Goal: Task Accomplishment & Management: Use online tool/utility

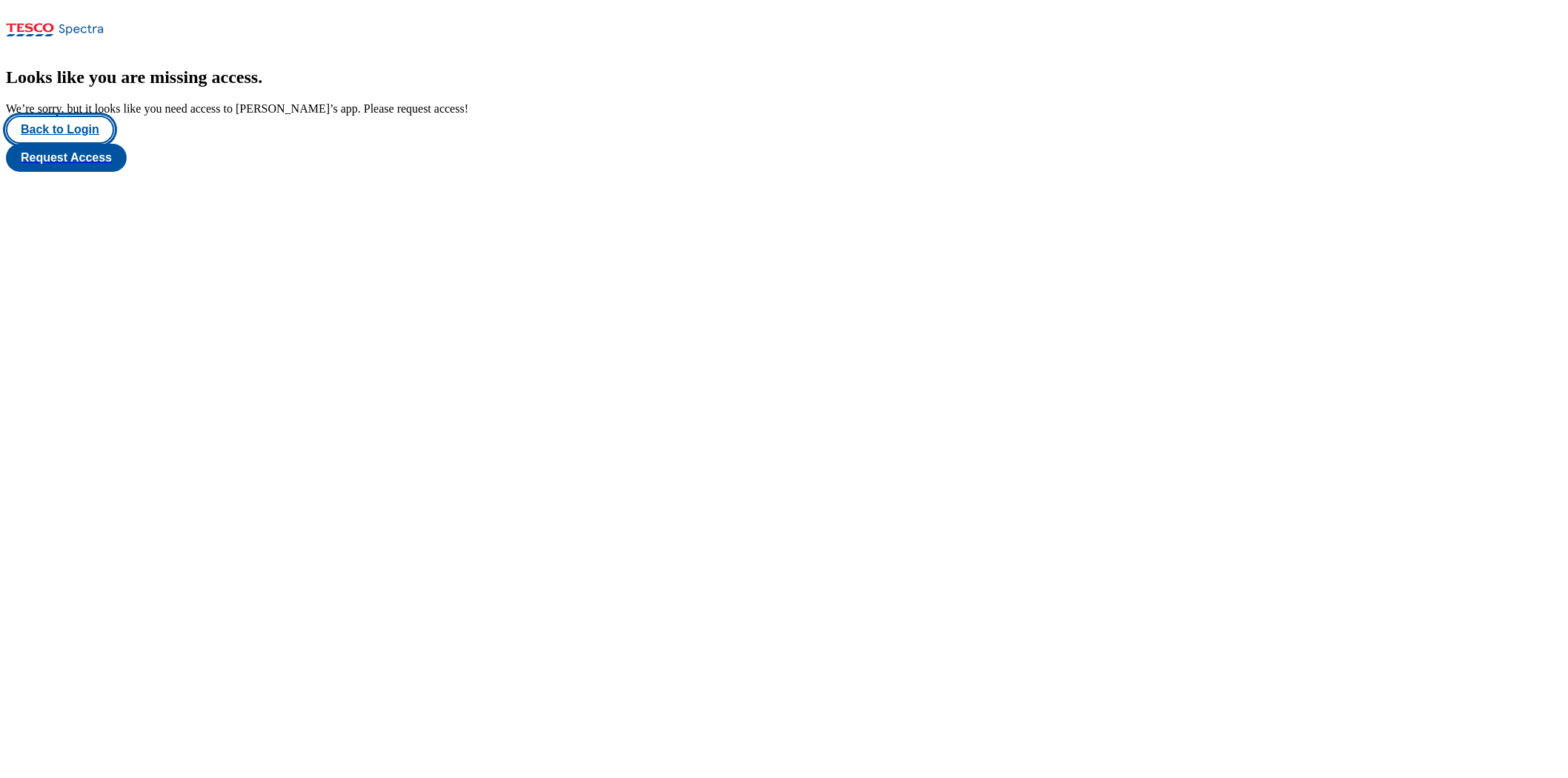
click at [70, 143] on button "Back to Login" at bounding box center [60, 130] width 109 height 28
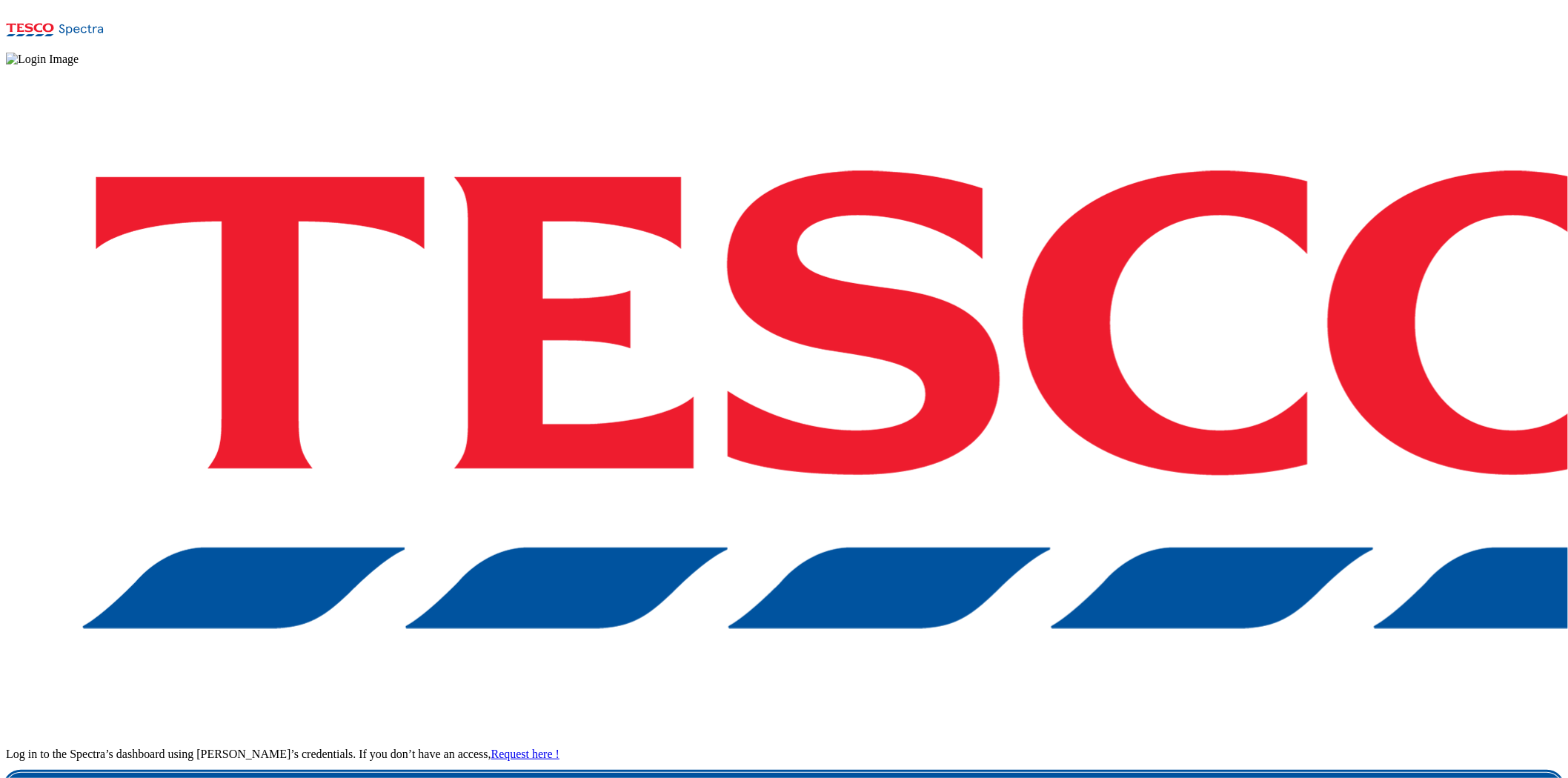
click at [1169, 699] on link "Login" at bounding box center [784, 788] width 1556 height 30
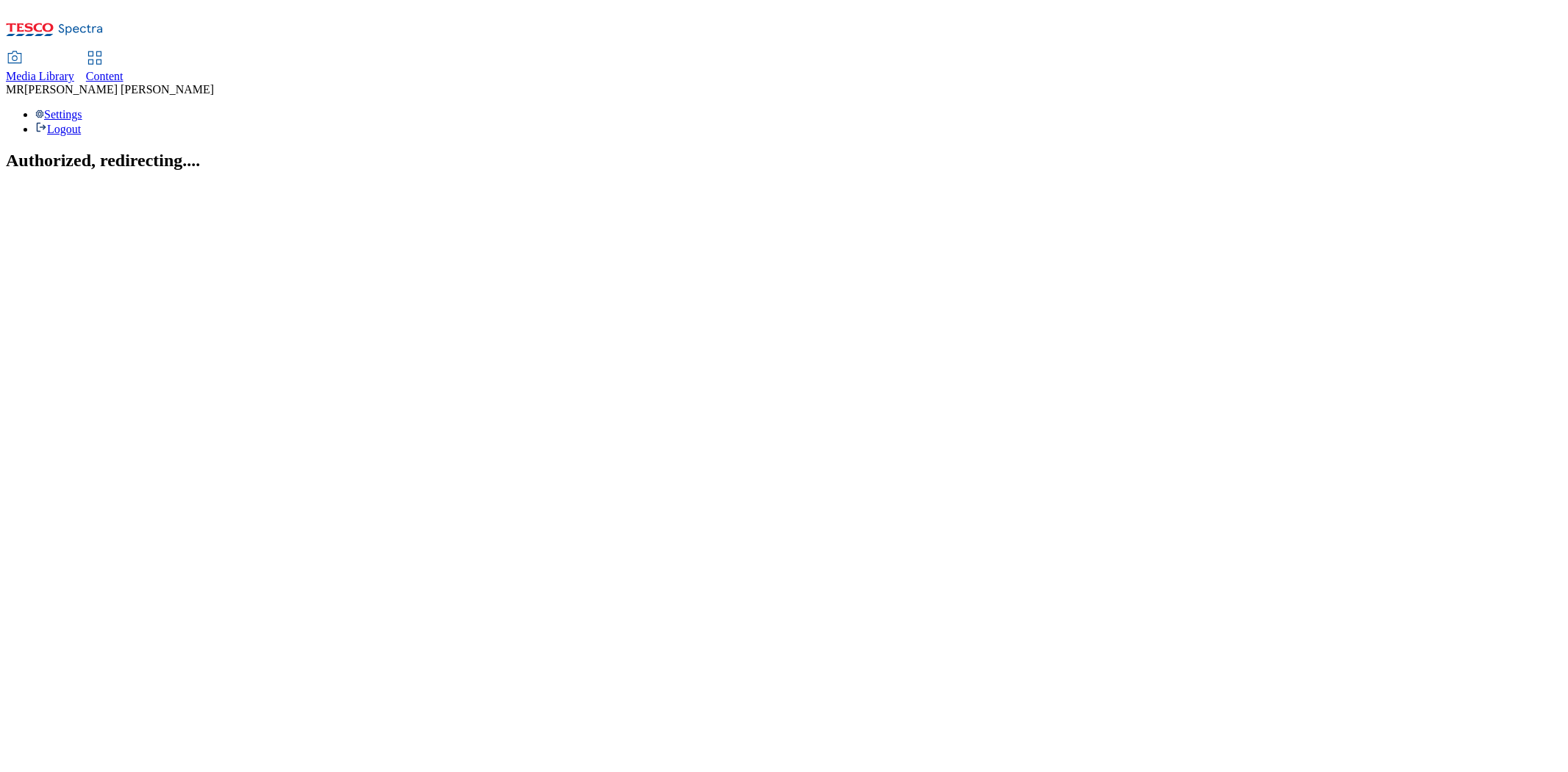
click at [124, 70] on div "Content" at bounding box center [104, 76] width 38 height 13
select select "ghs-[GEOGRAPHIC_DATA]"
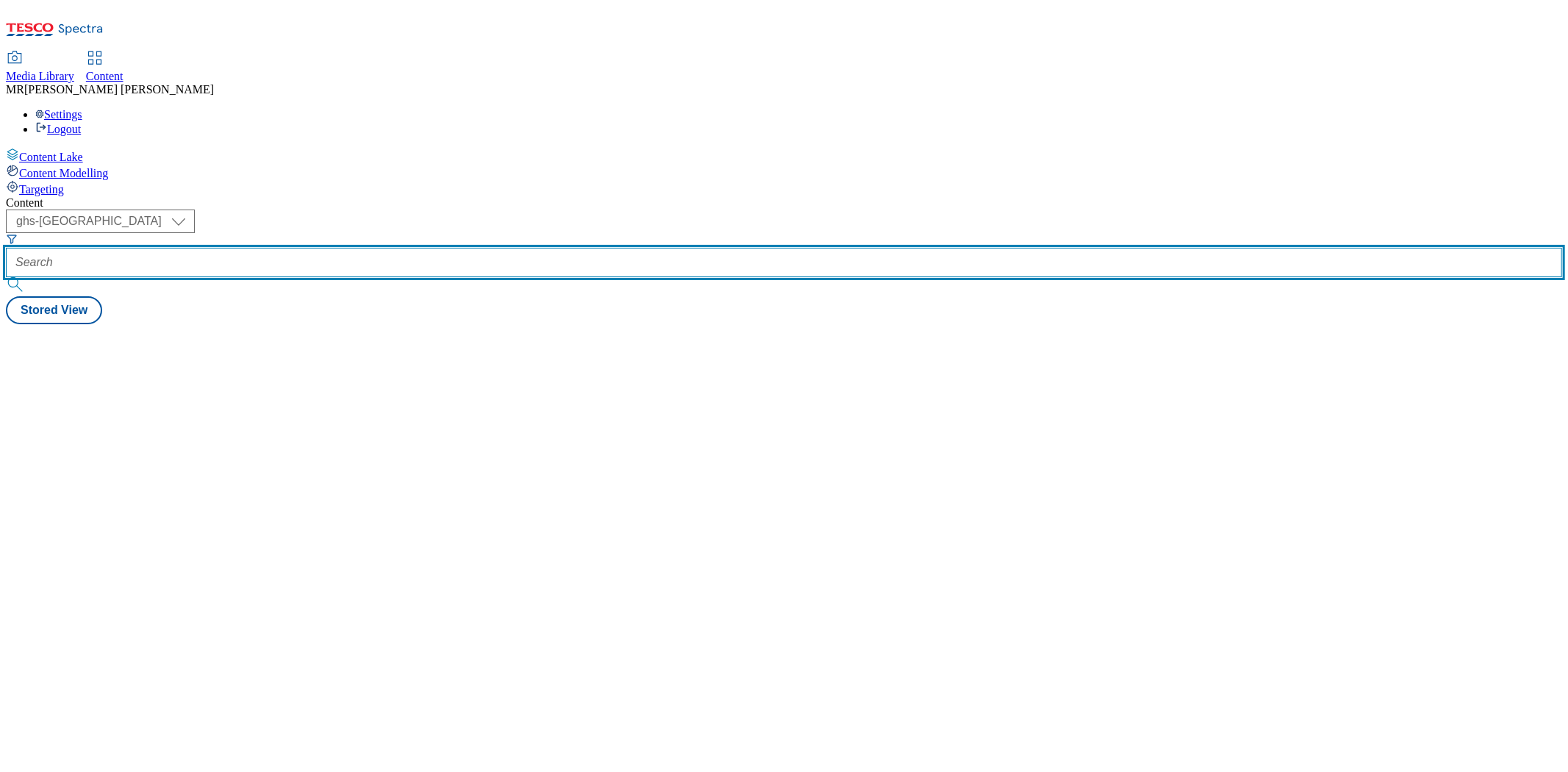
click at [363, 248] on input "text" at bounding box center [784, 262] width 1556 height 30
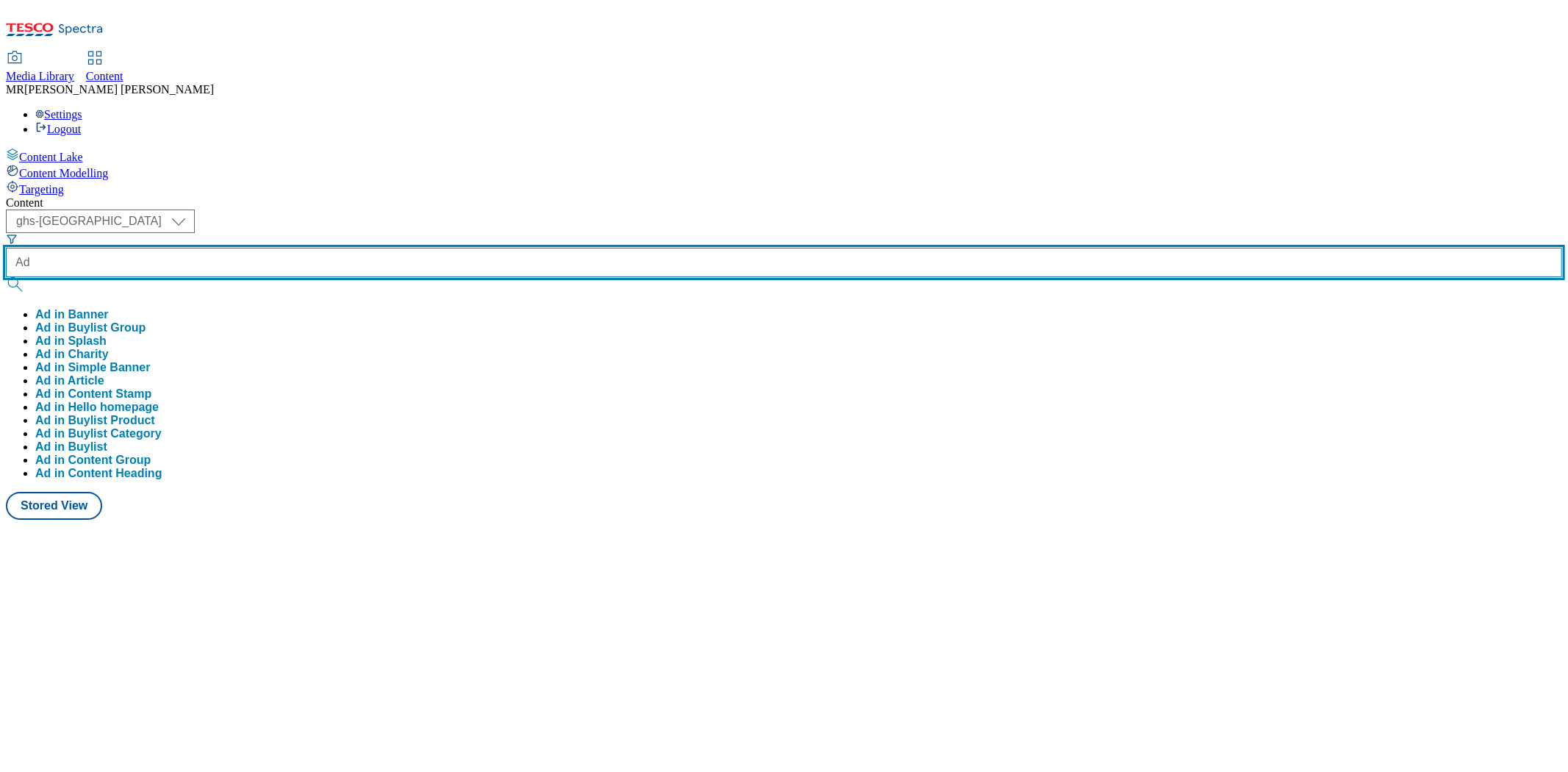
paste input "541855"
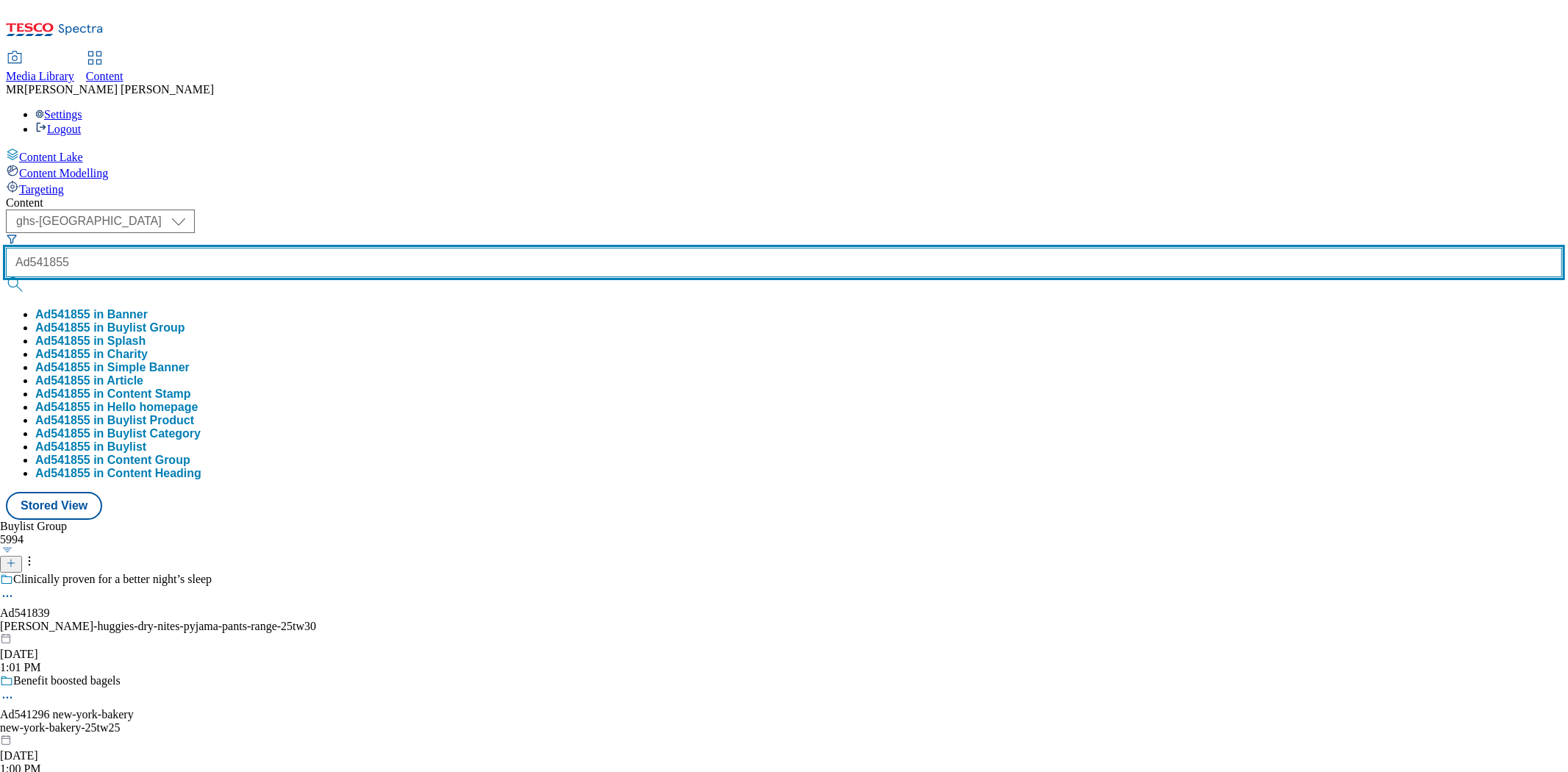
type input "Ad541855"
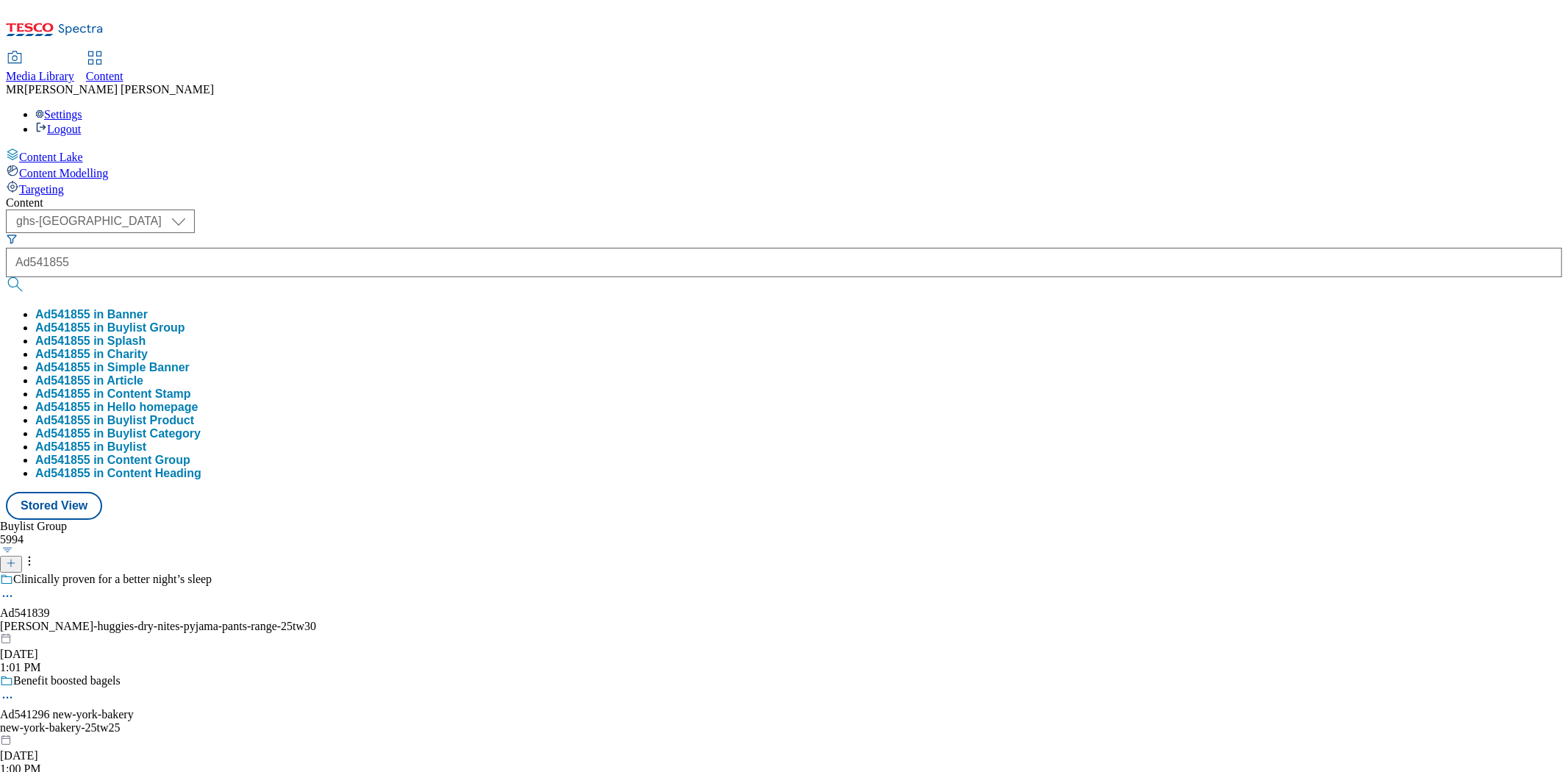
click at [185, 322] on button "Ad541855 in Buylist Group" at bounding box center [110, 328] width 150 height 13
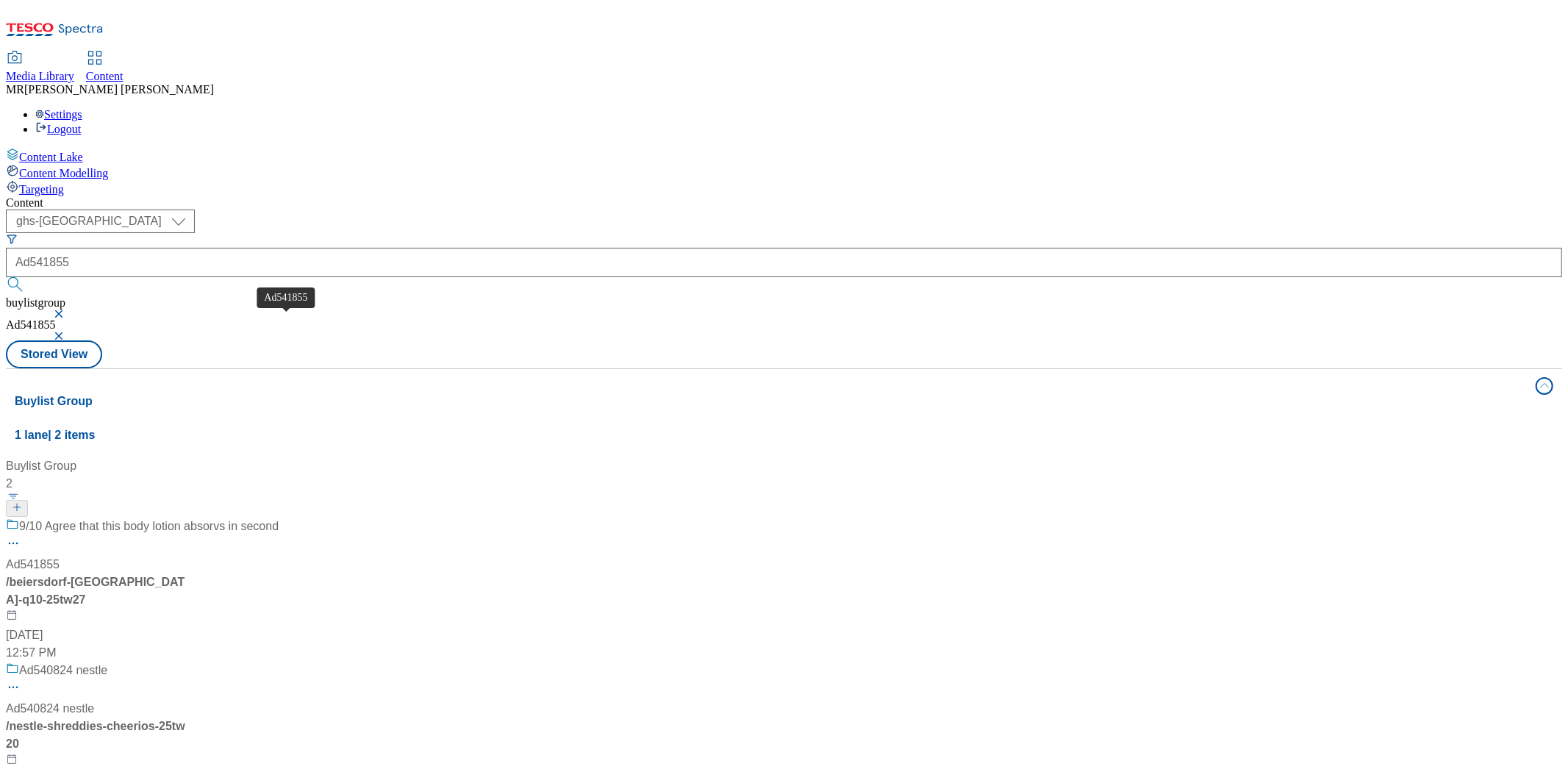
click at [59, 556] on div "Ad541855" at bounding box center [32, 565] width 54 height 18
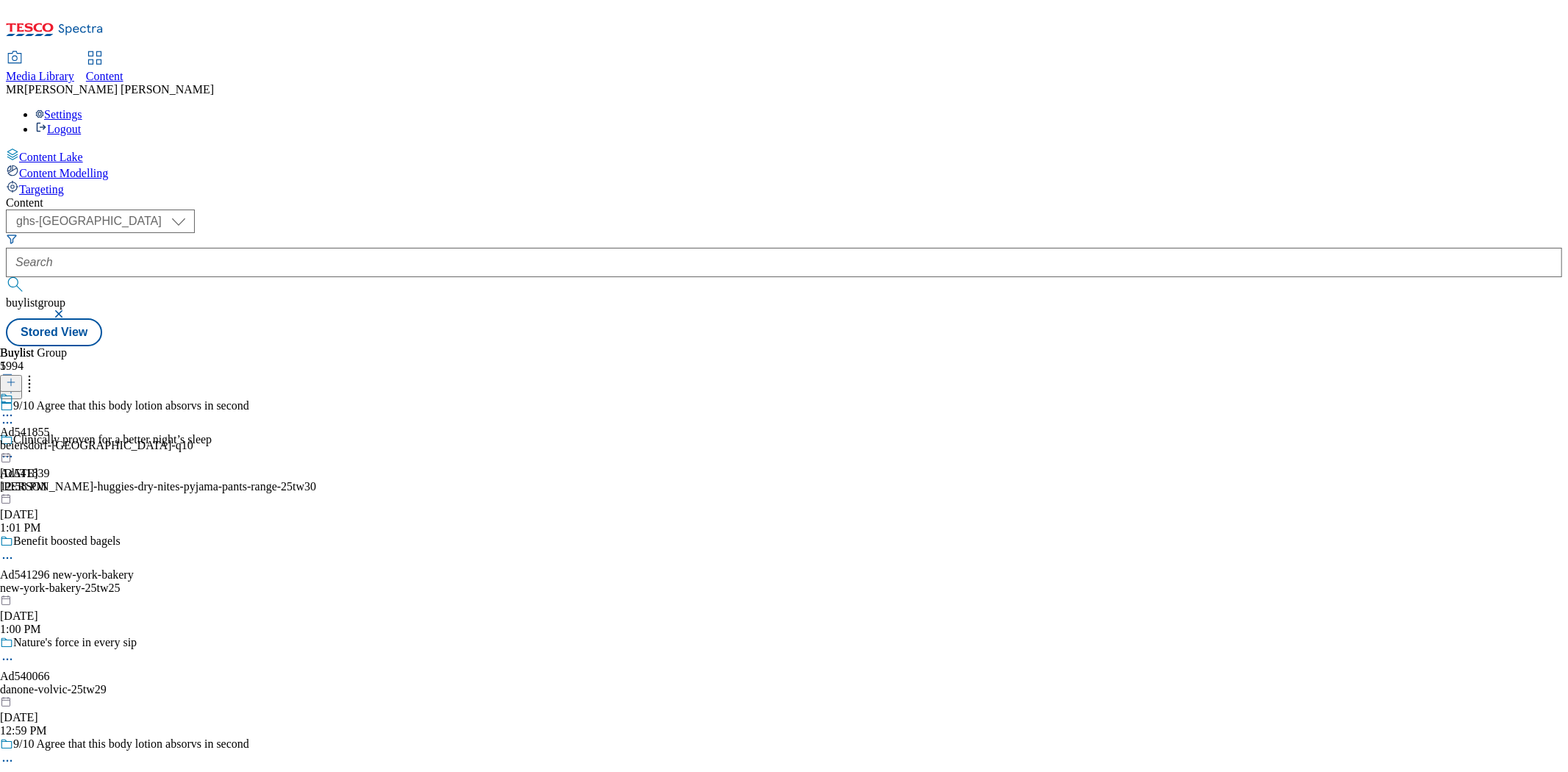
click at [193, 439] on div "beiersdorf-nivea-q10" at bounding box center [96, 446] width 193 height 13
click at [14, 442] on icon at bounding box center [7, 450] width 14 height 14
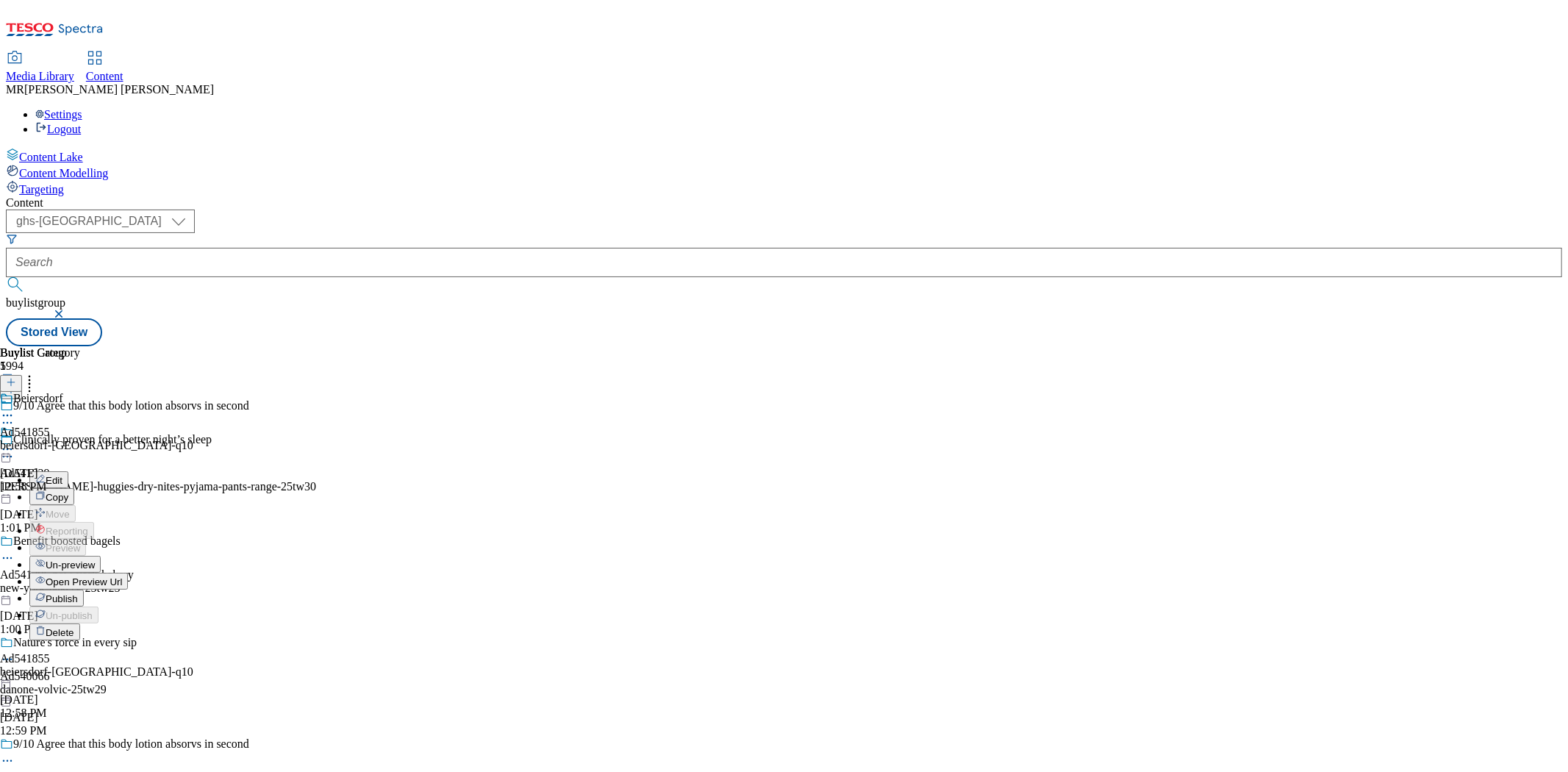
click at [122, 577] on span "Open Preview Url" at bounding box center [84, 582] width 76 height 11
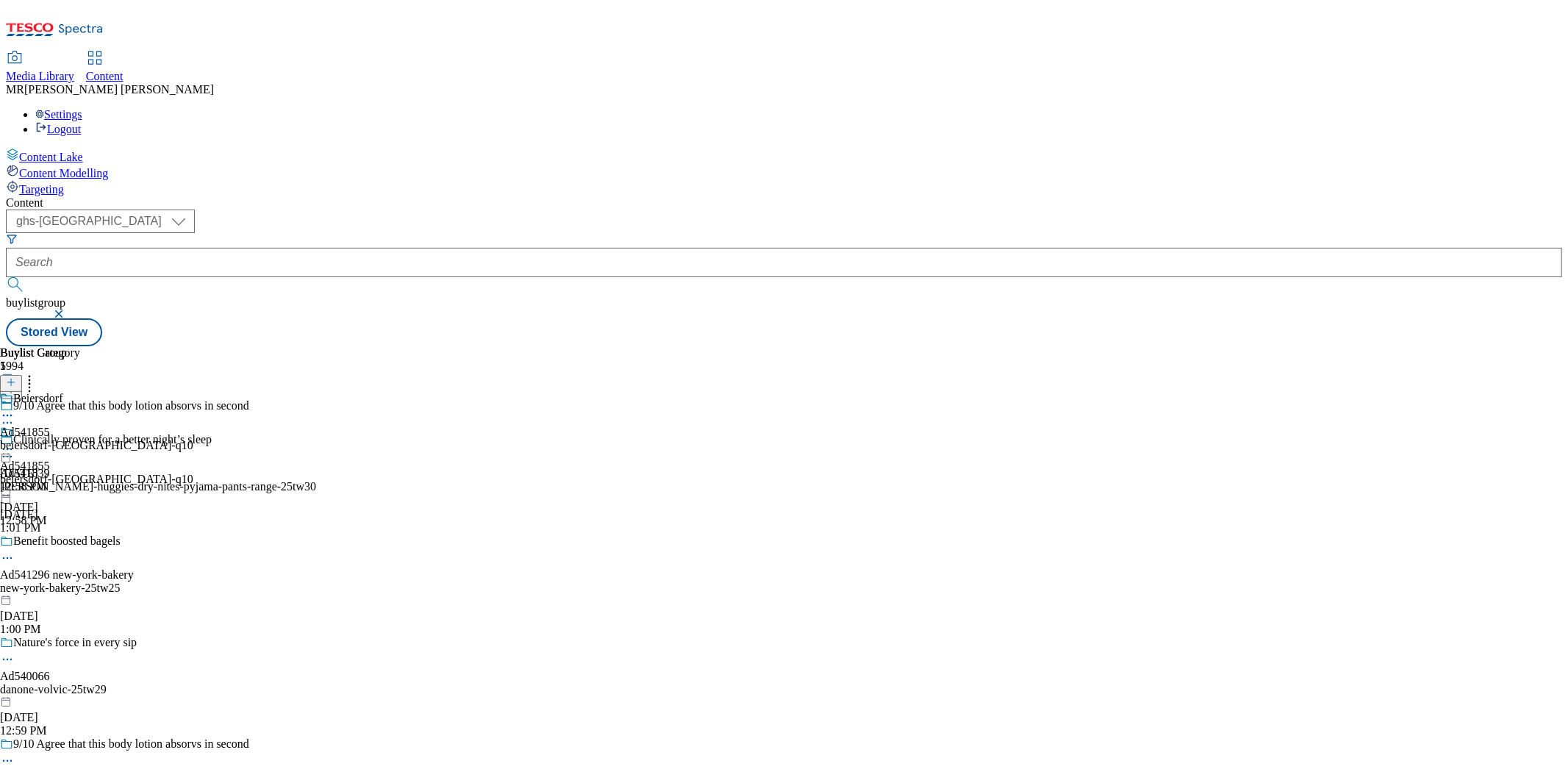
click at [14, 442] on icon at bounding box center [7, 450] width 14 height 14
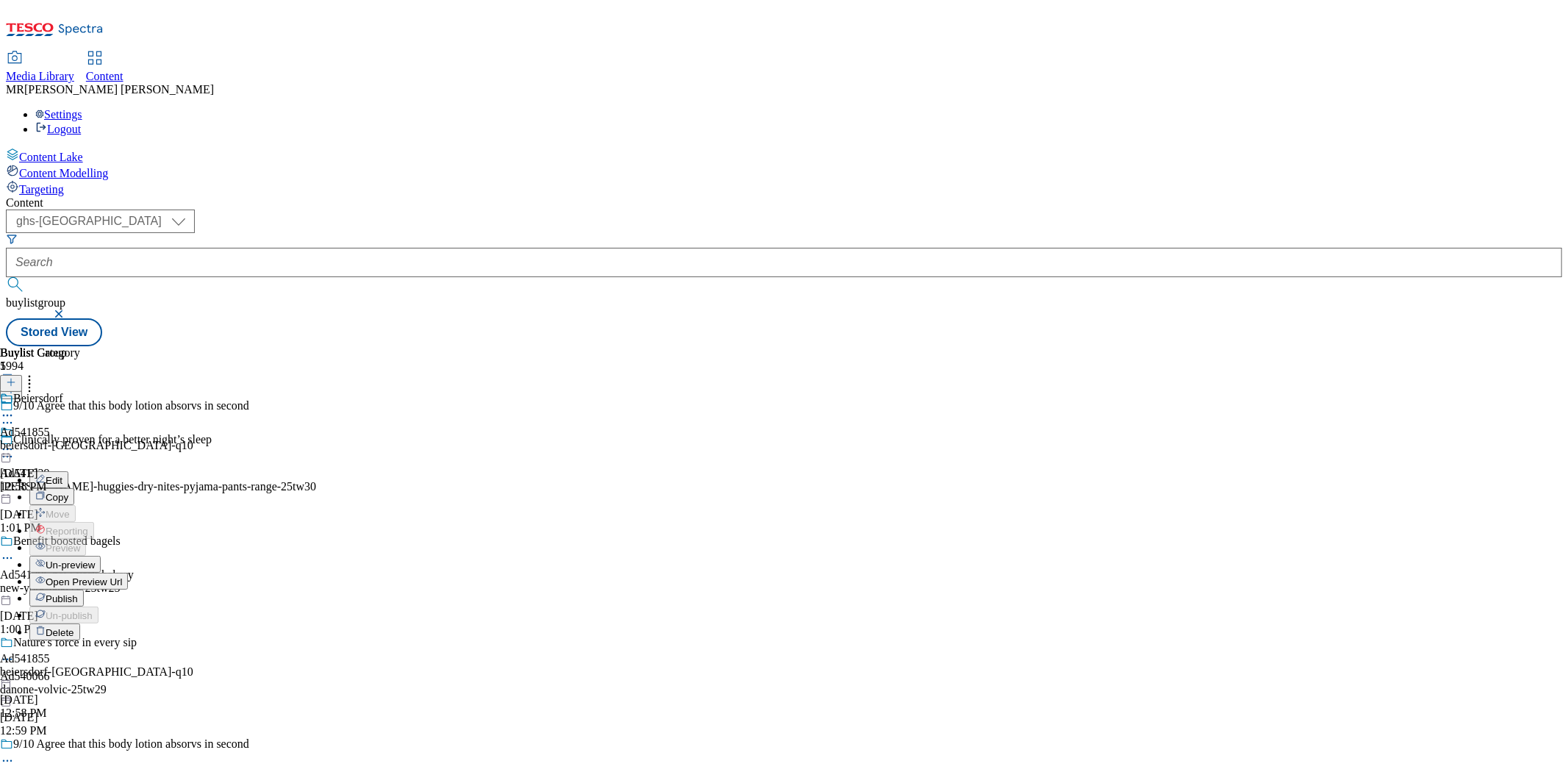
click at [193, 589] on li "Publish" at bounding box center [112, 597] width 164 height 17
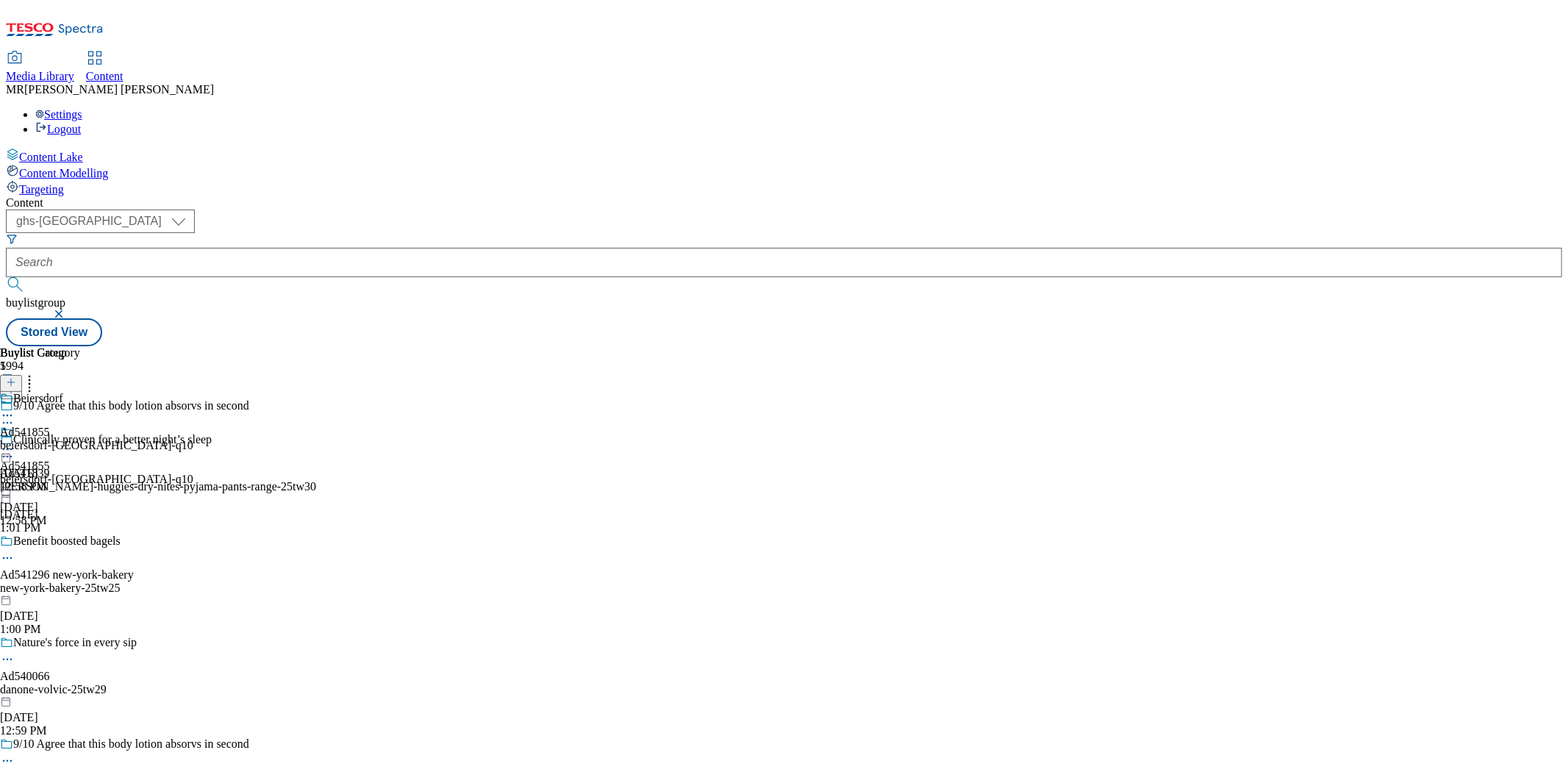
click at [14, 442] on icon at bounding box center [7, 450] width 14 height 14
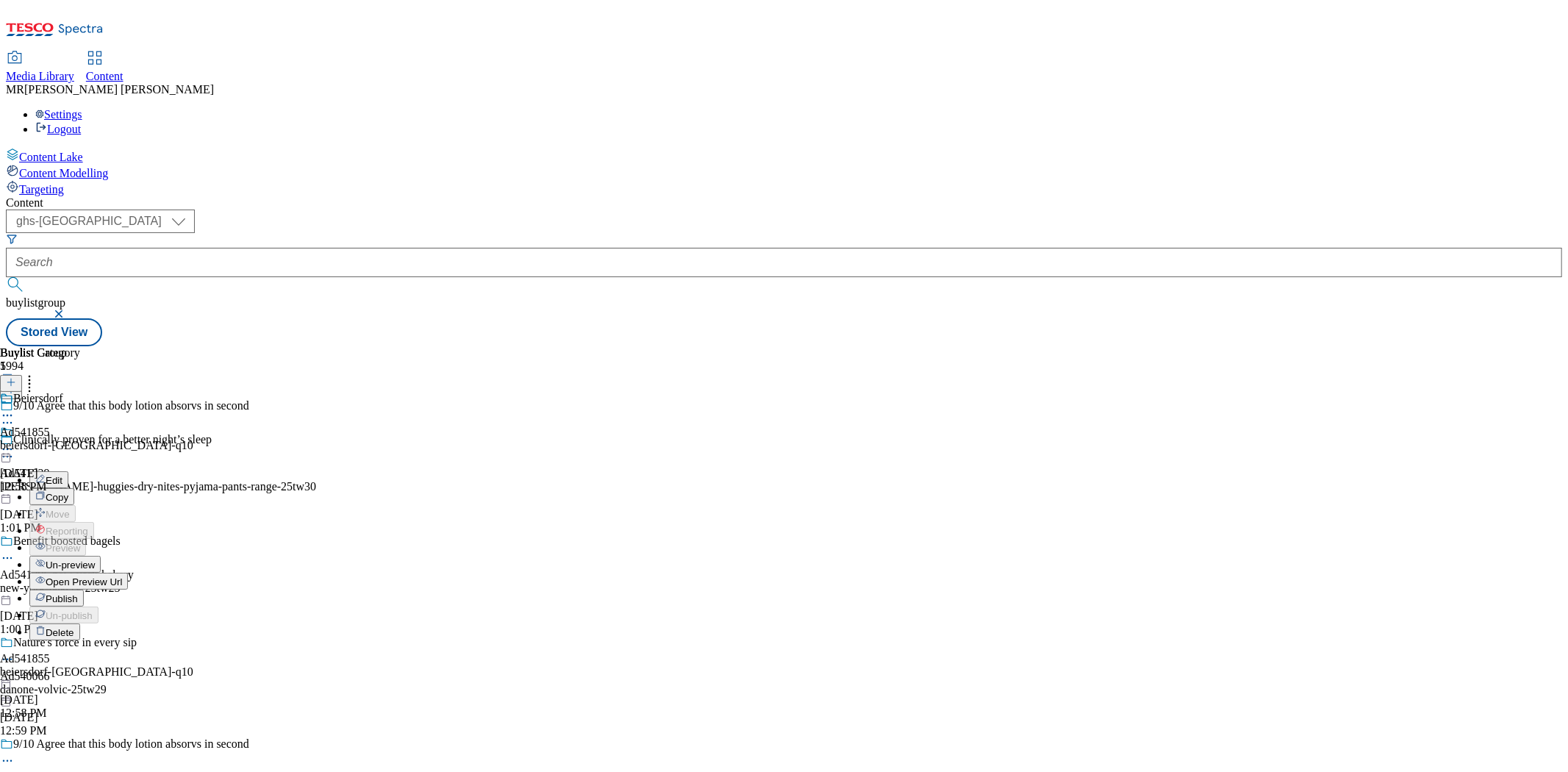
click at [78, 593] on span "Publish" at bounding box center [62, 599] width 32 height 11
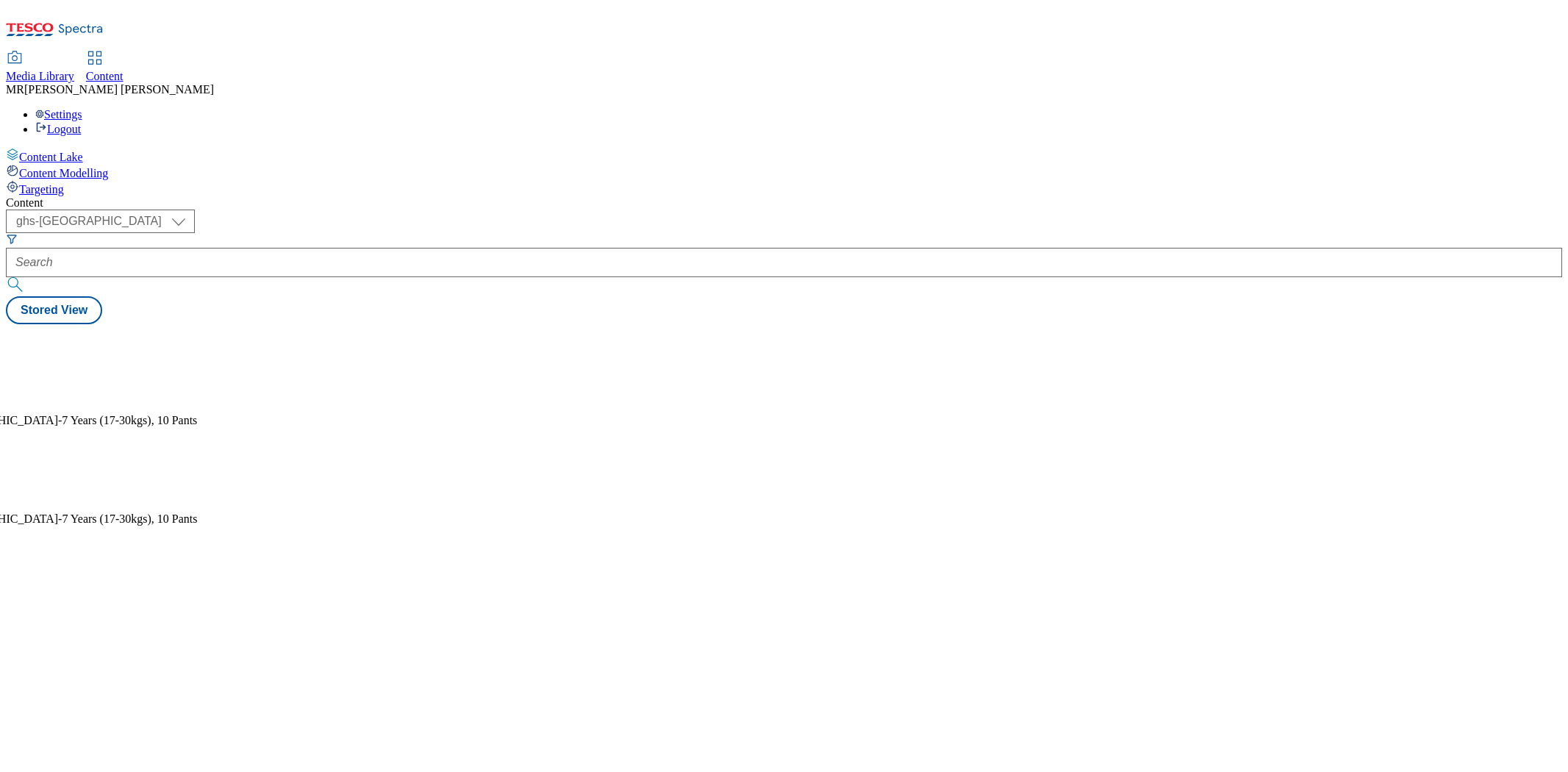
select select "ghs-[GEOGRAPHIC_DATA]"
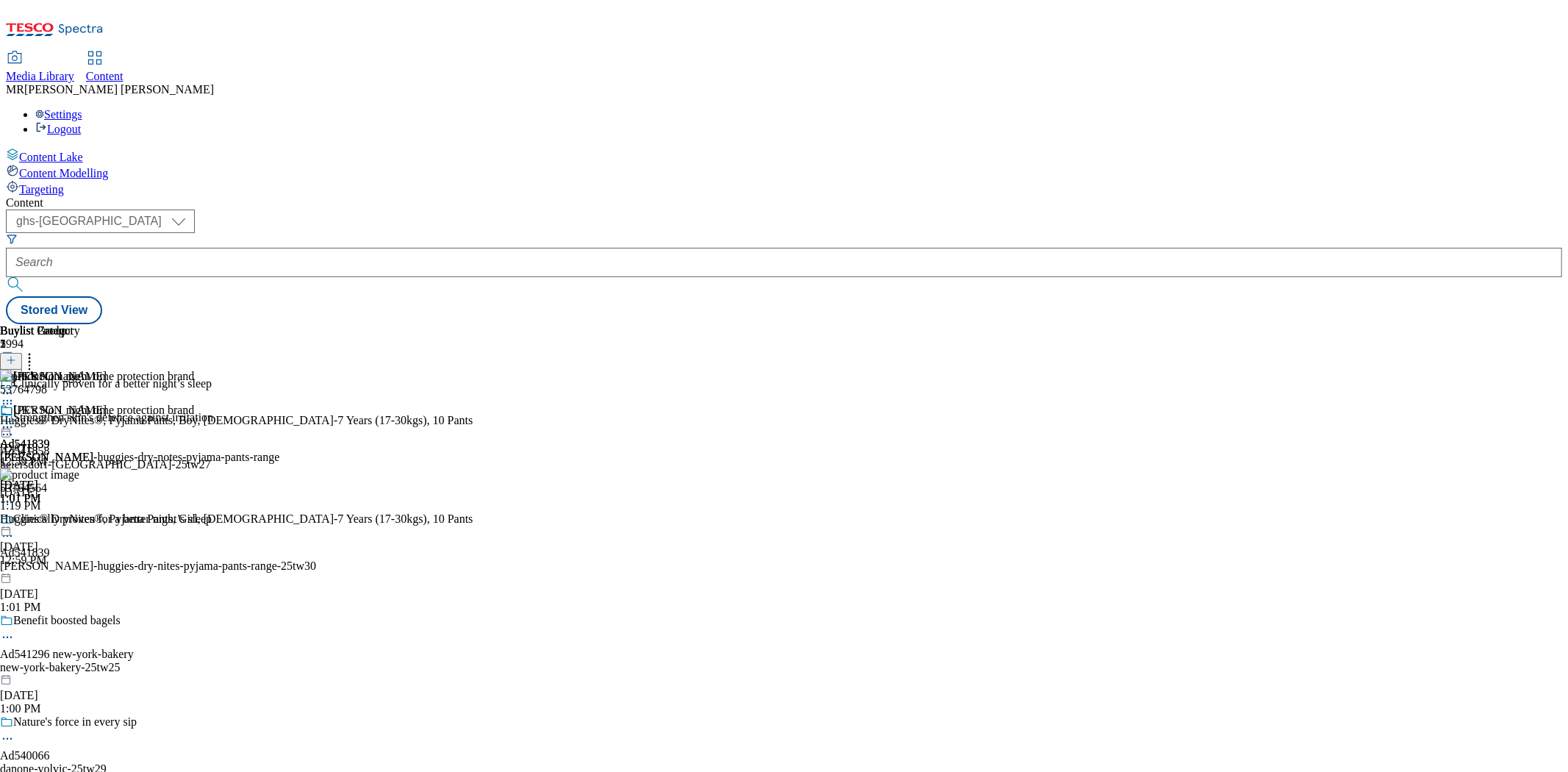
click at [14, 420] on icon at bounding box center [7, 427] width 14 height 14
click at [80, 520] on span "Preview" at bounding box center [63, 526] width 35 height 11
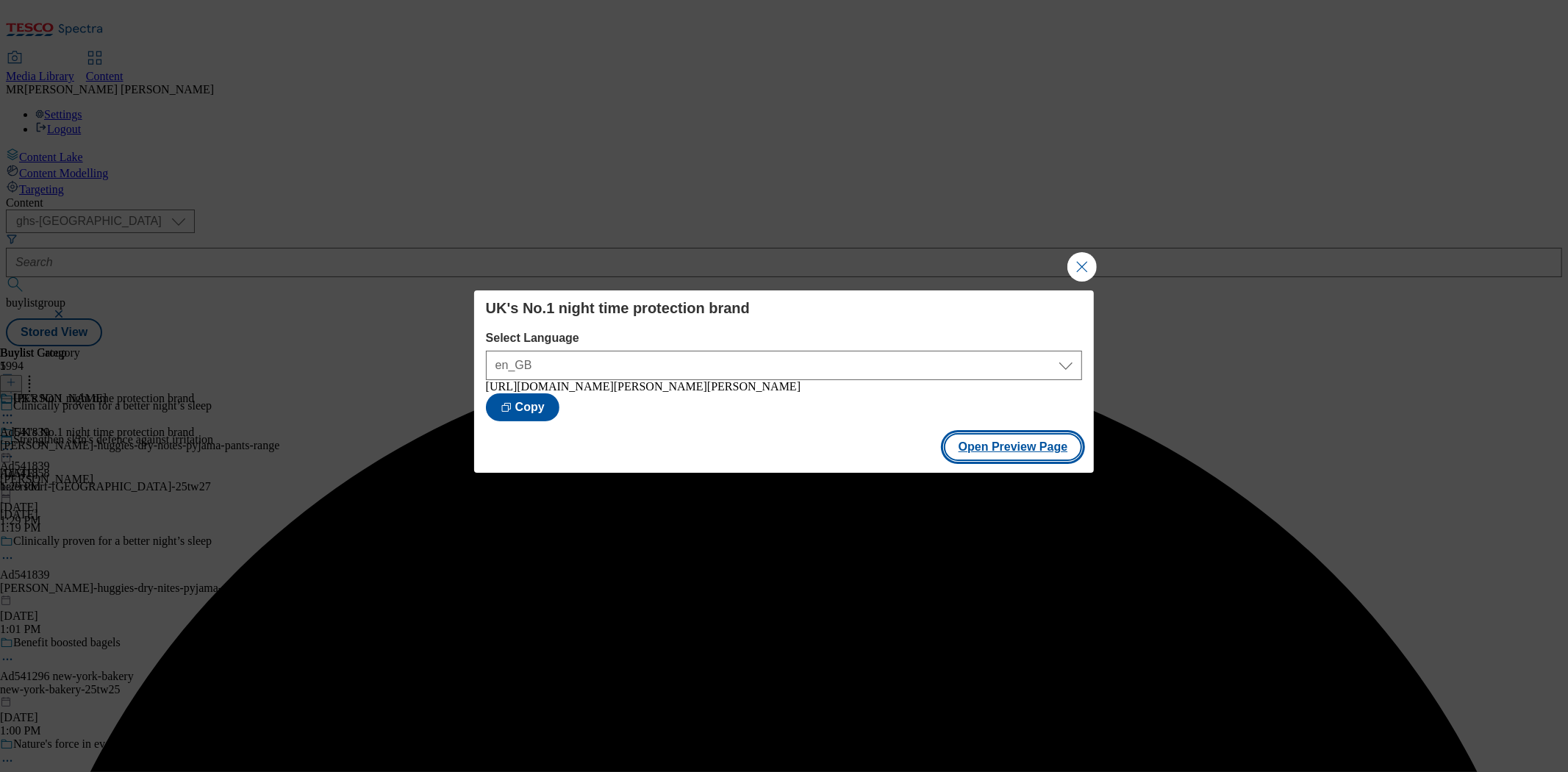
click at [974, 451] on button "Open Preview Page" at bounding box center [1013, 447] width 139 height 28
click at [1075, 262] on button "Close Modal" at bounding box center [1082, 267] width 30 height 30
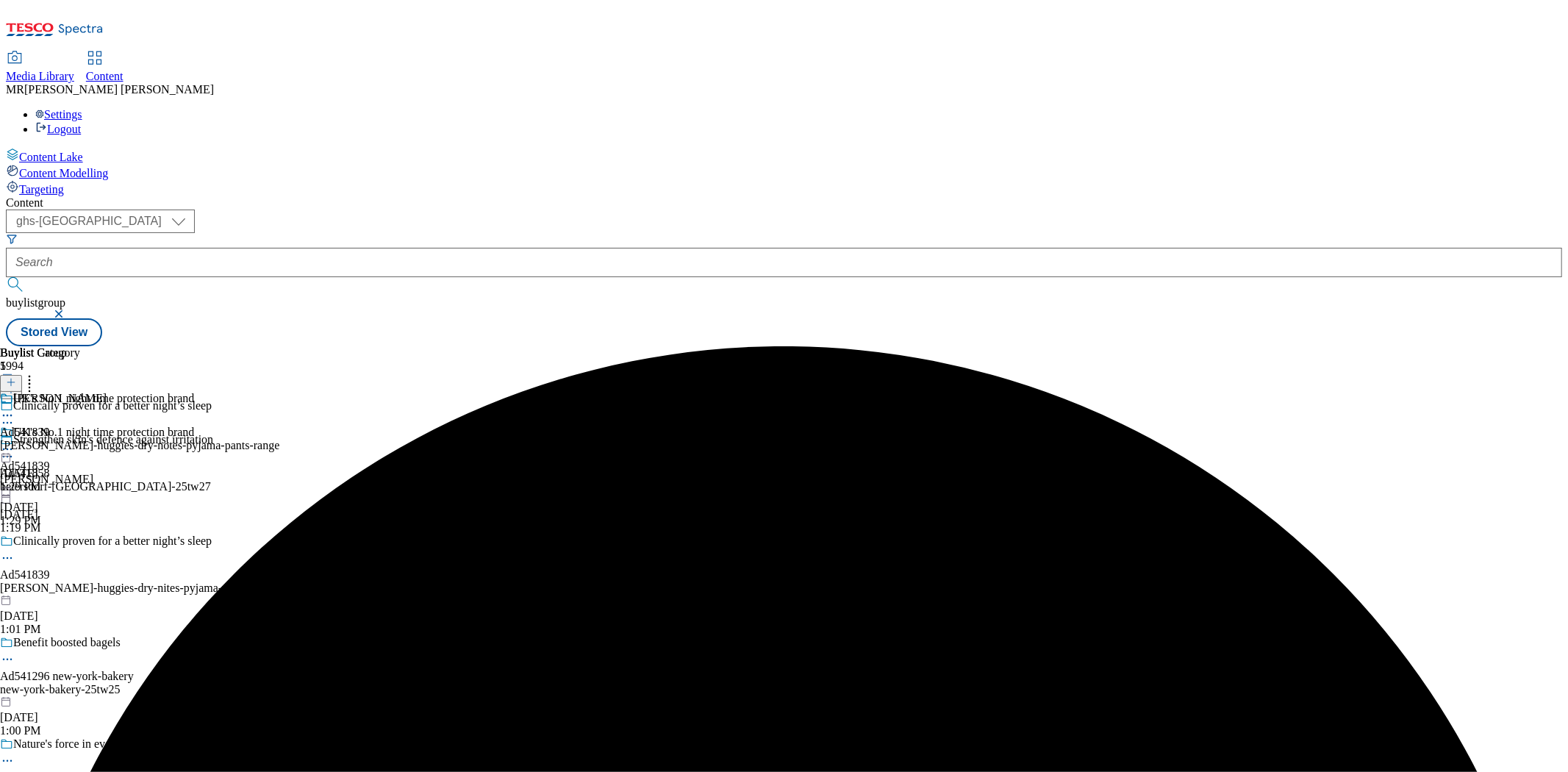
click at [14, 551] on icon at bounding box center [7, 558] width 14 height 14
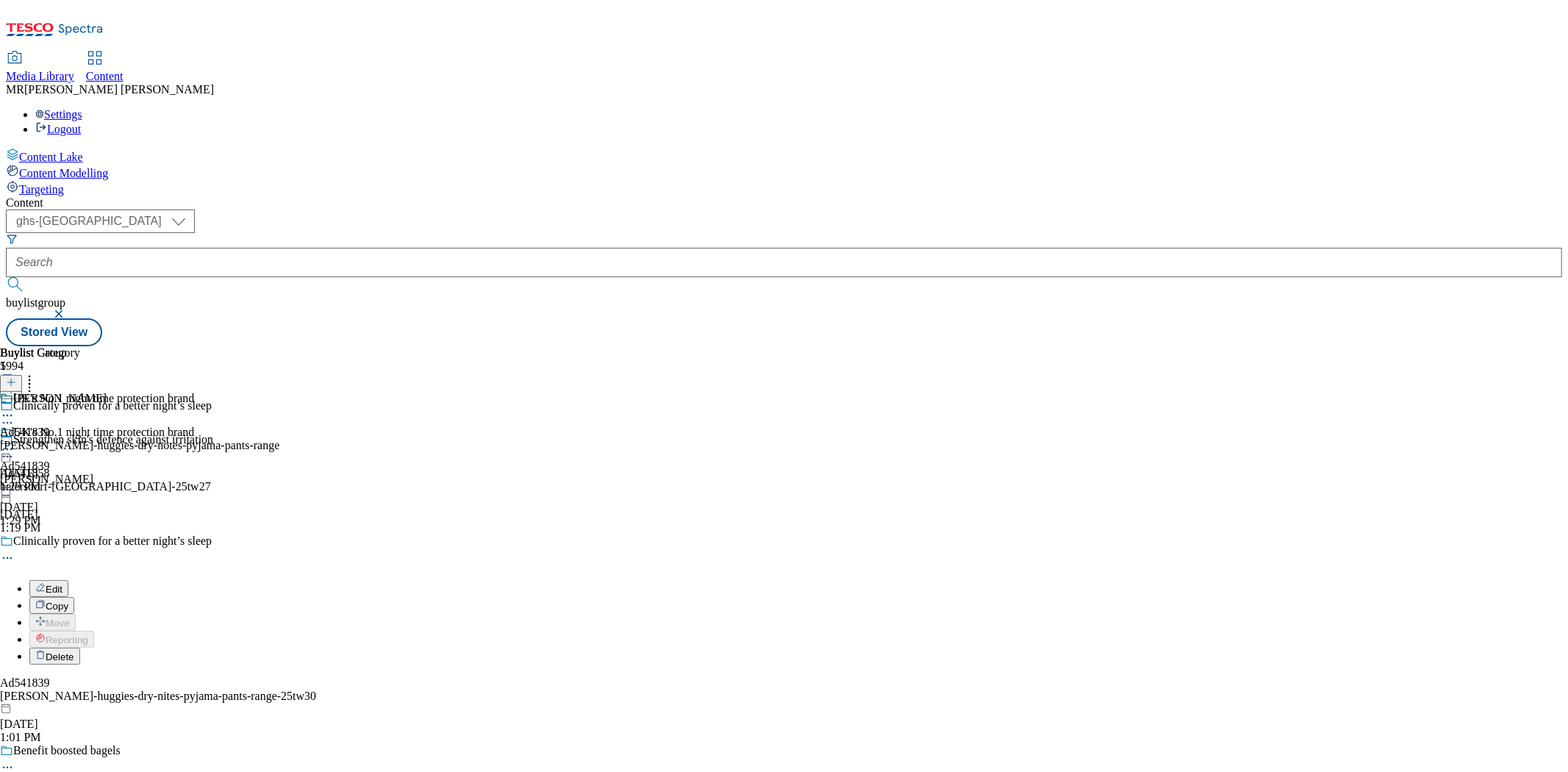
click at [63, 584] on span "Edit" at bounding box center [54, 589] width 17 height 11
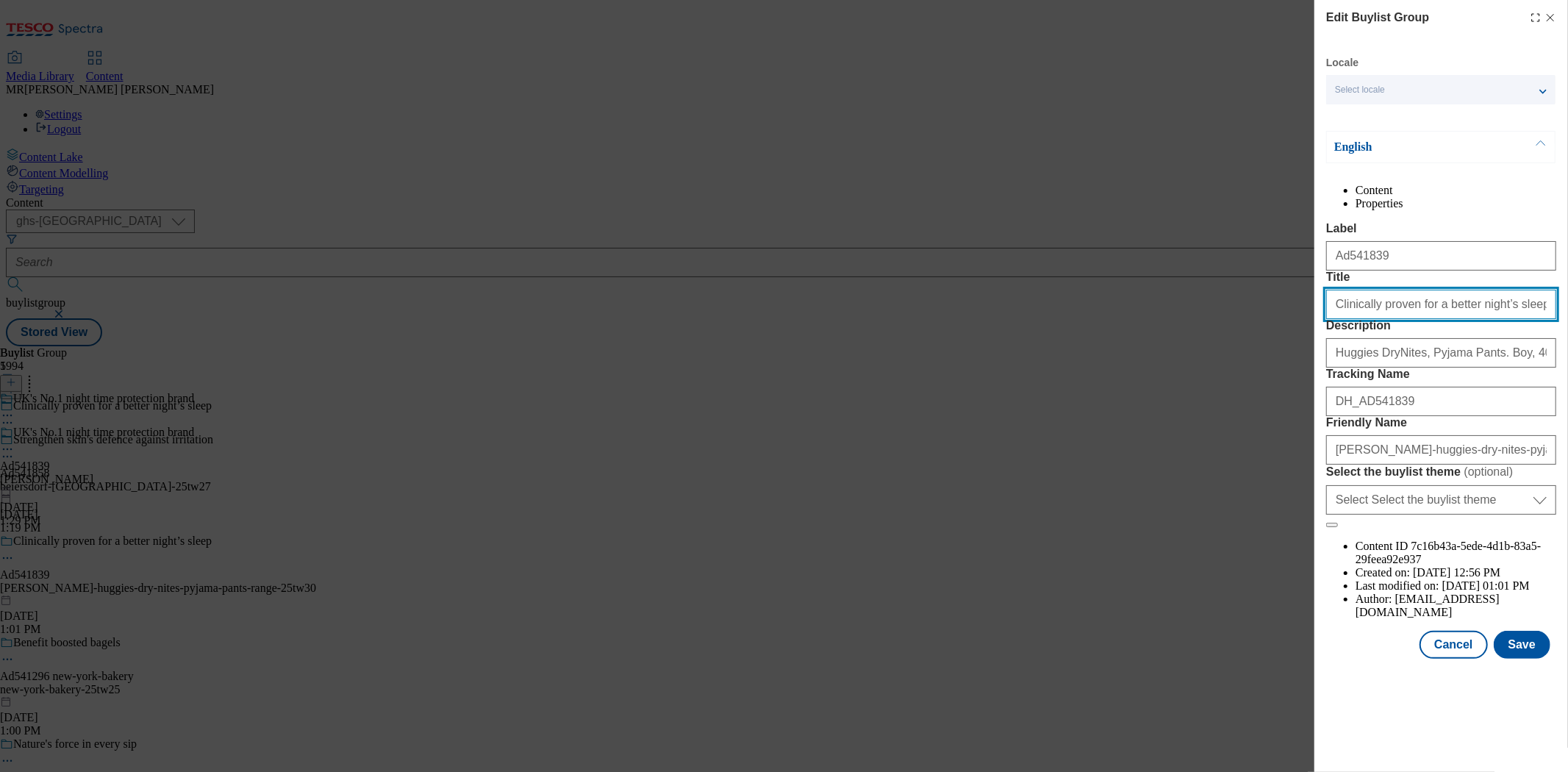
click at [1410, 319] on input "Clinically proven for a better night’s sleep" at bounding box center [1441, 304] width 230 height 30
paste input "Drynites"
type input "Drynites"
click at [1523, 659] on button "Save" at bounding box center [1521, 645] width 56 height 28
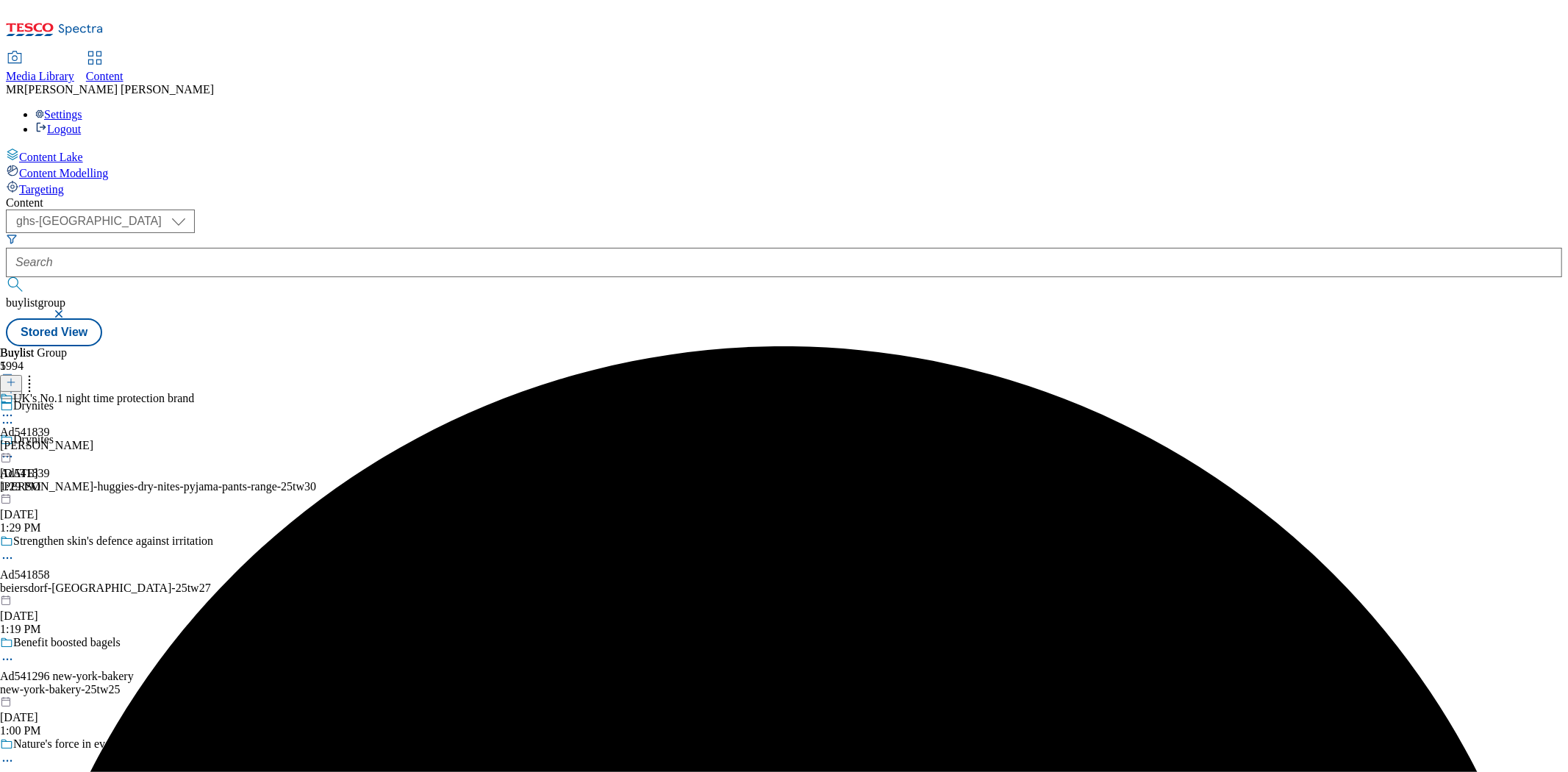
click at [194, 392] on div "UK's No.1 night time protection brand" at bounding box center [96, 409] width 194 height 34
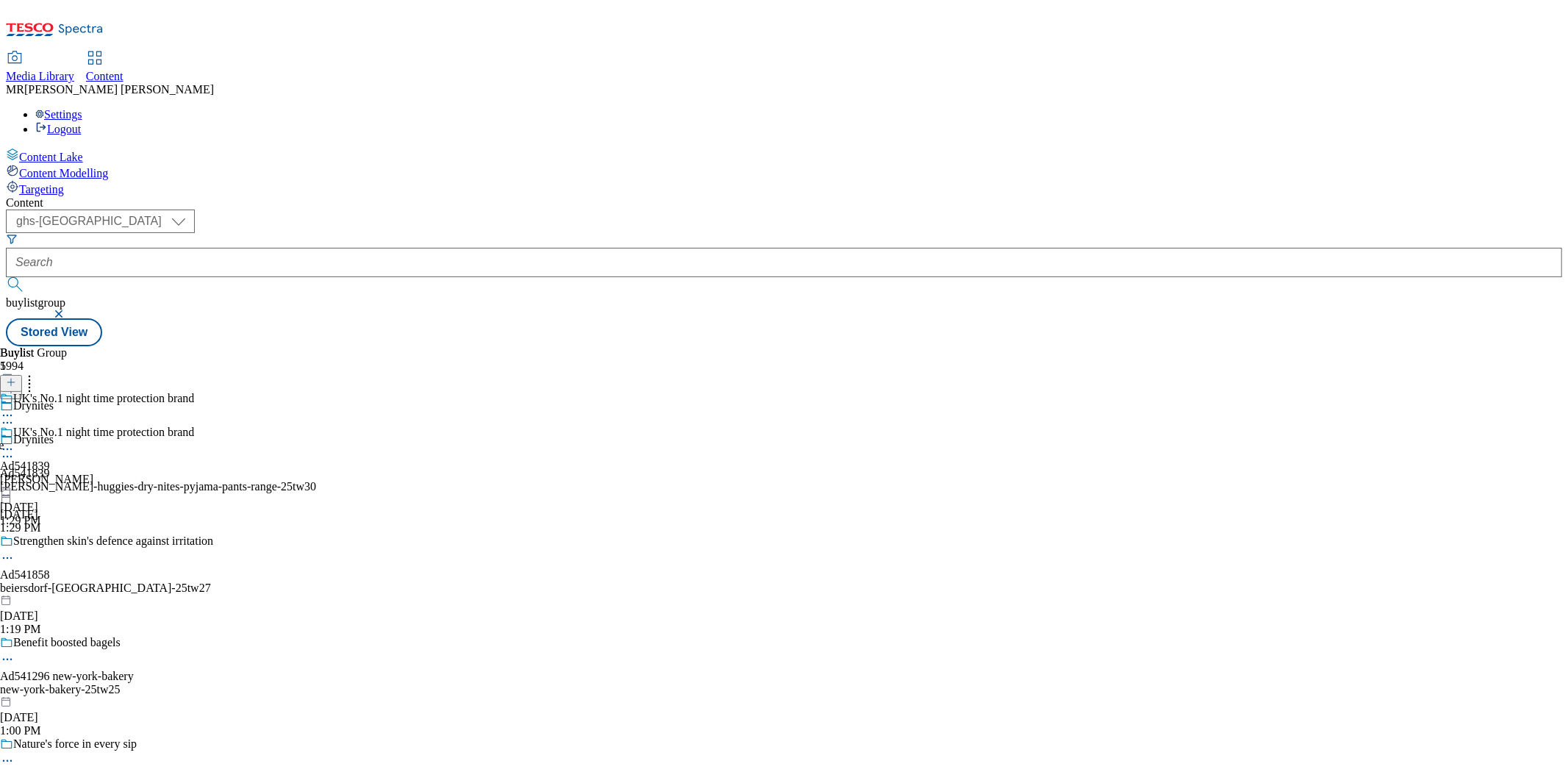
click at [14, 442] on icon at bounding box center [7, 450] width 14 height 14
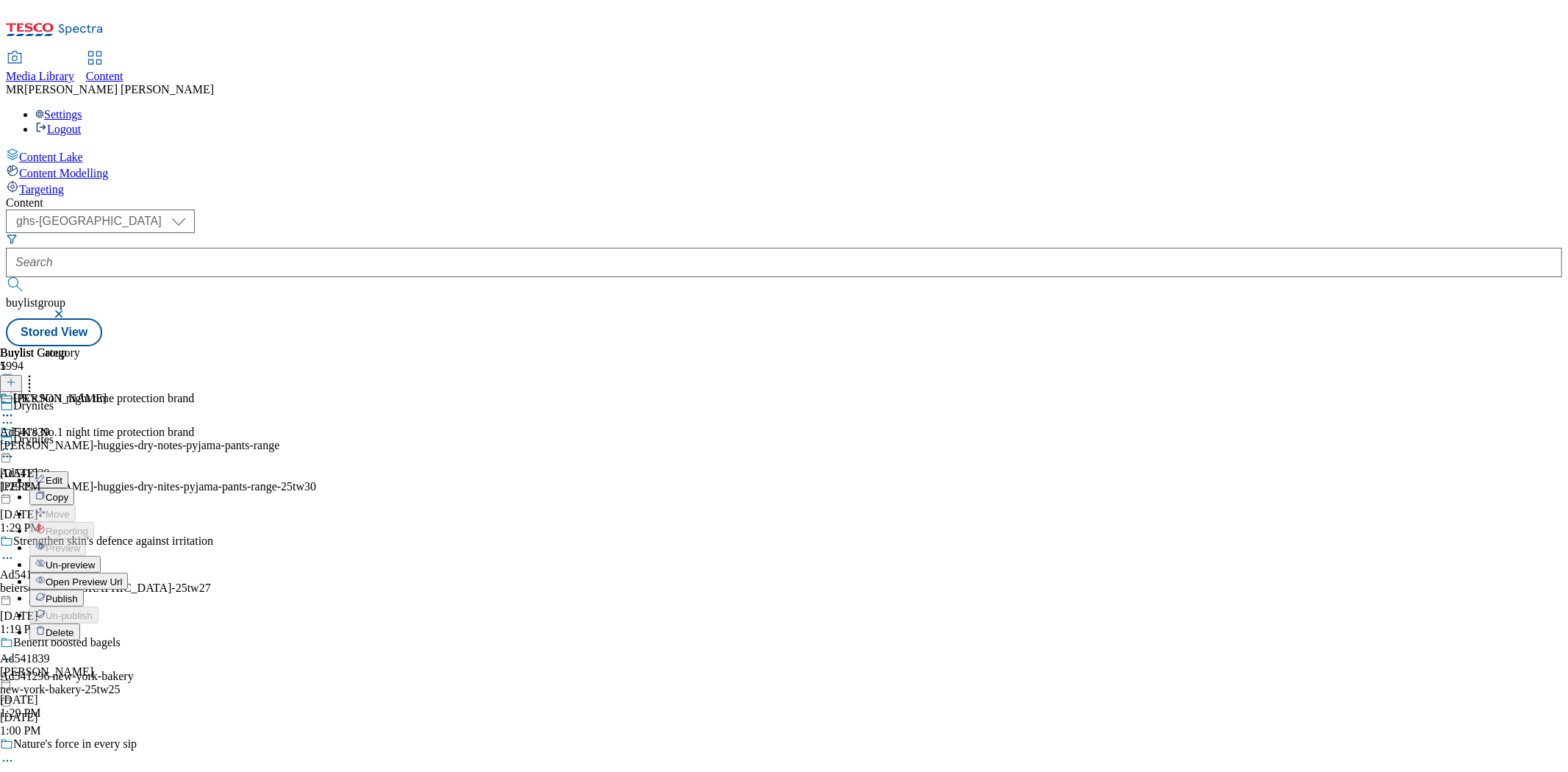
click at [68, 471] on button "Edit" at bounding box center [49, 479] width 39 height 17
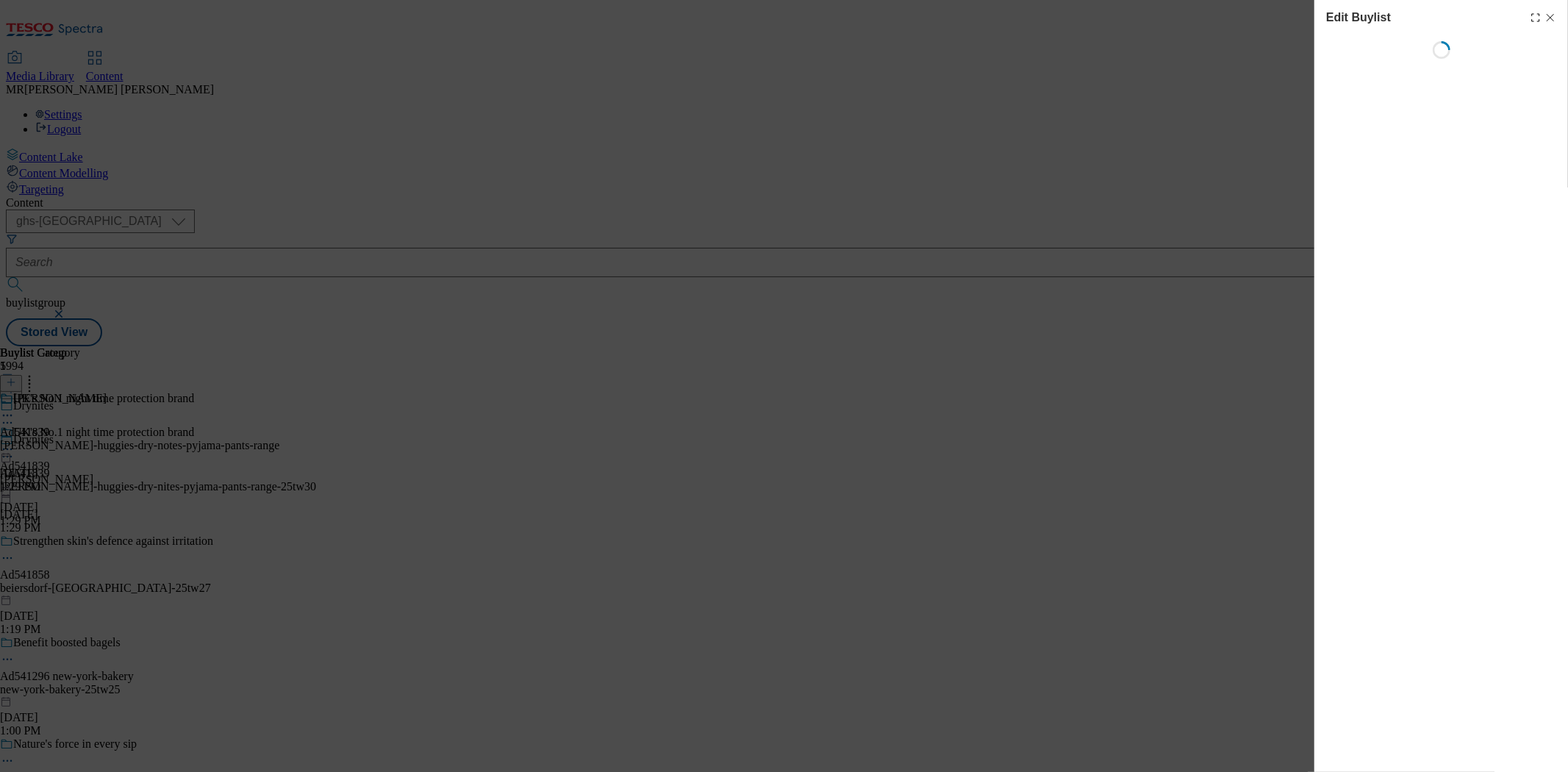
select select "tactical"
select select "supplier funded short term 1-3 weeks"
select select "dunnhumby"
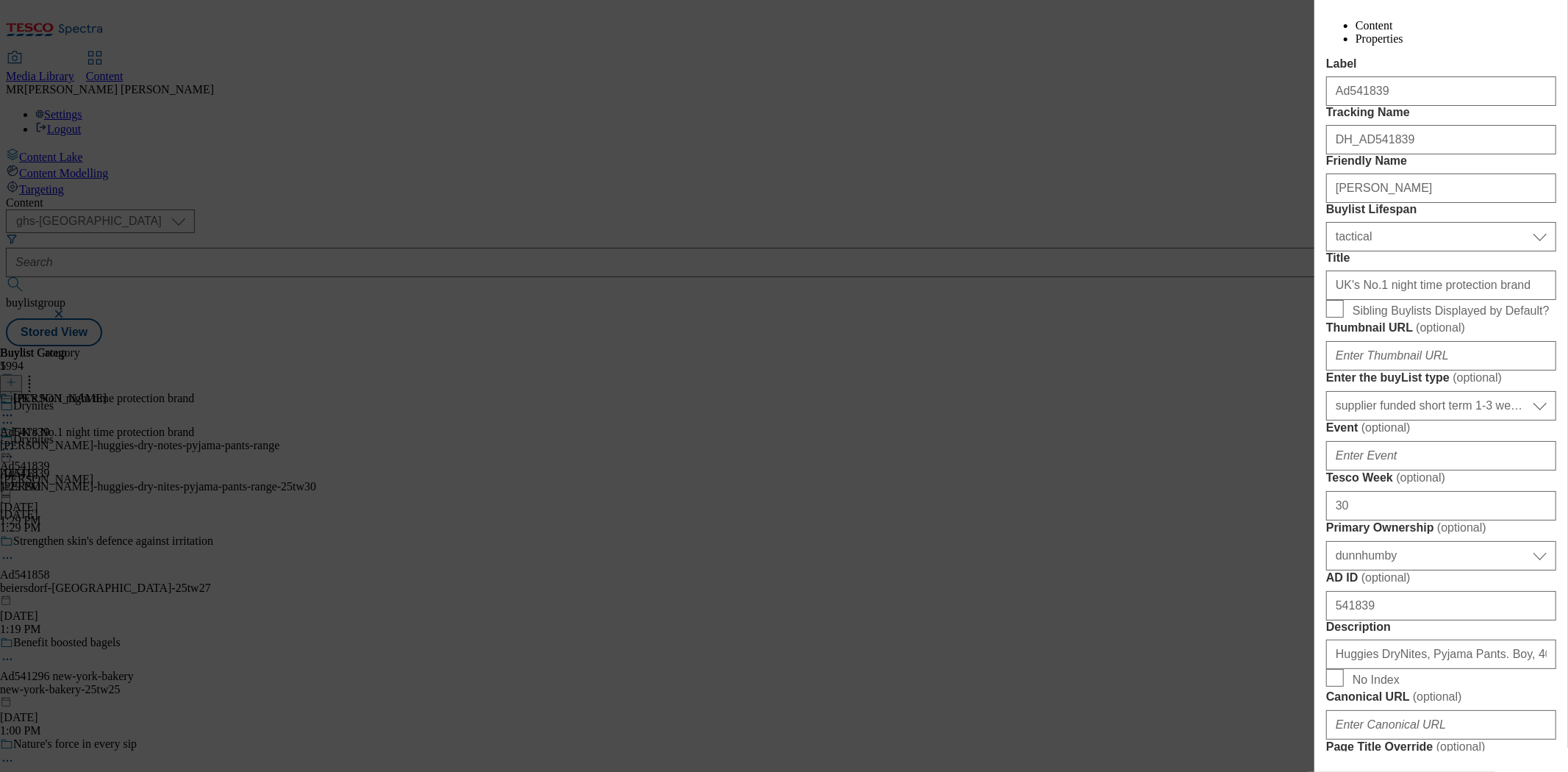
scroll to position [245, 0]
click at [1500, 298] on input "UK's No.1 night time protection brand" at bounding box center [1441, 283] width 230 height 30
paste input "Clinically proven for a better night’s sleep"
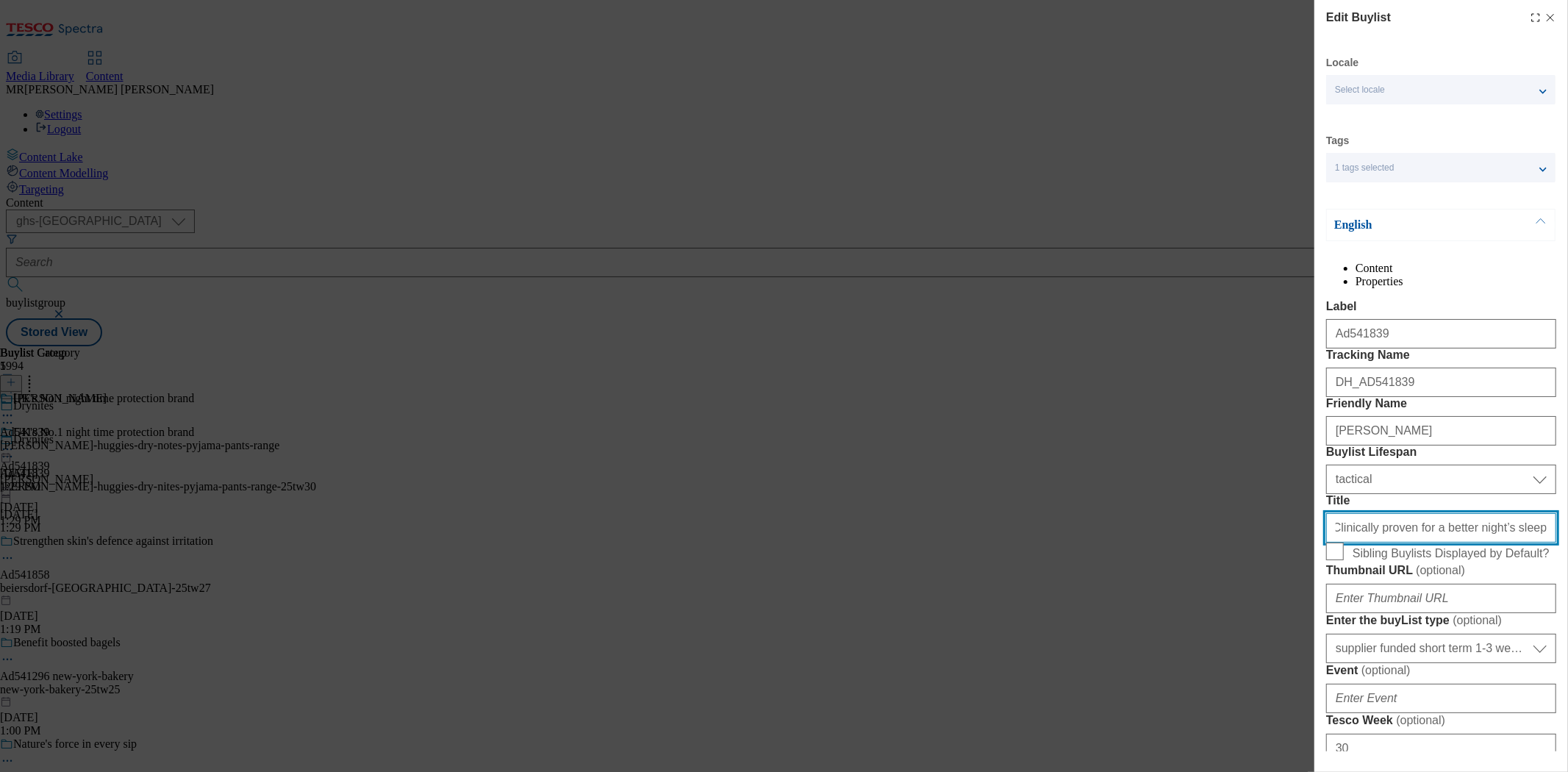
scroll to position [0, 0]
drag, startPoint x: 1310, startPoint y: 655, endPoint x: 1264, endPoint y: 655, distance: 46.0
click at [1251, 655] on div "Edit Buylist Locale Select locale English Welsh Tags 1 tags selected fnf market…" at bounding box center [784, 386] width 1568 height 772
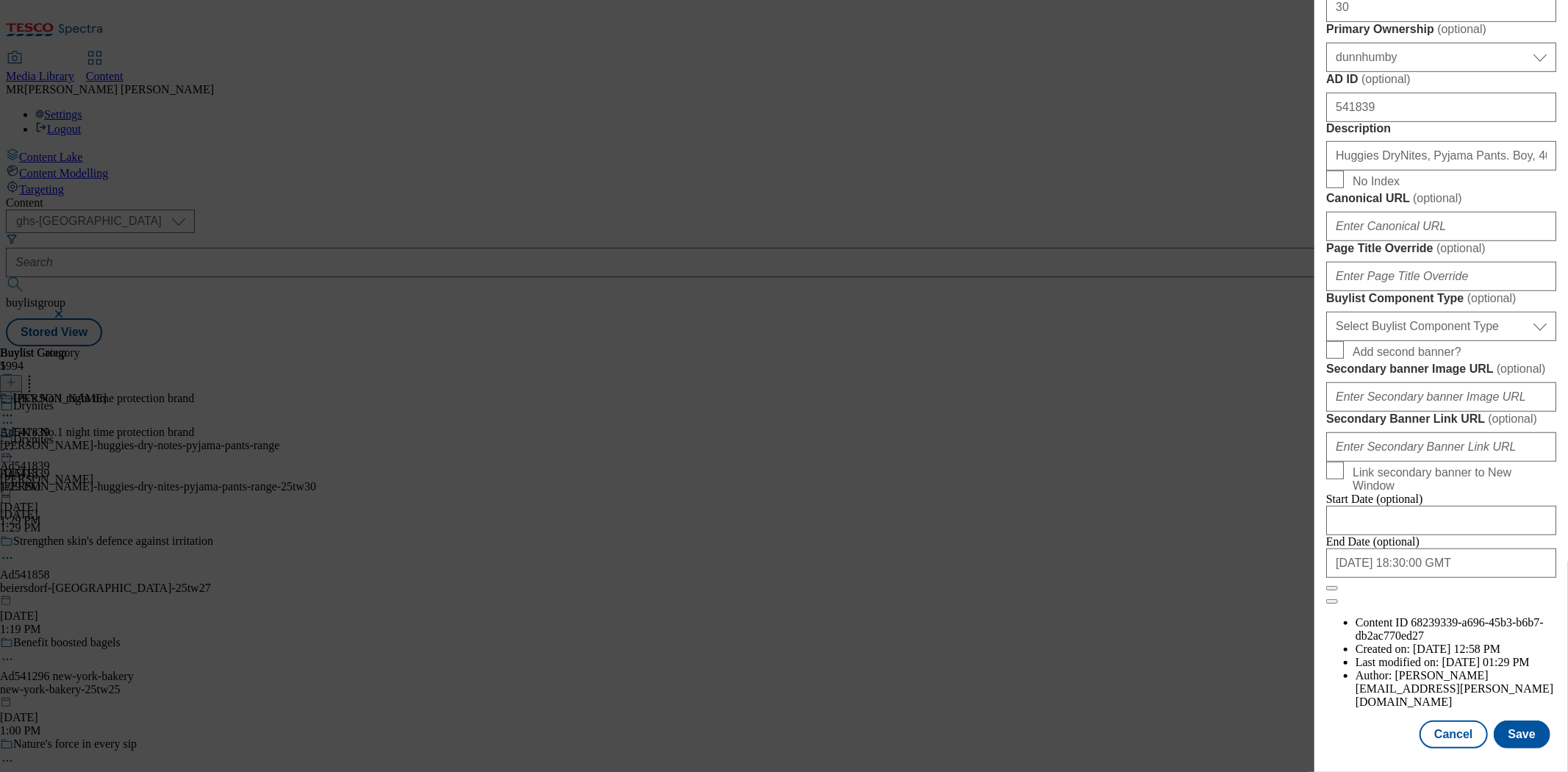
scroll to position [1190, 0]
type input "Clinically proven for a better night’s sleep"
click at [1519, 721] on button "Save" at bounding box center [1521, 734] width 56 height 28
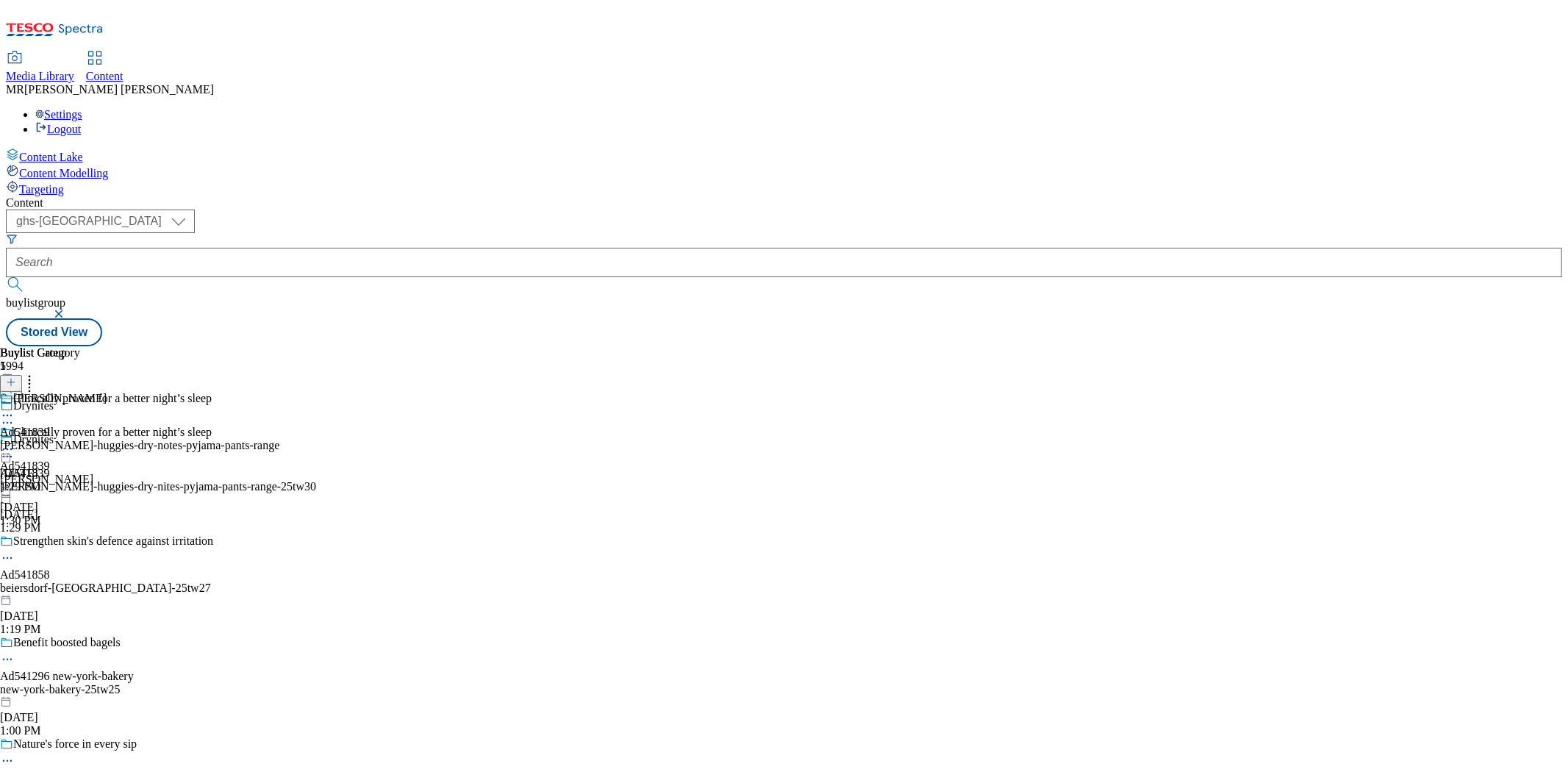
click at [211, 442] on div at bounding box center [105, 451] width 211 height 18
click at [80, 543] on span "Preview" at bounding box center [63, 548] width 35 height 11
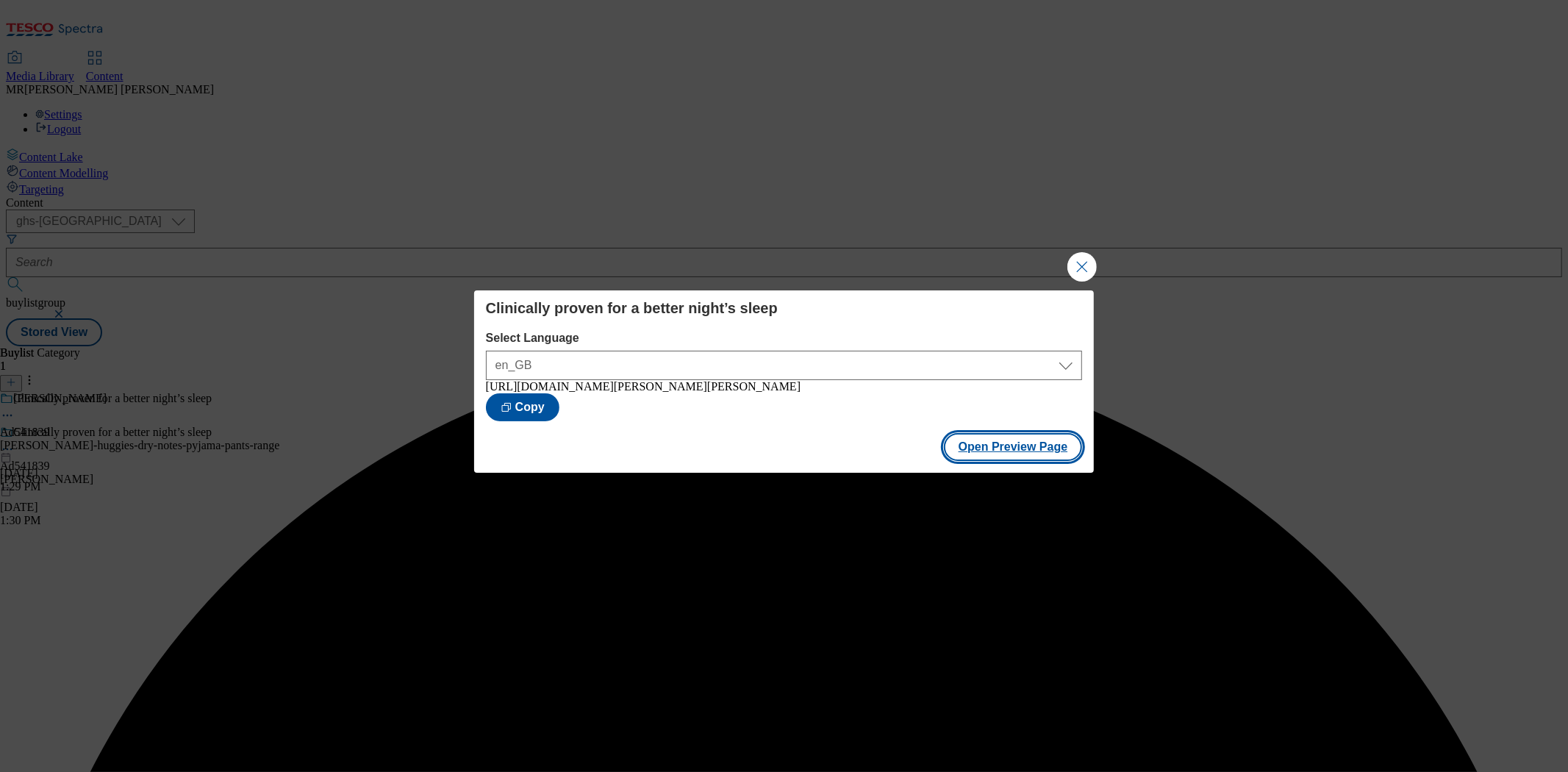
click at [1026, 461] on button "Open Preview Page" at bounding box center [1013, 447] width 139 height 28
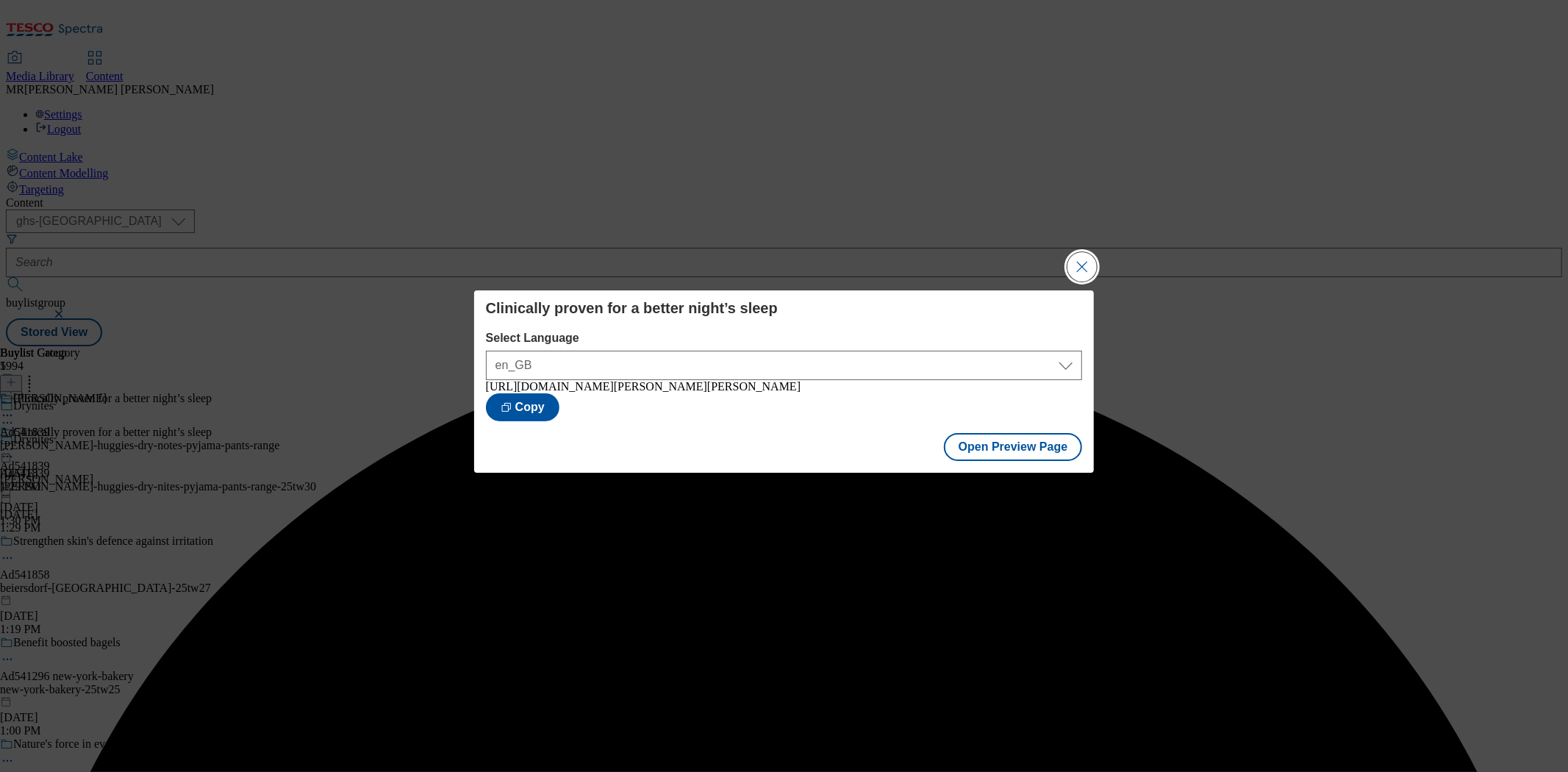
click at [1089, 258] on button "Close Modal" at bounding box center [1082, 267] width 30 height 30
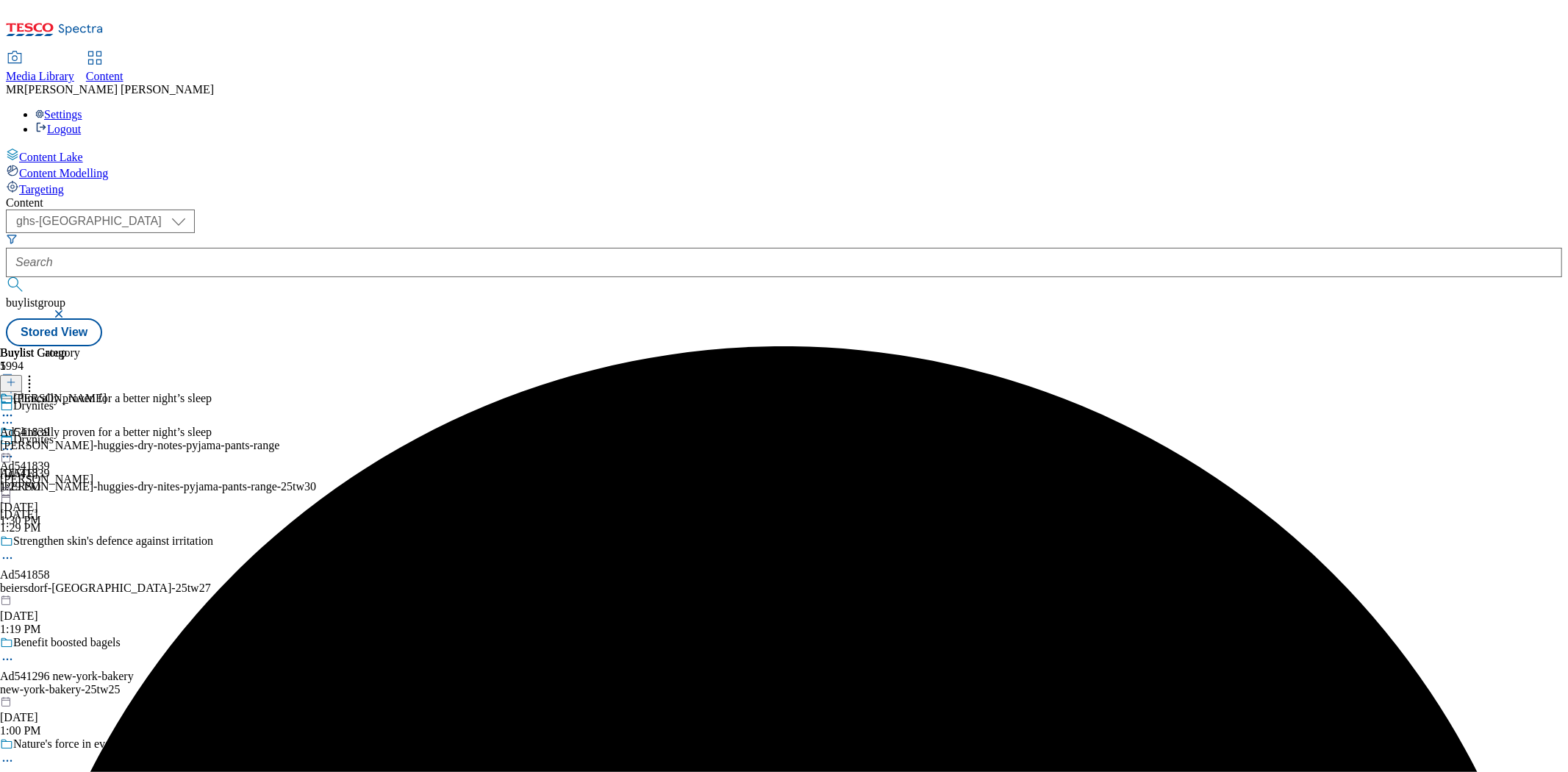
click at [14, 442] on icon at bounding box center [7, 450] width 14 height 14
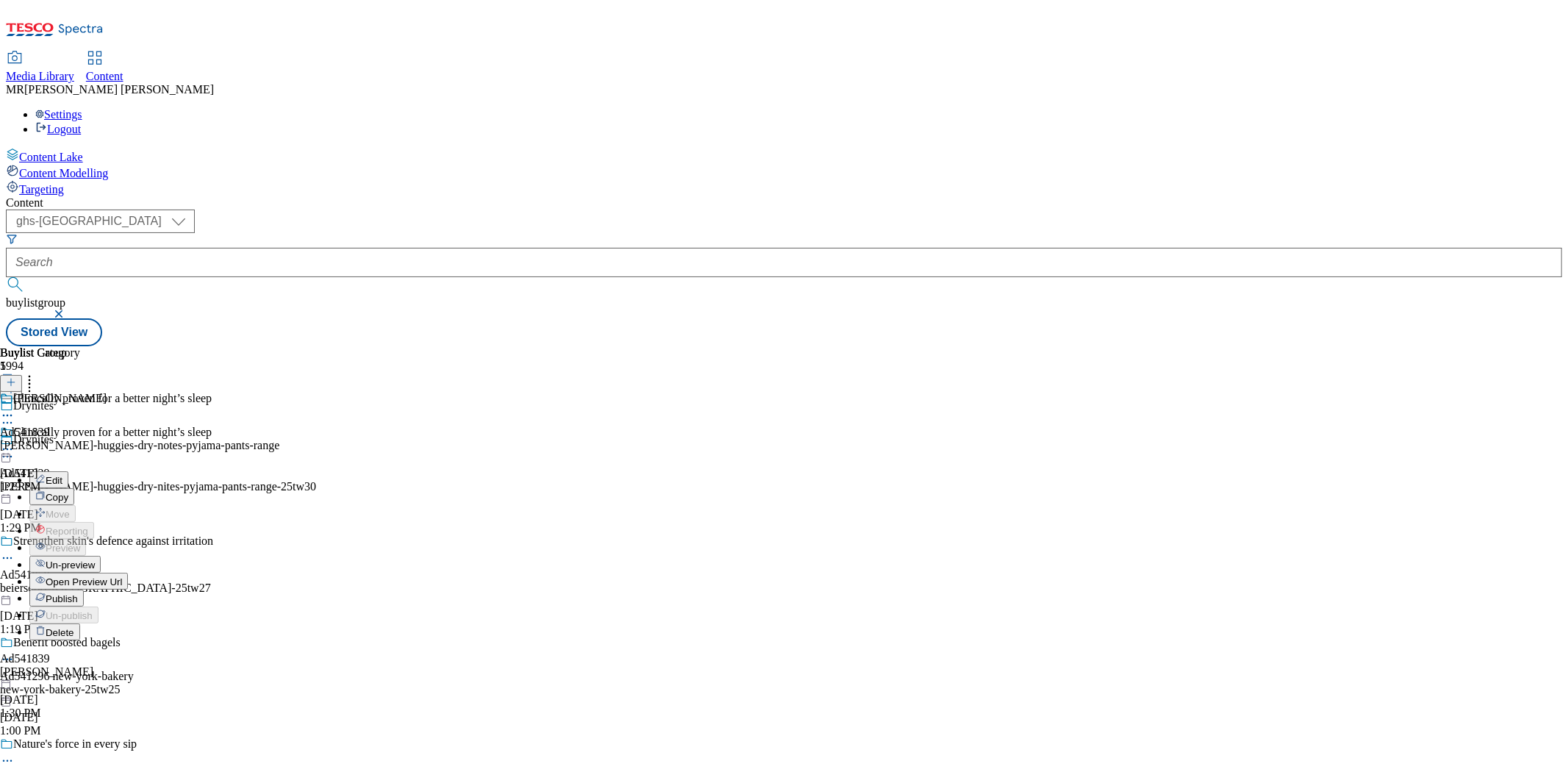
click at [78, 593] on span "Publish" at bounding box center [62, 599] width 32 height 11
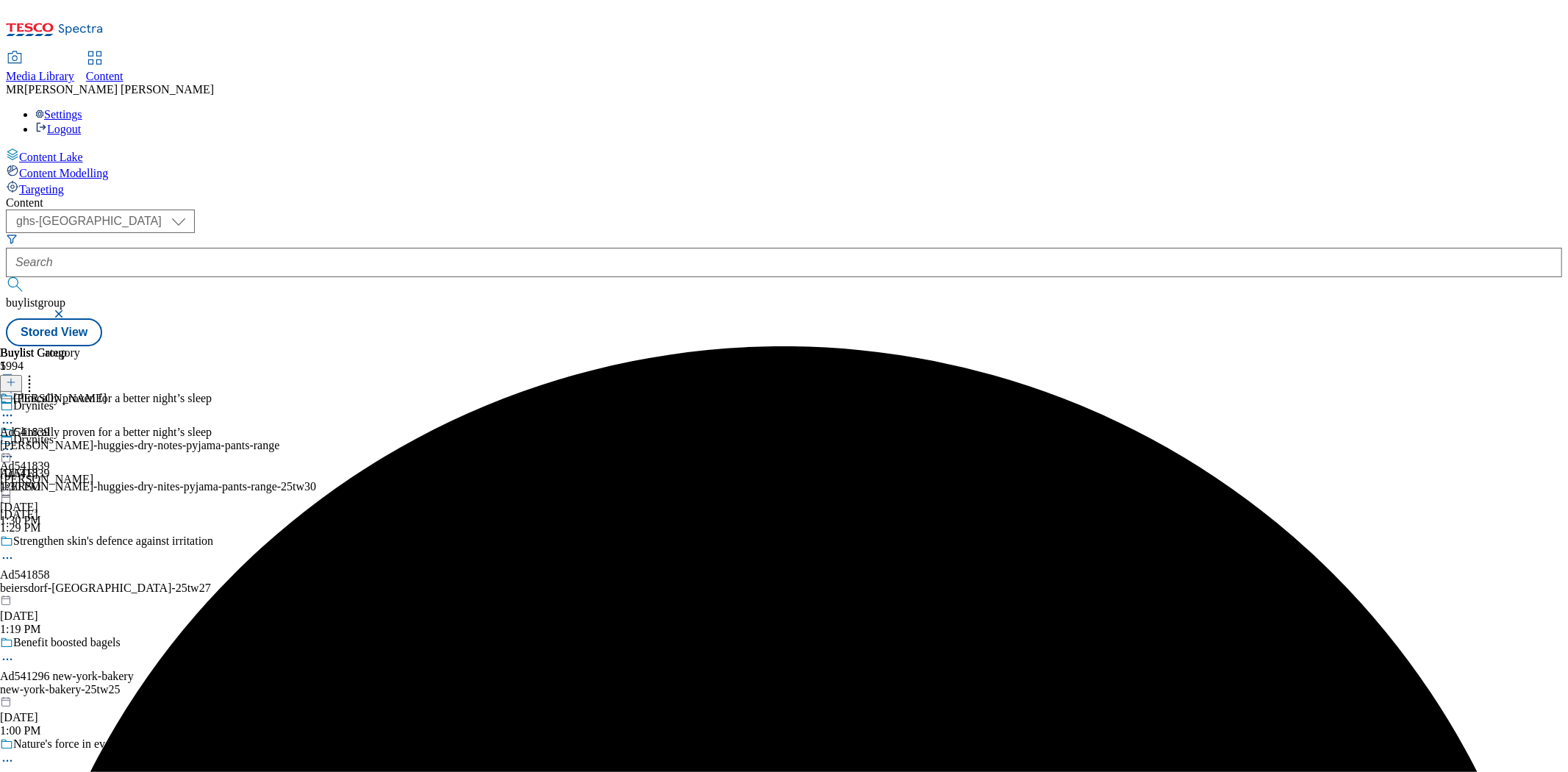
click at [14, 442] on icon at bounding box center [7, 450] width 14 height 14
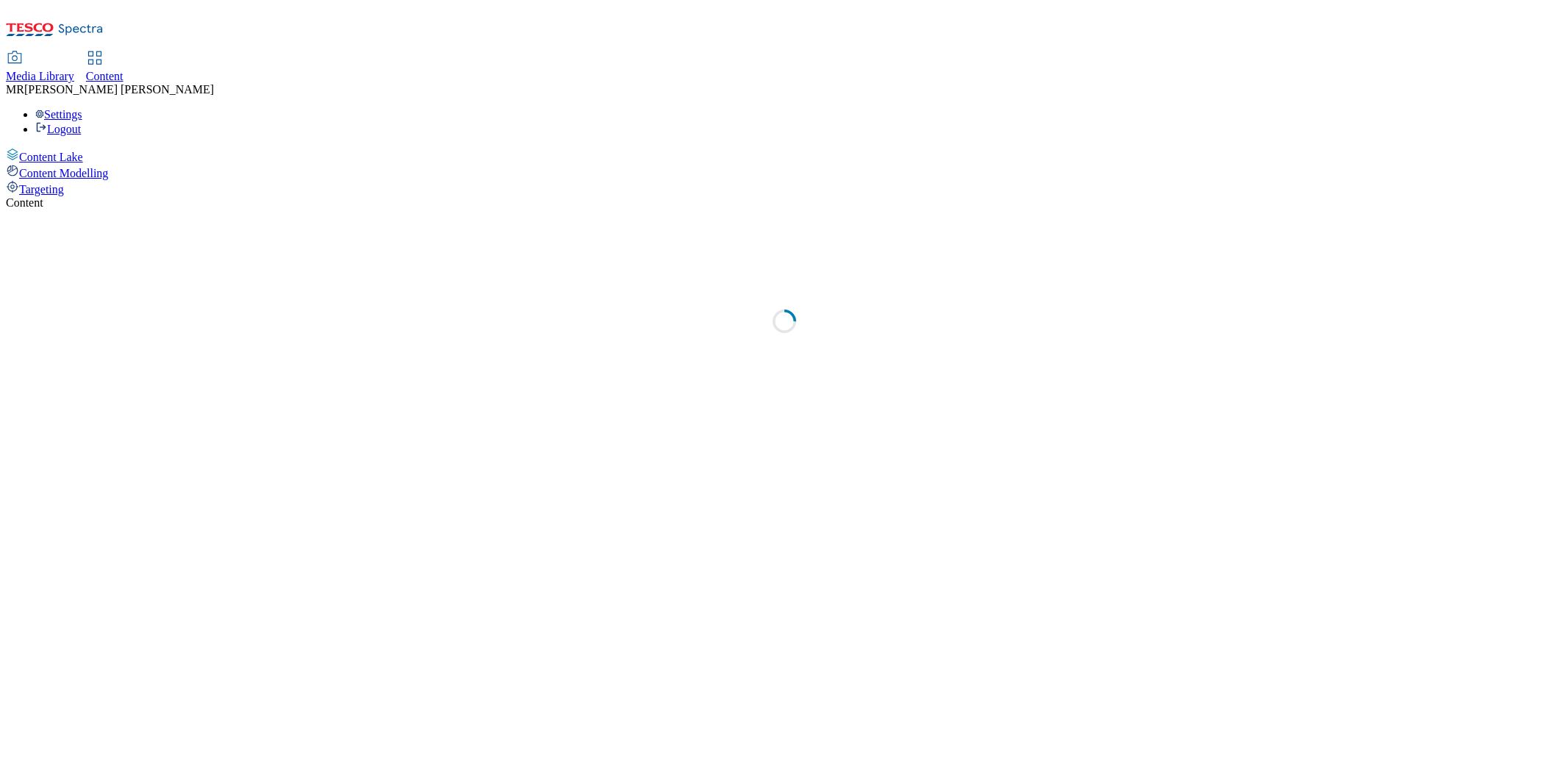
select select "ghs-[GEOGRAPHIC_DATA]"
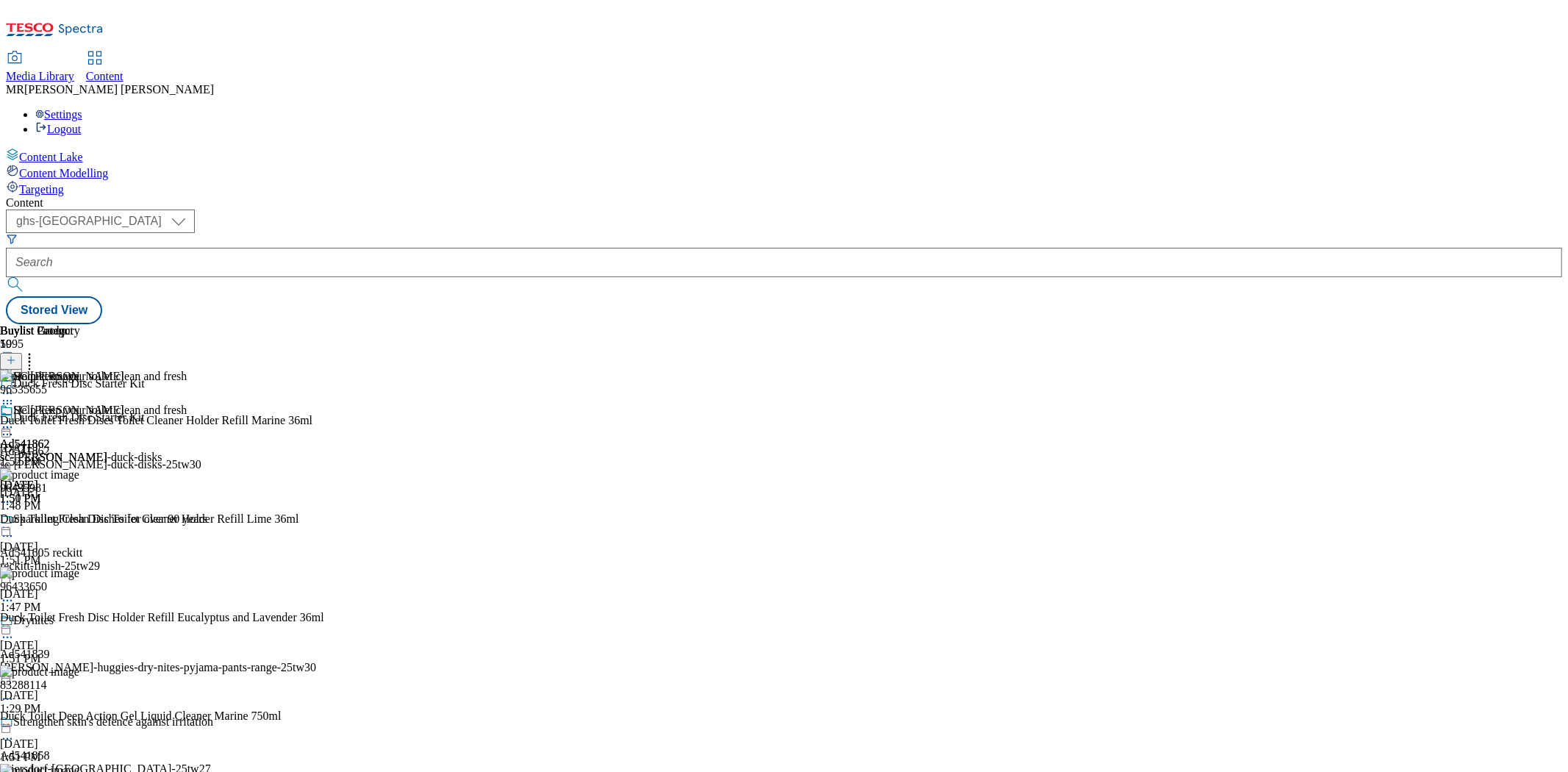
click at [14, 427] on icon at bounding box center [7, 434] width 14 height 14
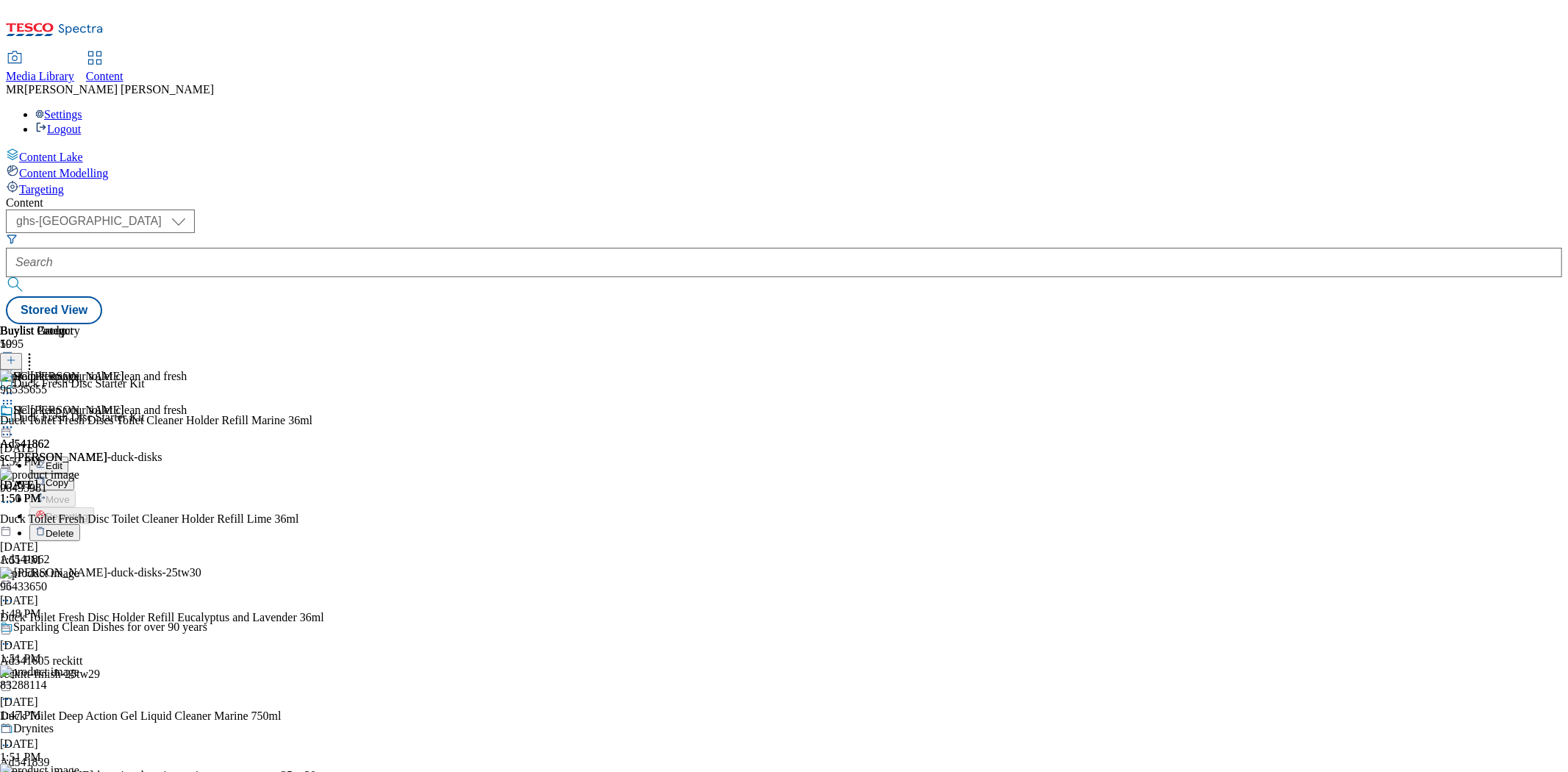
click at [68, 457] on button "Edit" at bounding box center [49, 465] width 39 height 17
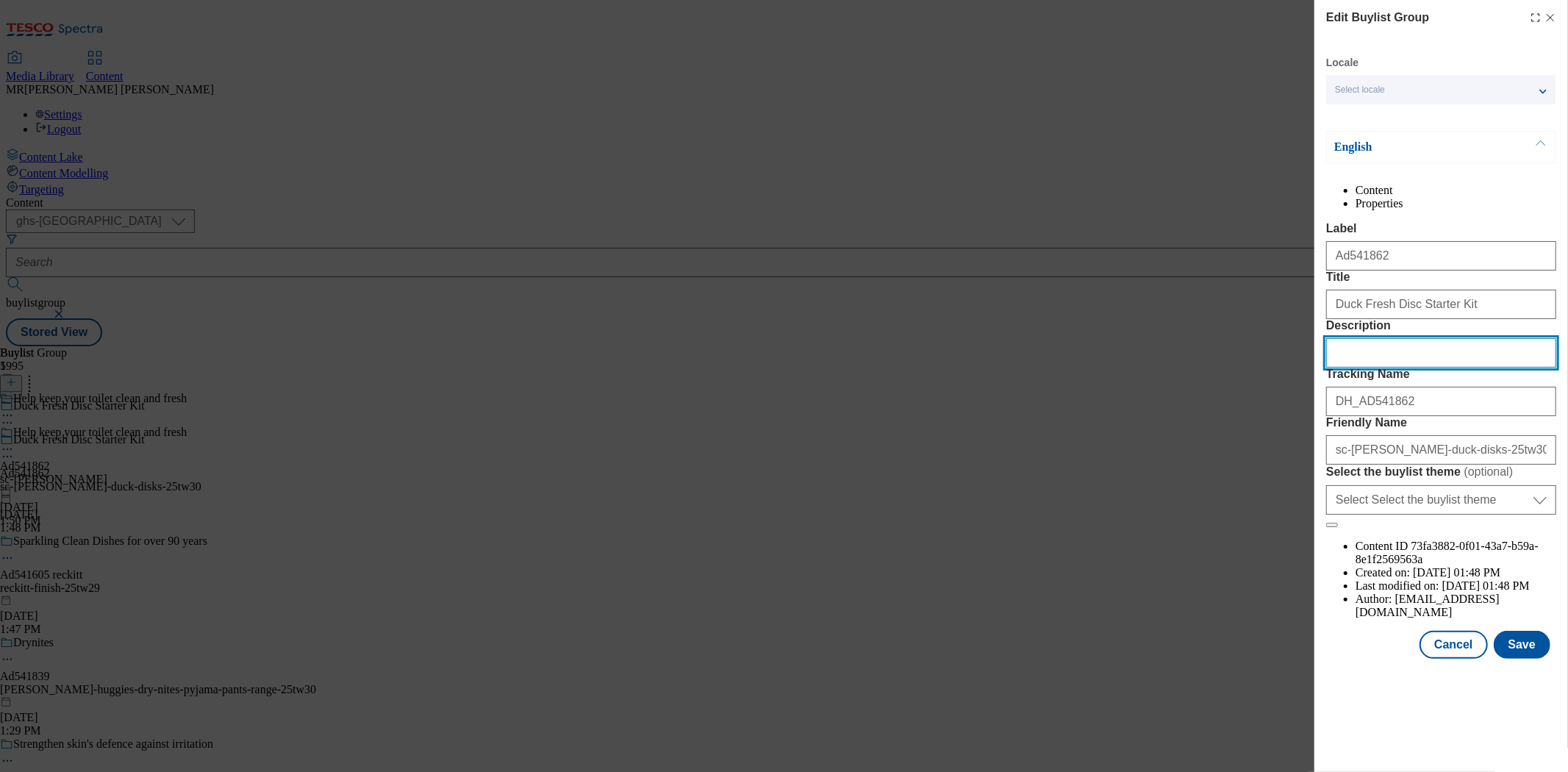
click at [1416, 368] on input "Description" at bounding box center [1441, 353] width 230 height 30
click at [1455, 659] on button "Cancel" at bounding box center [1453, 645] width 68 height 28
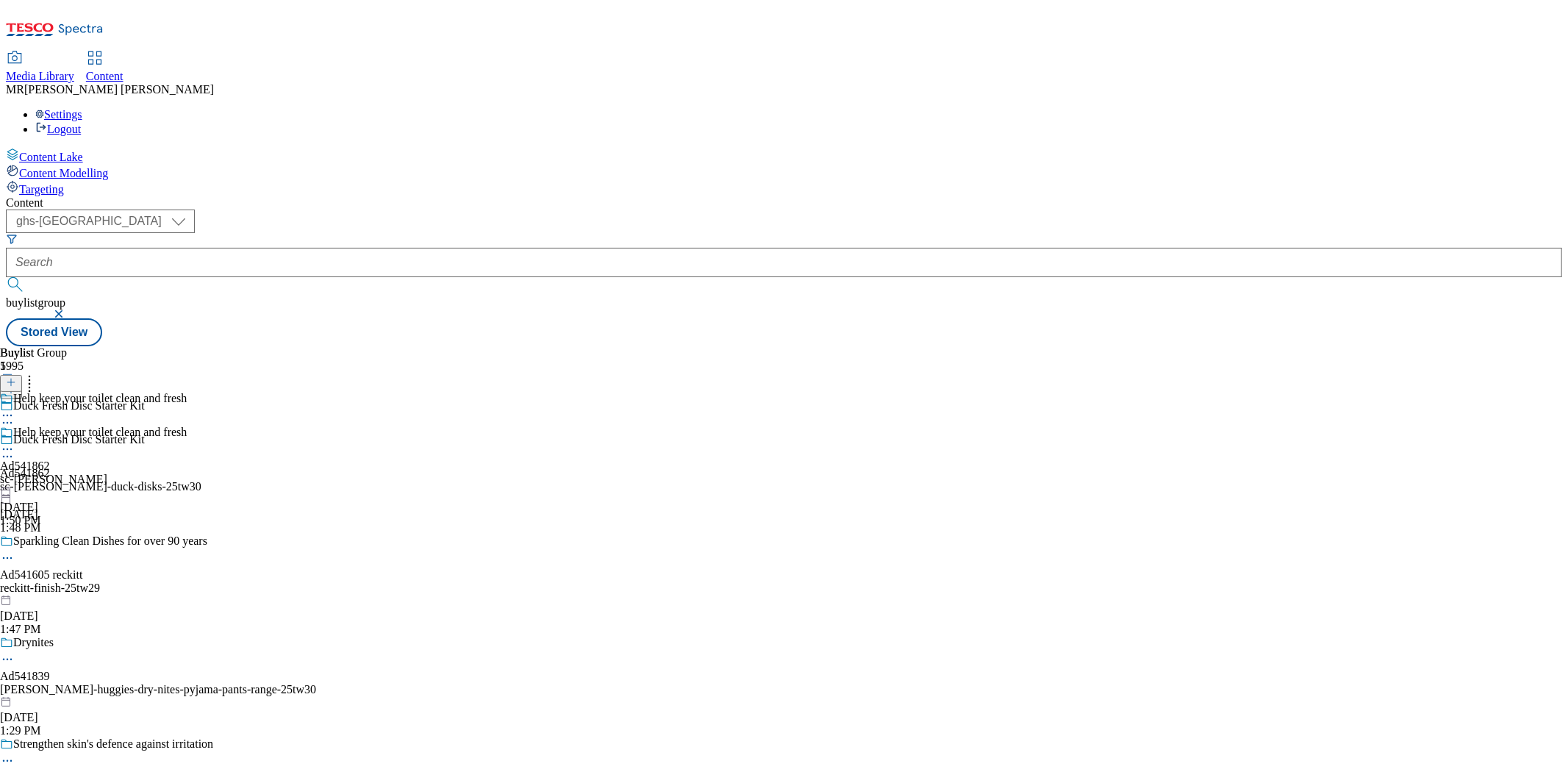
click at [186, 425] on div "Help keep your toilet clean and fresh Ad541862 sc-johnson Aug 19, 2025 1:50 PM" at bounding box center [93, 476] width 186 height 101
click at [14, 442] on icon at bounding box center [7, 450] width 14 height 14
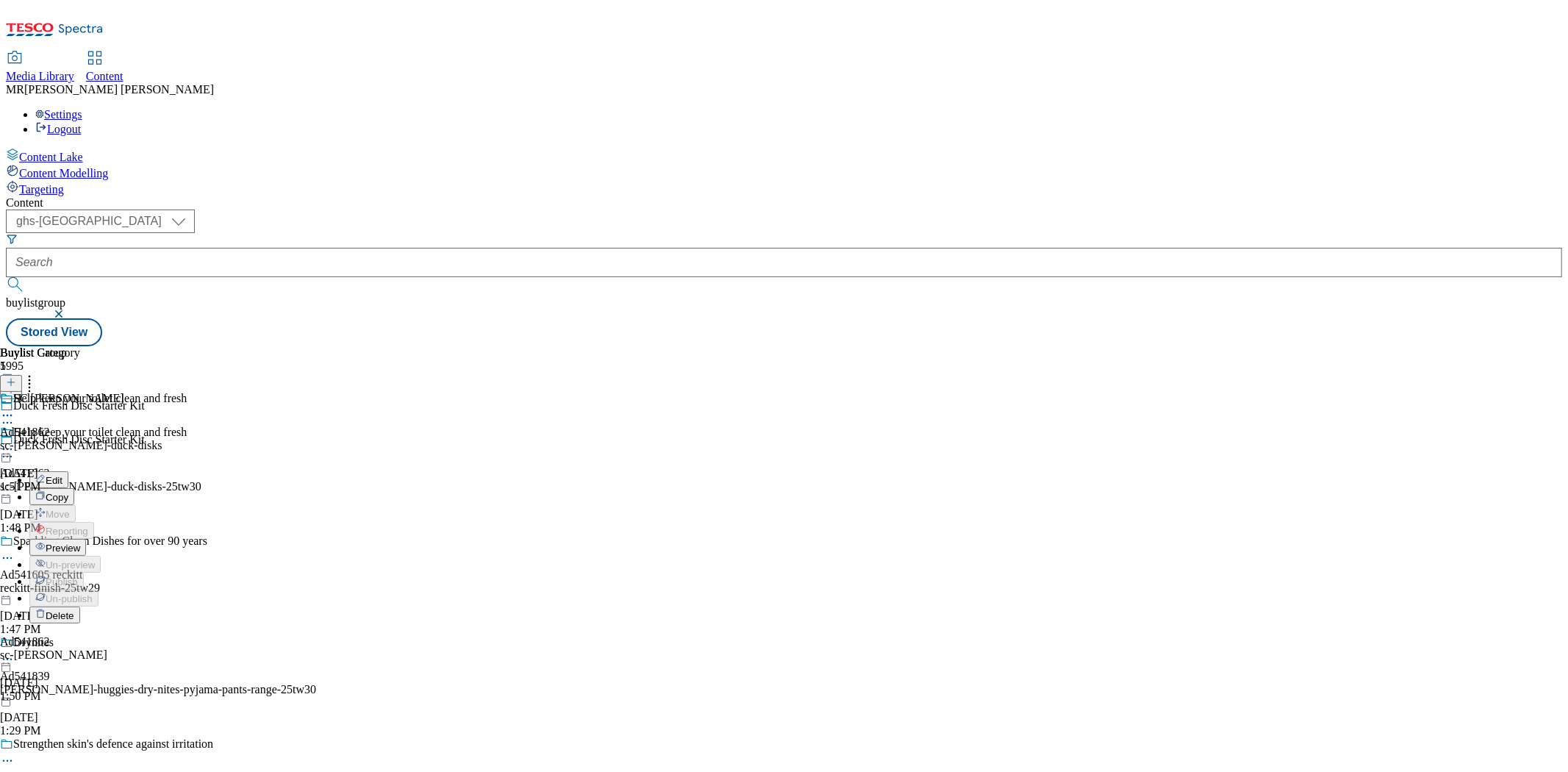
click at [80, 543] on span "Preview" at bounding box center [63, 548] width 35 height 11
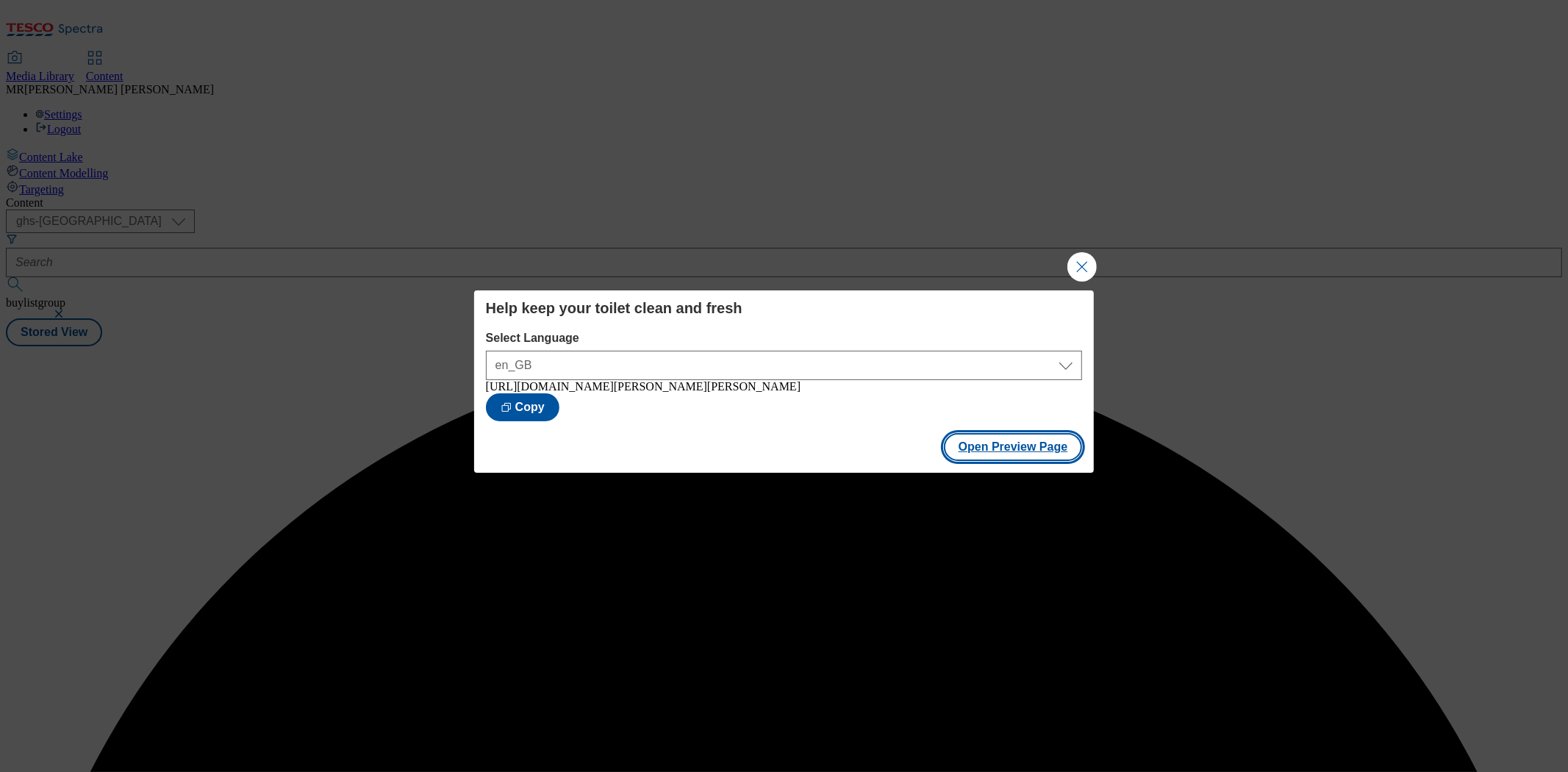
click at [984, 450] on button "Open Preview Page" at bounding box center [1013, 447] width 139 height 28
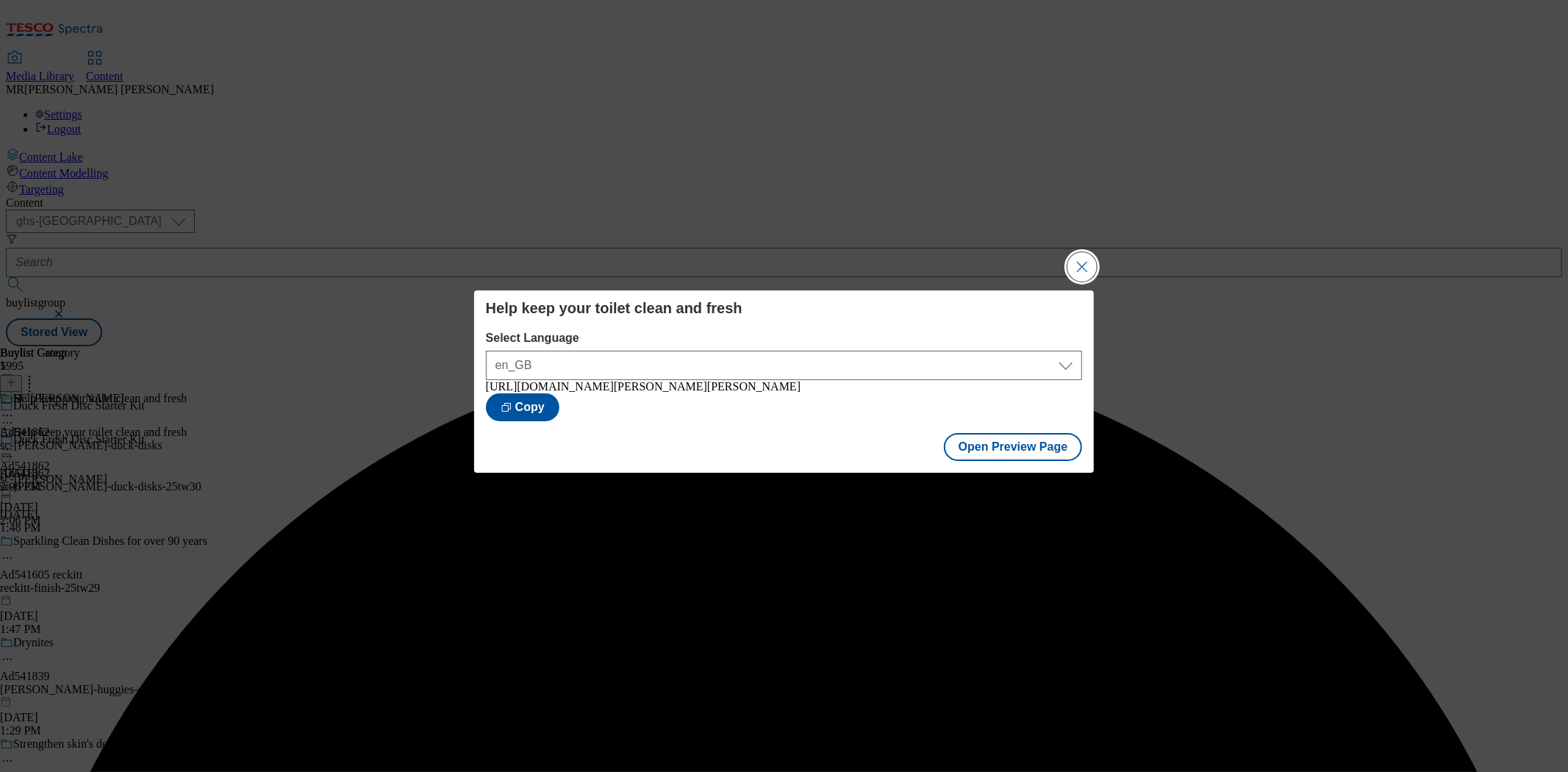
drag, startPoint x: 1089, startPoint y: 266, endPoint x: 1075, endPoint y: 267, distance: 14.0
click at [1087, 267] on button "Close Modal" at bounding box center [1082, 267] width 30 height 30
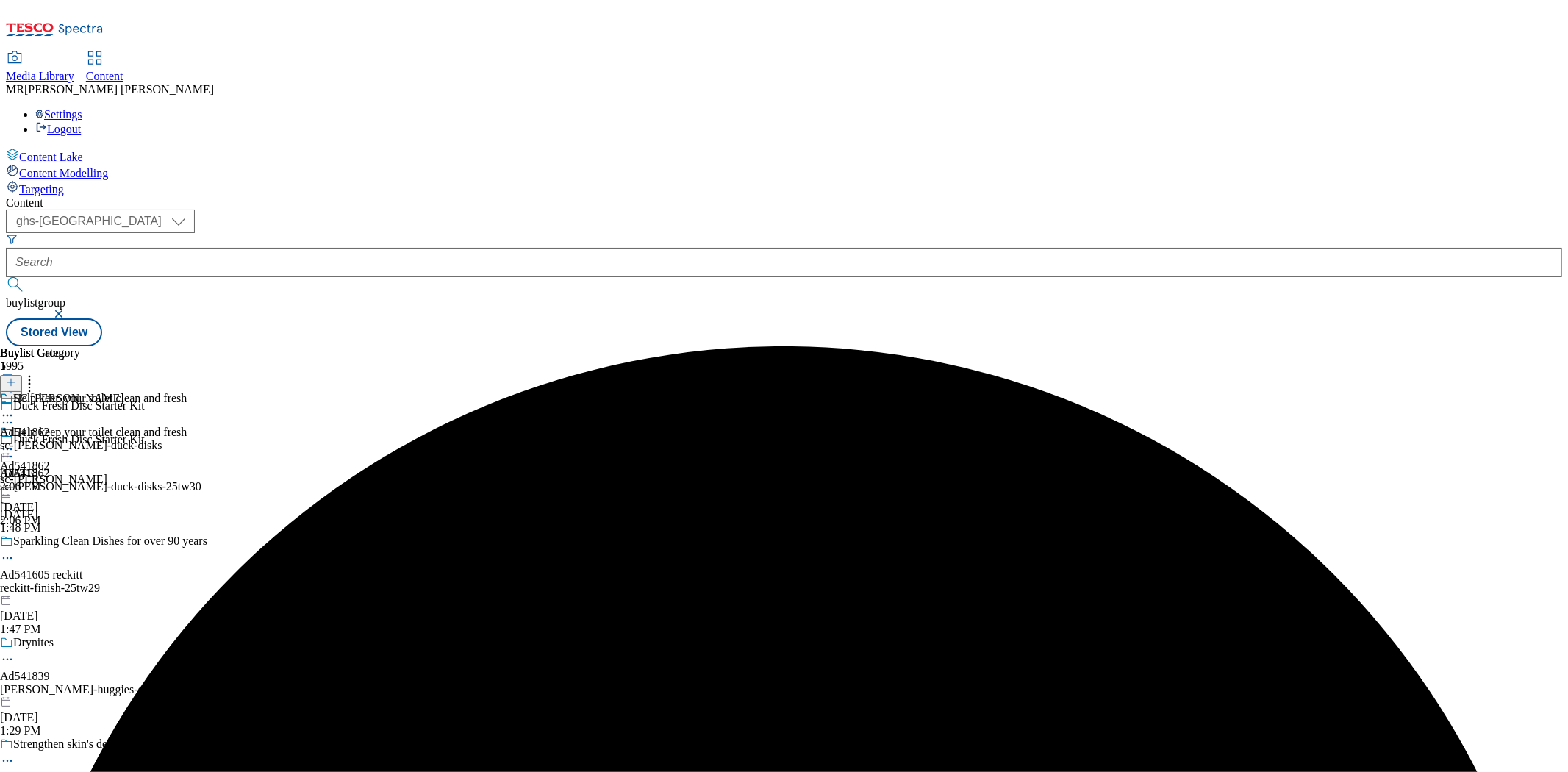
click at [14, 442] on icon at bounding box center [7, 450] width 14 height 14
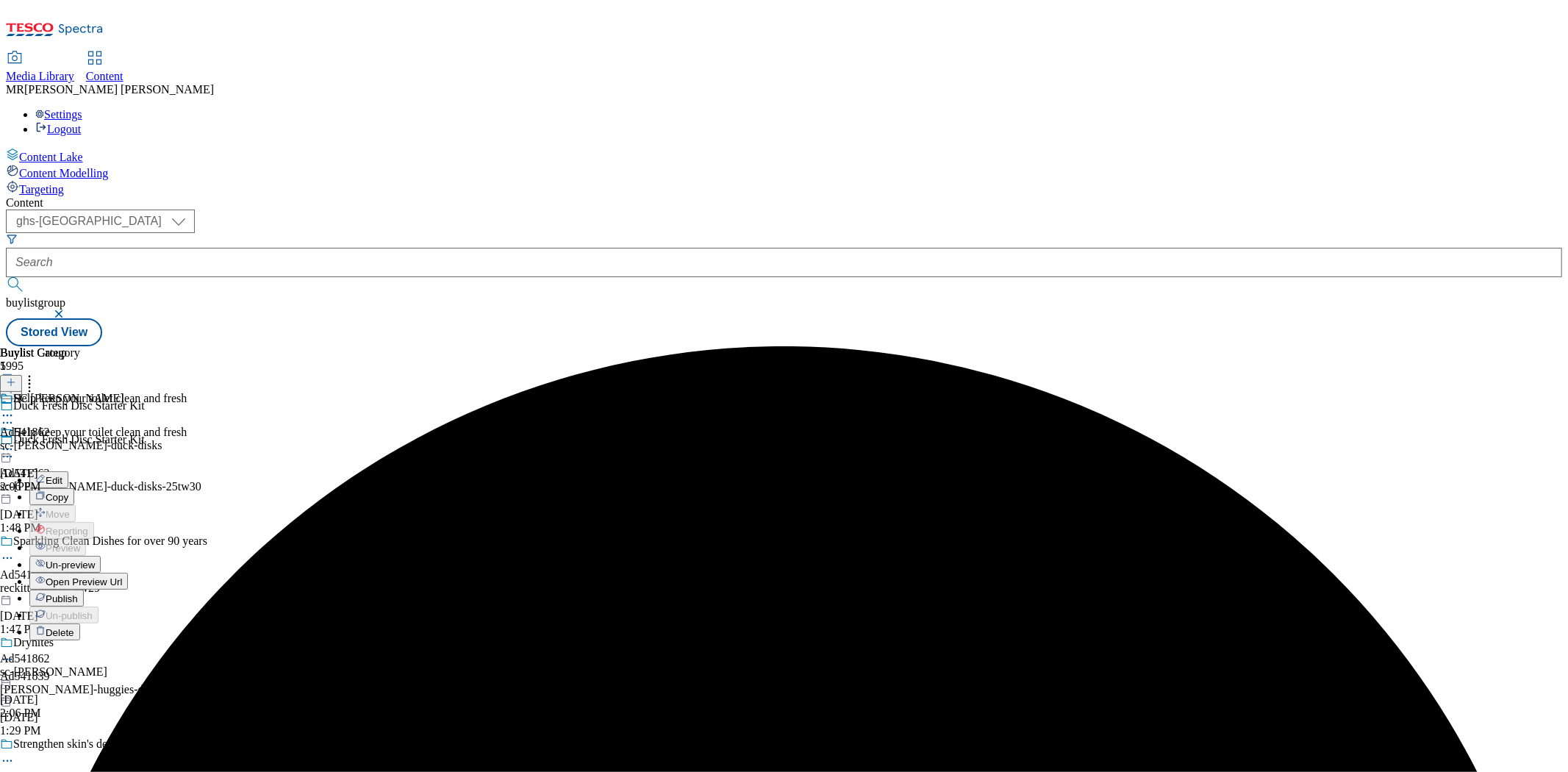
click at [84, 589] on button "Publish" at bounding box center [57, 597] width 55 height 17
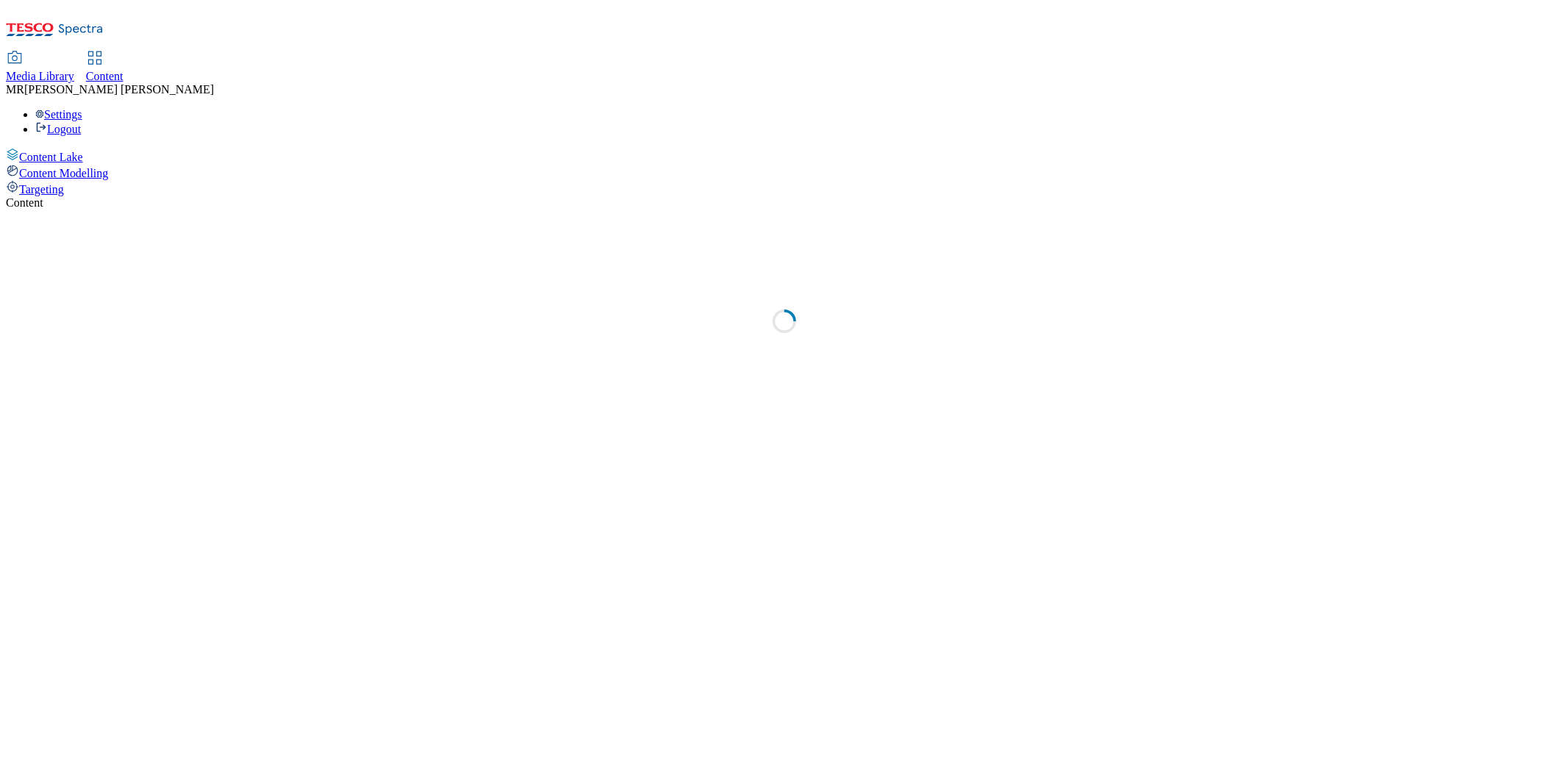
select select "ghs-[GEOGRAPHIC_DATA]"
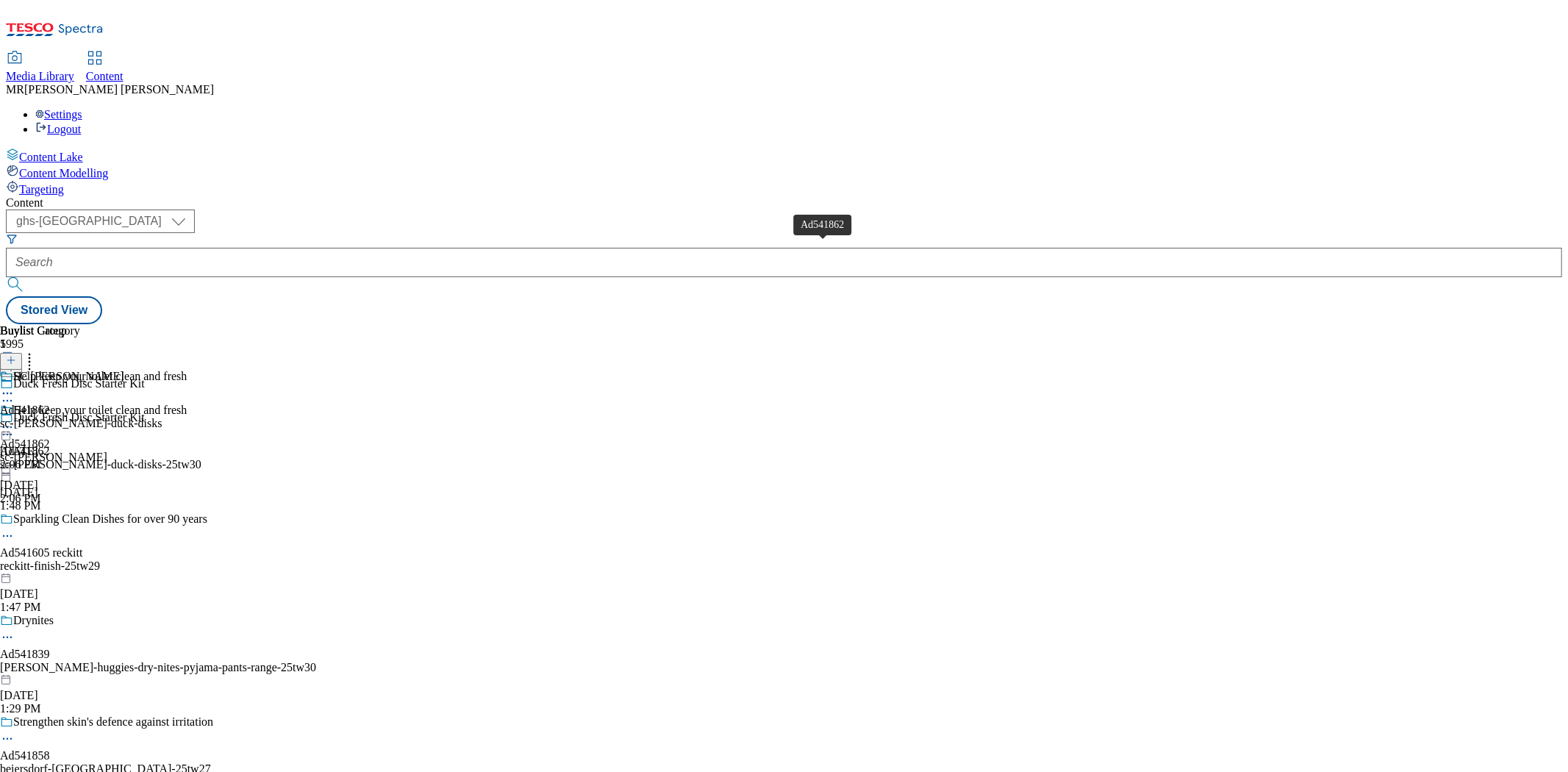
click at [50, 404] on div "Ad541862" at bounding box center [25, 410] width 50 height 13
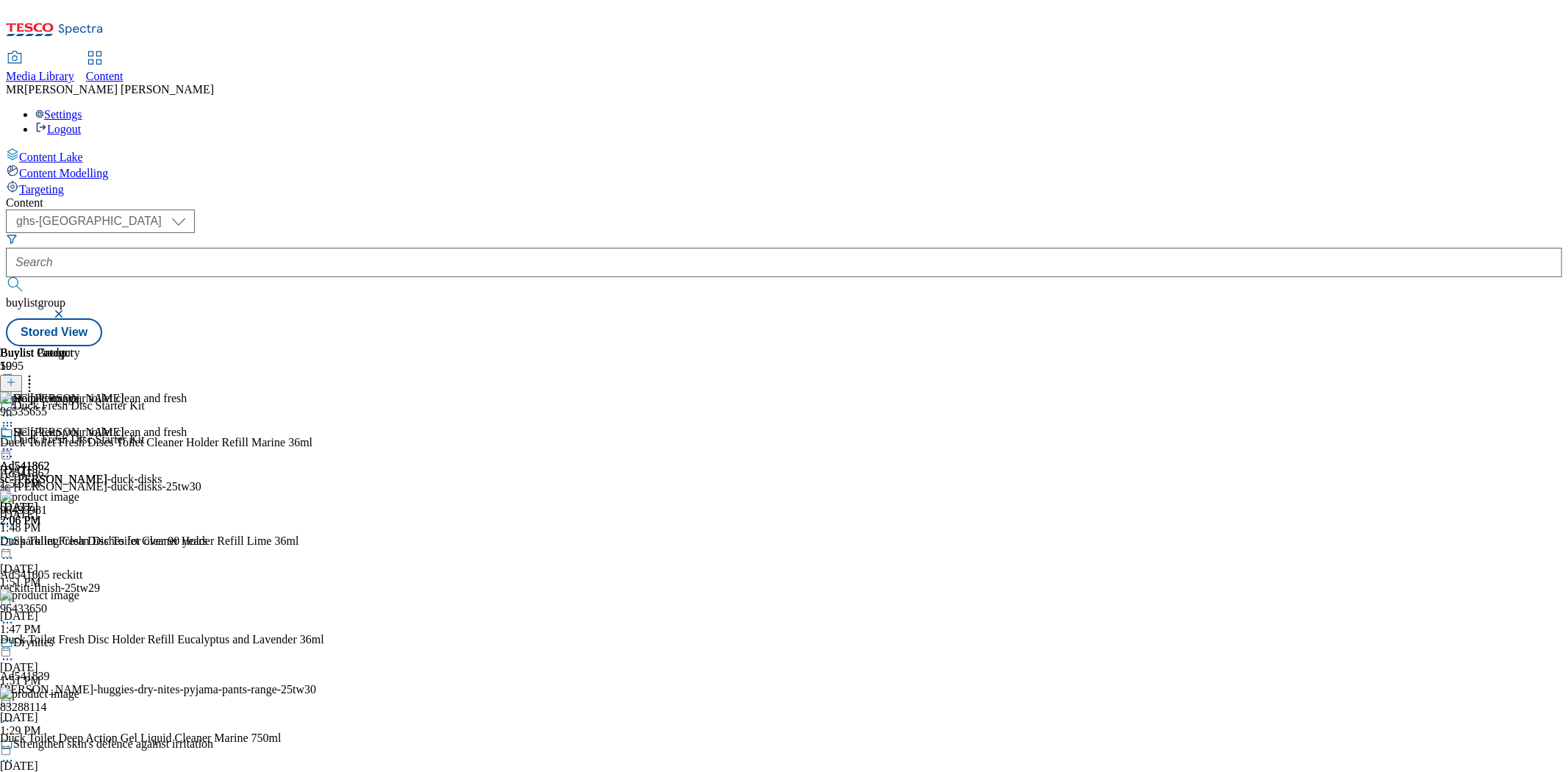
click at [14, 442] on icon at bounding box center [7, 450] width 14 height 14
click at [122, 577] on span "Open Preview Url" at bounding box center [84, 582] width 76 height 11
click at [14, 450] on icon at bounding box center [7, 457] width 14 height 14
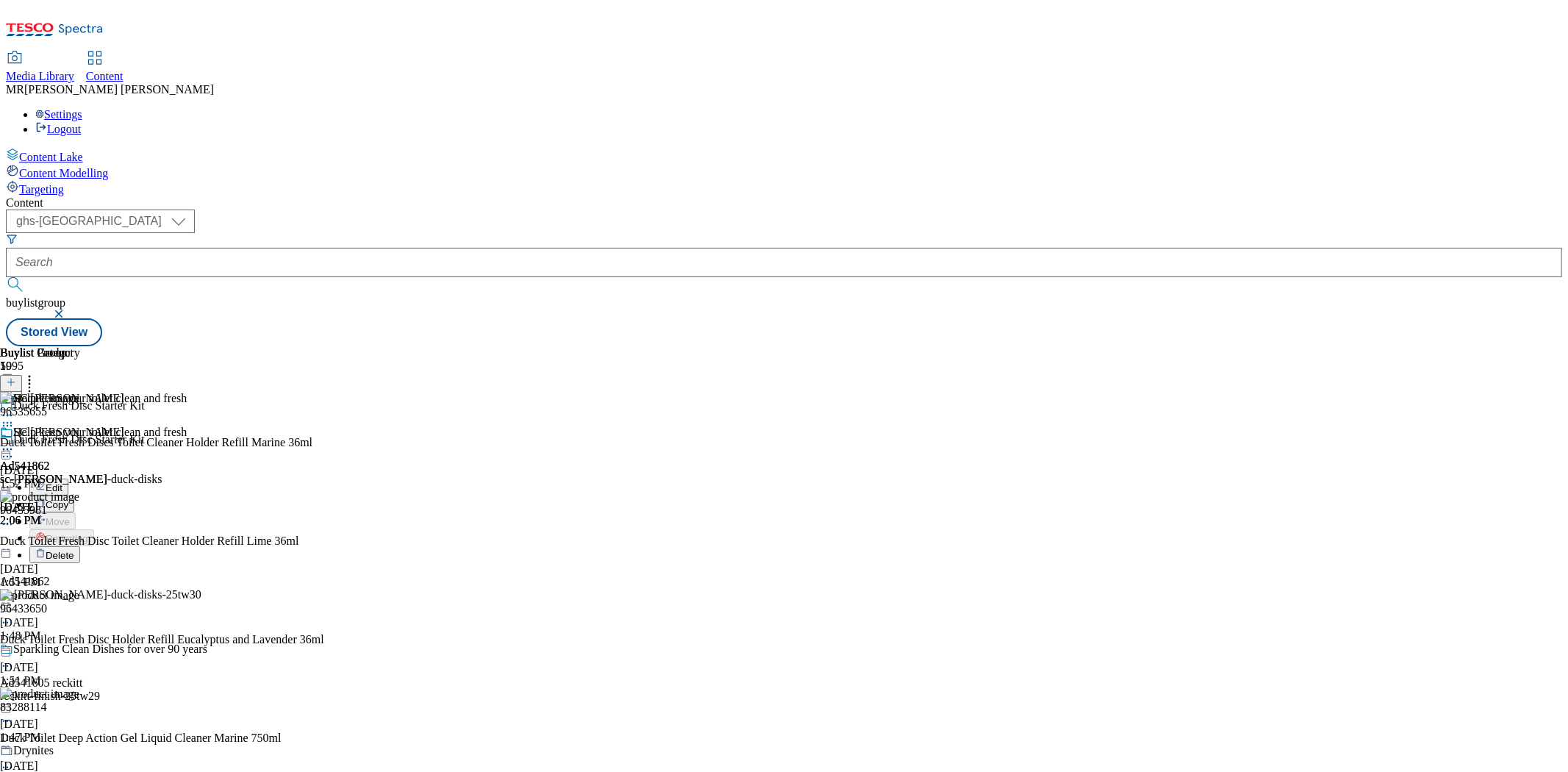
click at [68, 478] on button "Edit" at bounding box center [49, 487] width 39 height 17
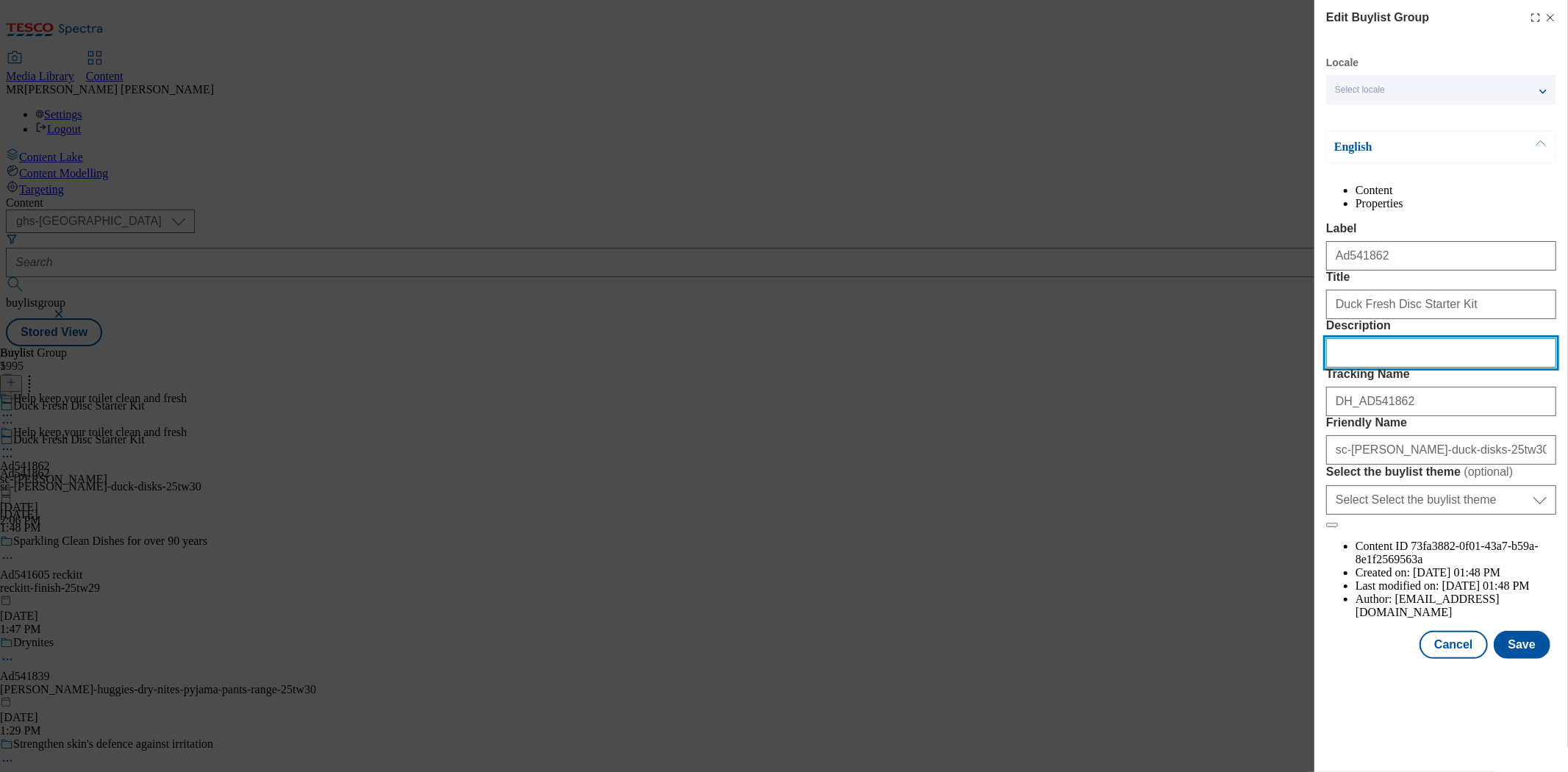
click at [1412, 368] on input "Description" at bounding box center [1441, 353] width 230 height 30
paste input "DUCK STARTER KIT FRESH DISCS MARINE 36ML"
type input "DUCK STARTER KIT FRESH DISCS MARINE 36ML"
click at [1525, 659] on button "Save" at bounding box center [1521, 645] width 56 height 28
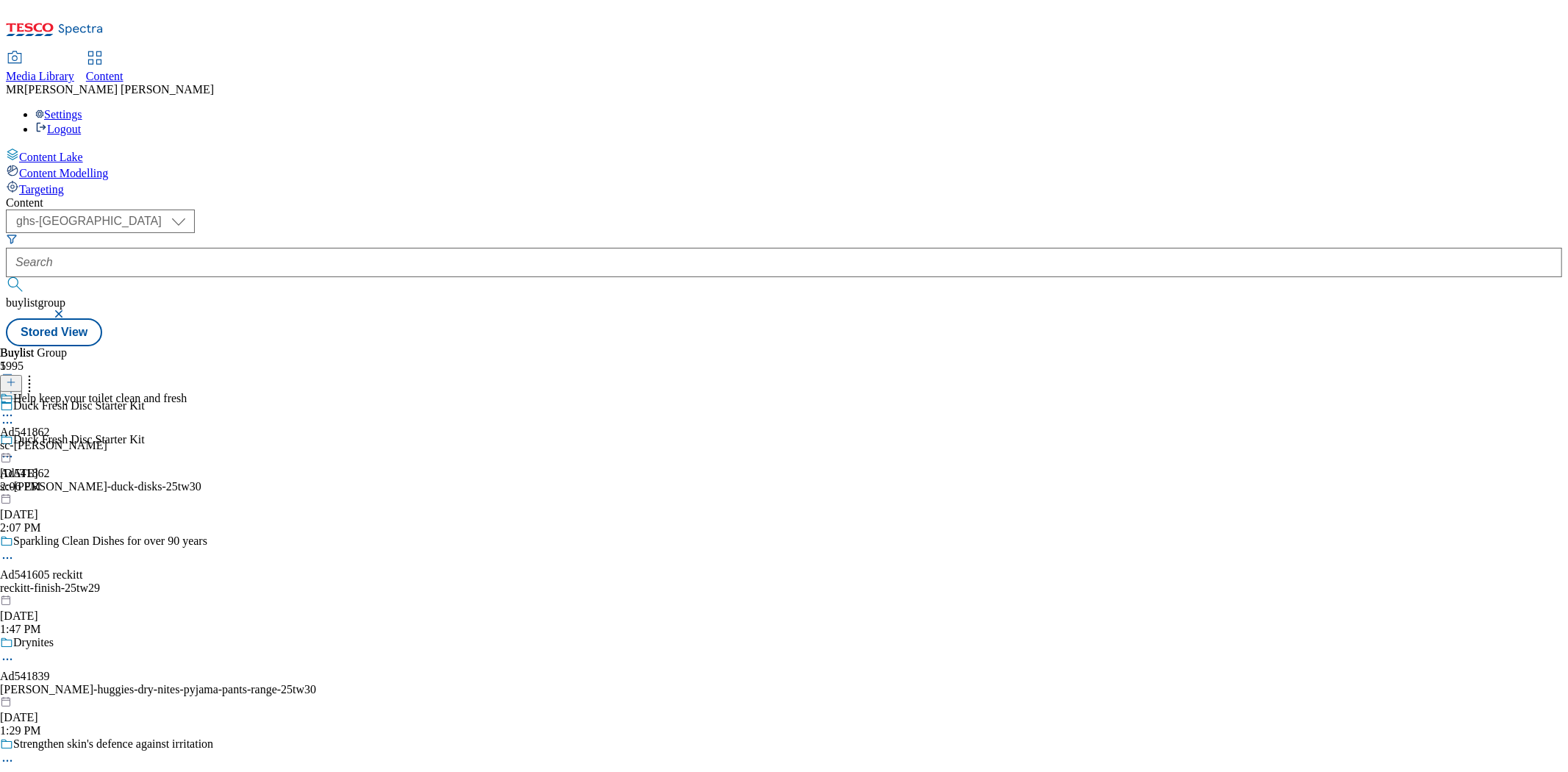
click at [14, 409] on icon at bounding box center [7, 416] width 14 height 14
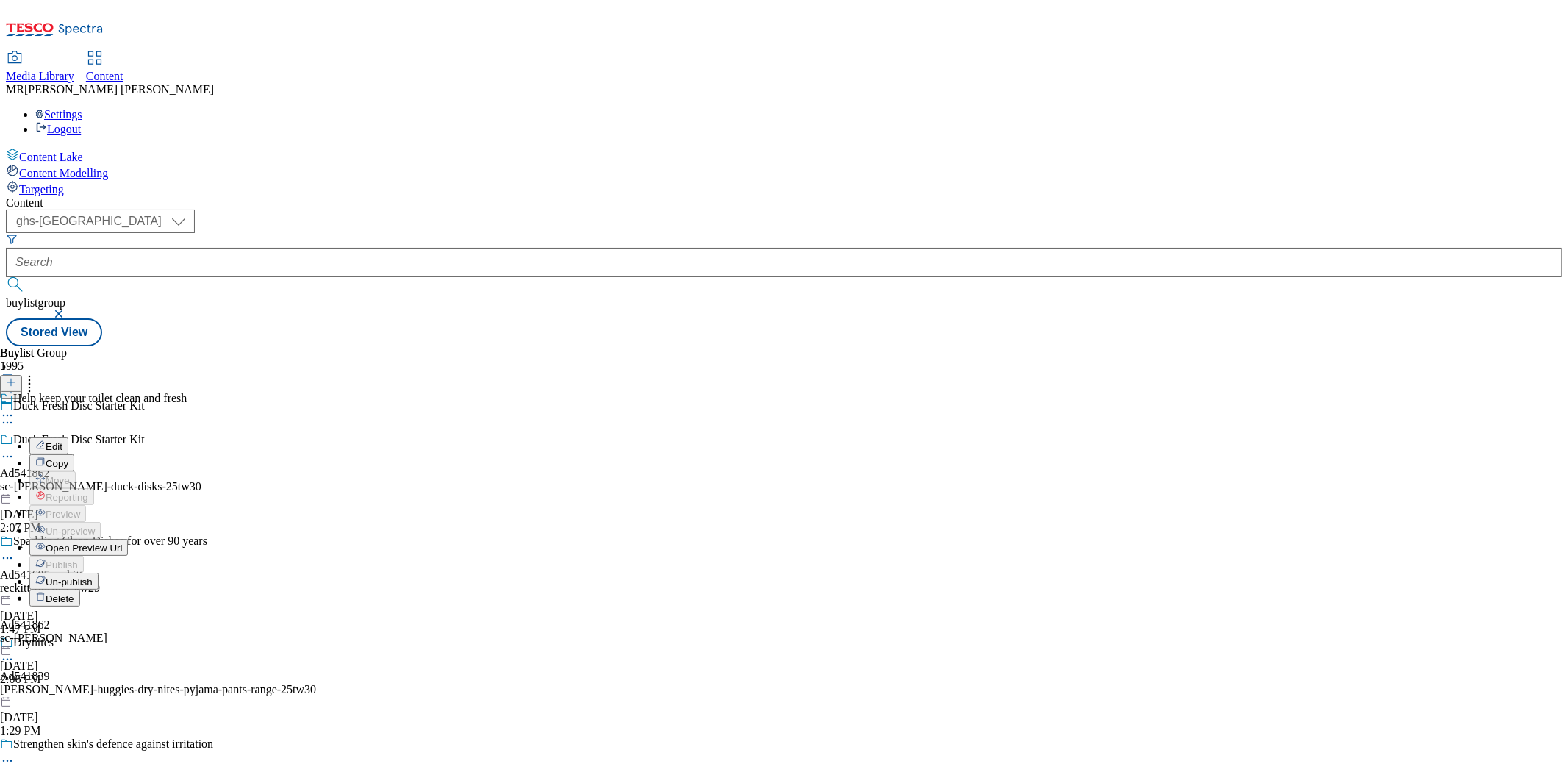
click at [68, 437] on button "Edit" at bounding box center [49, 446] width 39 height 17
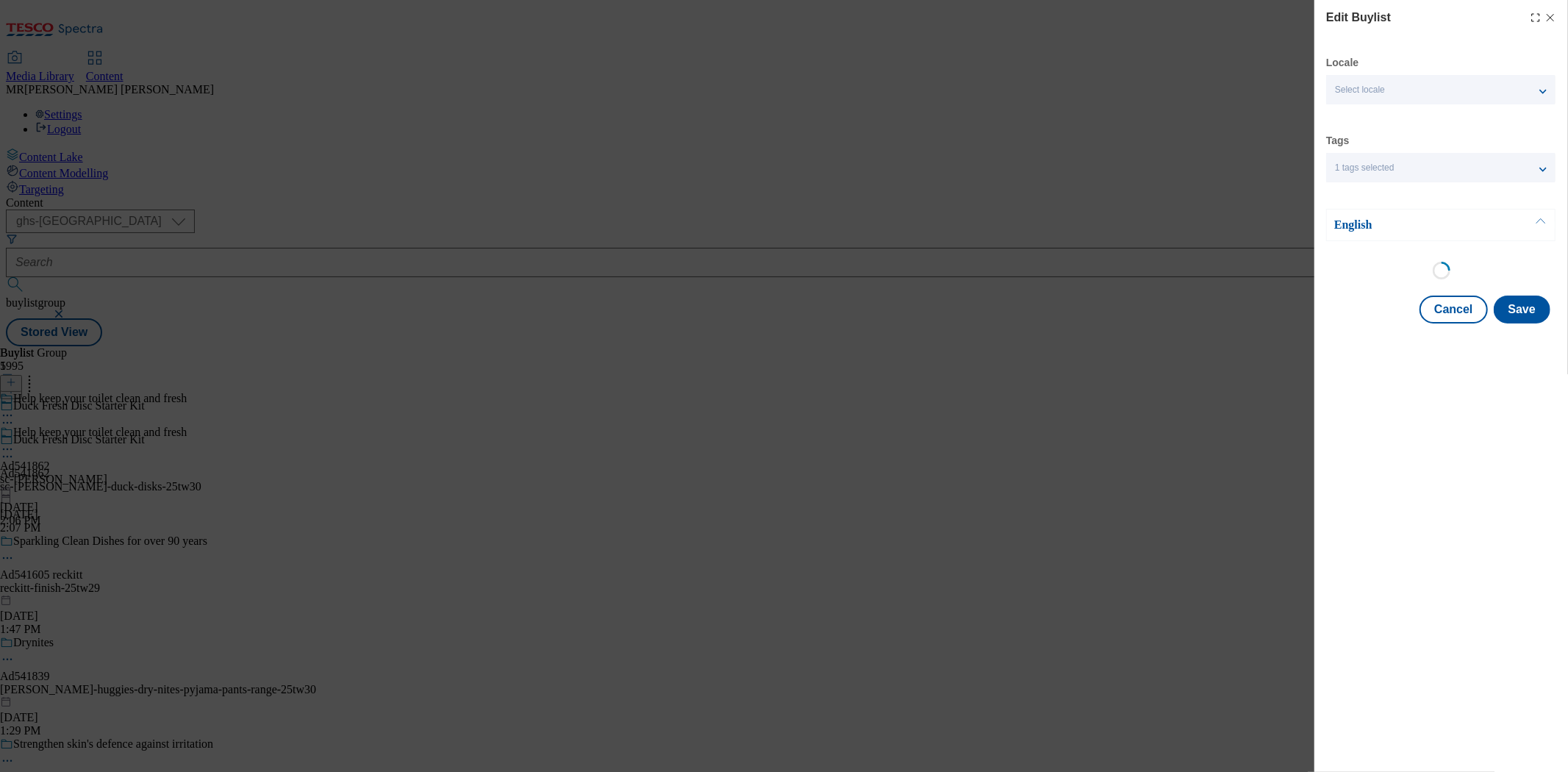
select select "tactical"
select select "supplier funded short term 1-3 weeks"
select select "dunnhumby"
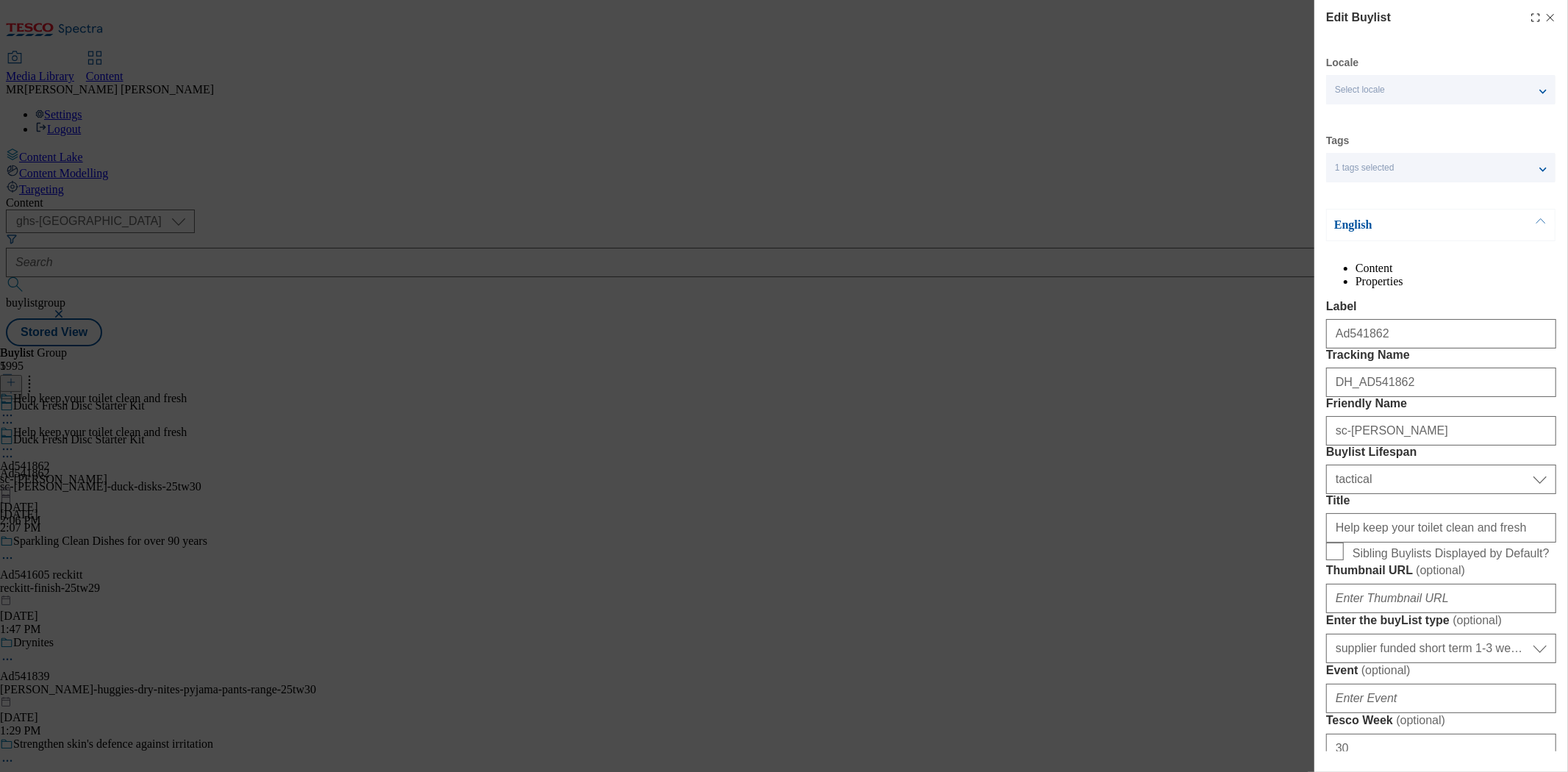
select select "Banner"
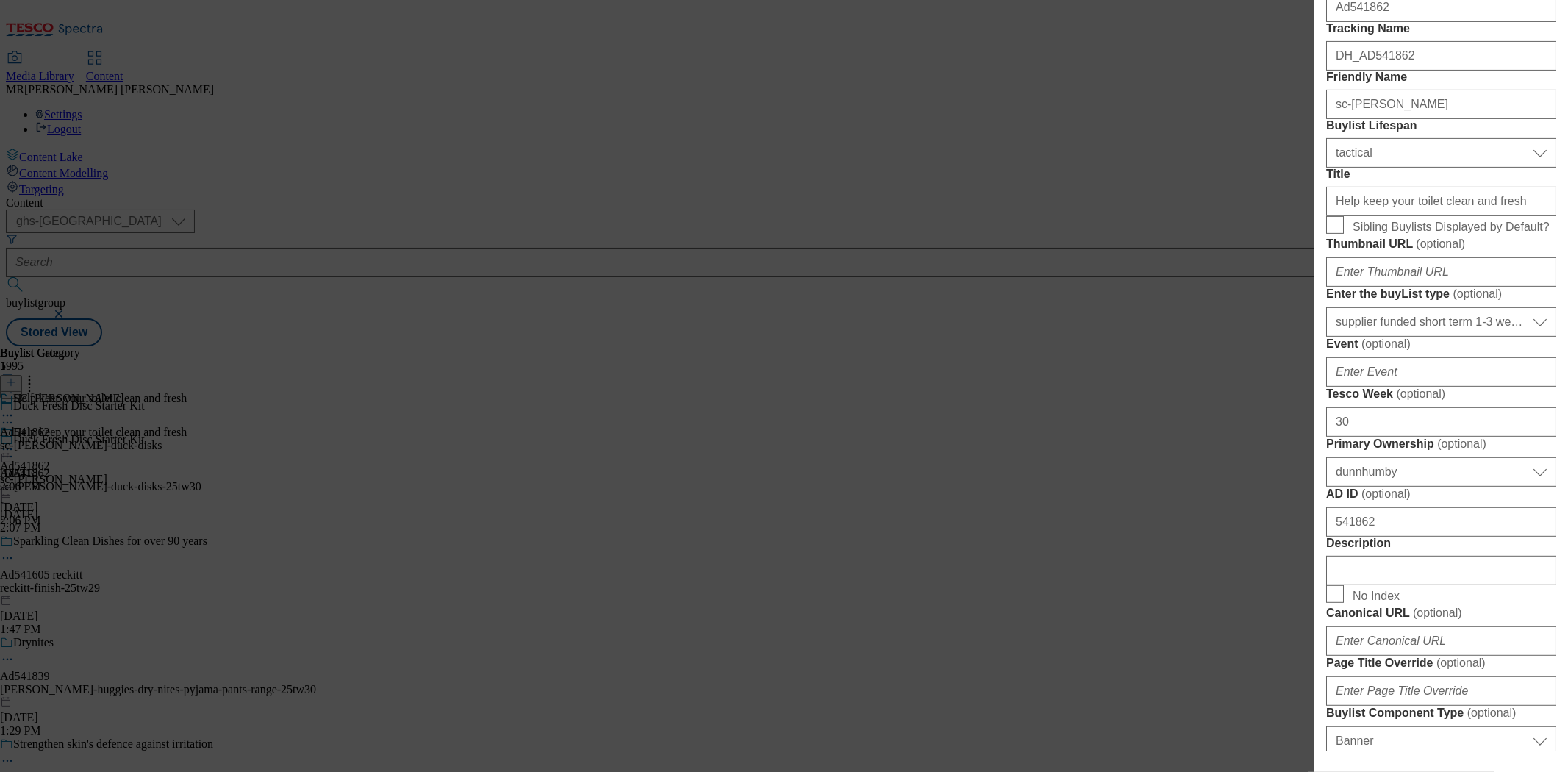
scroll to position [653, 0]
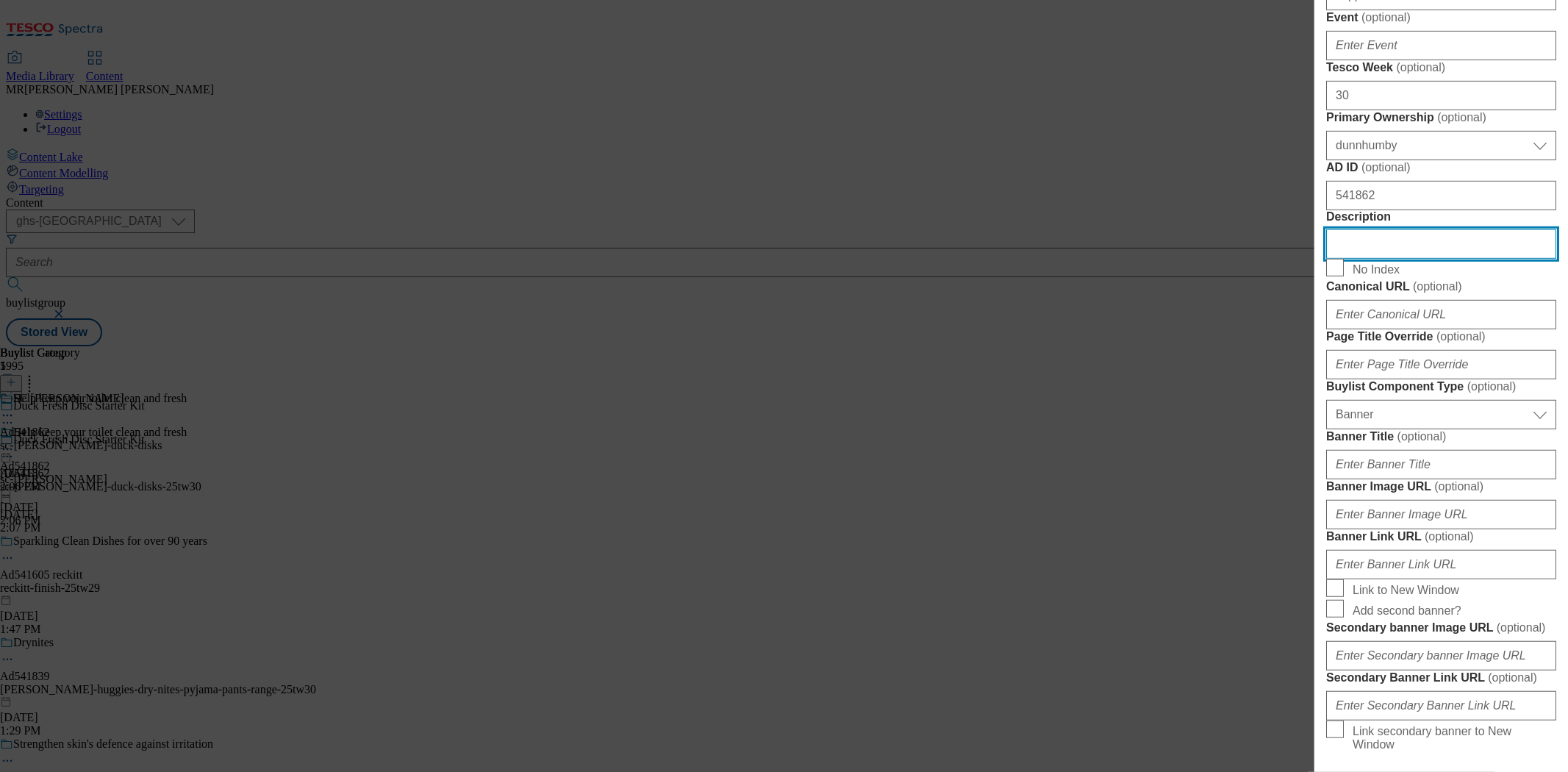
click at [1413, 259] on input "Description" at bounding box center [1441, 244] width 230 height 30
paste input "DUCK STARTER KIT FRESH DISCS MARINE 36ML"
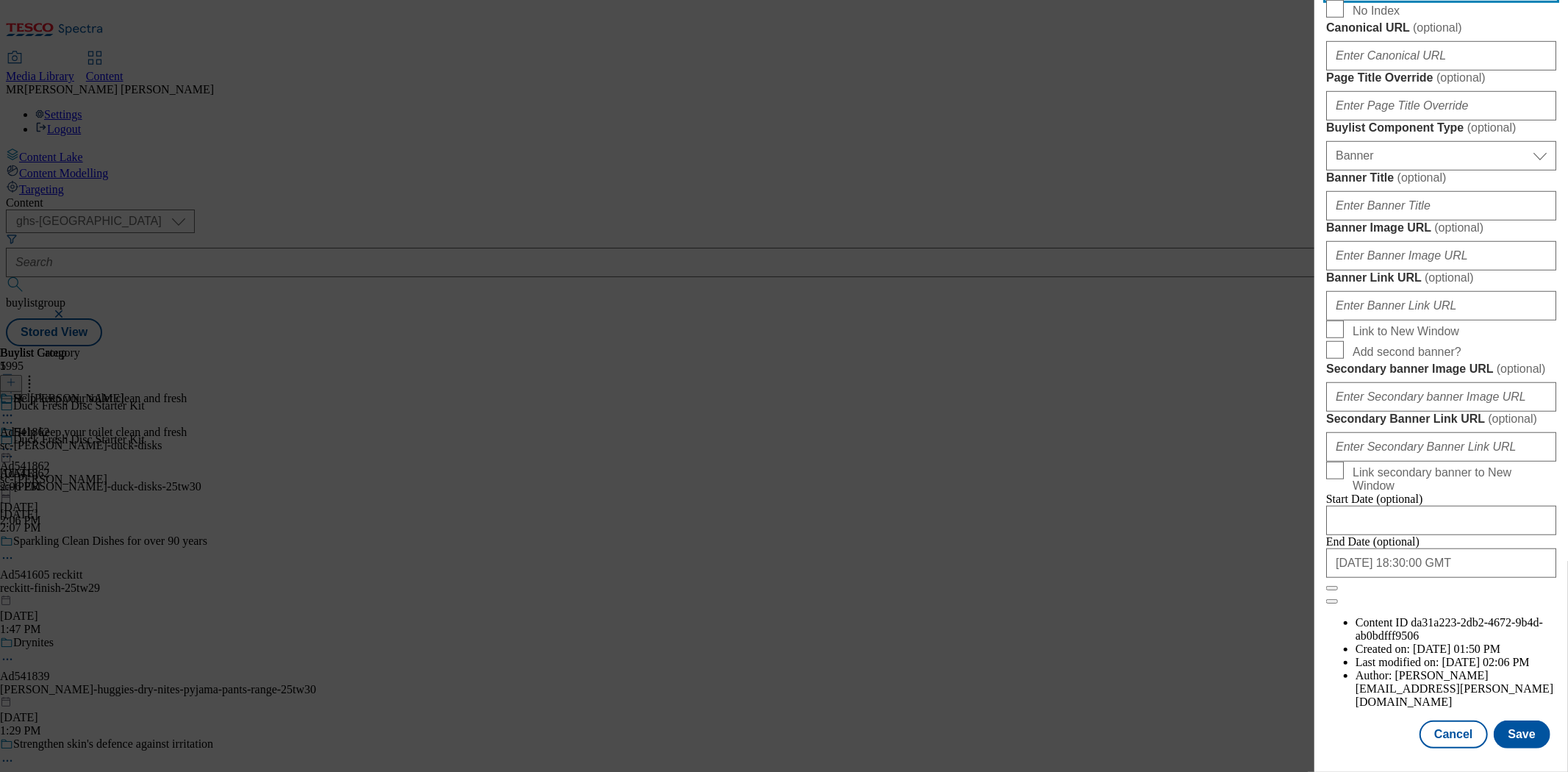
scroll to position [1455, 0]
type input "DUCK STARTER KIT FRESH DISCS MARINE 36ML"
click at [1508, 723] on button "Save" at bounding box center [1521, 734] width 56 height 28
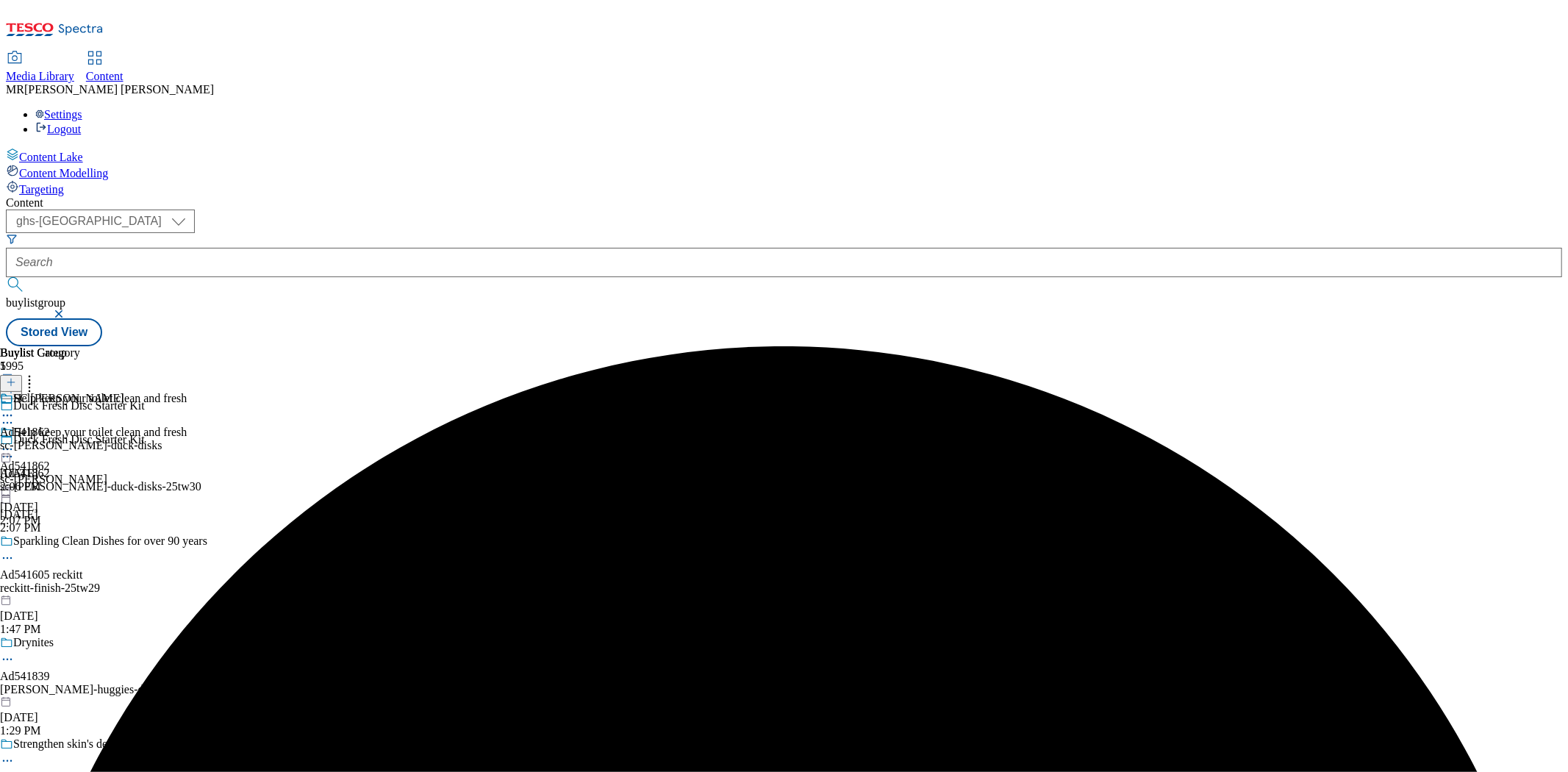
click at [14, 409] on icon at bounding box center [7, 416] width 14 height 14
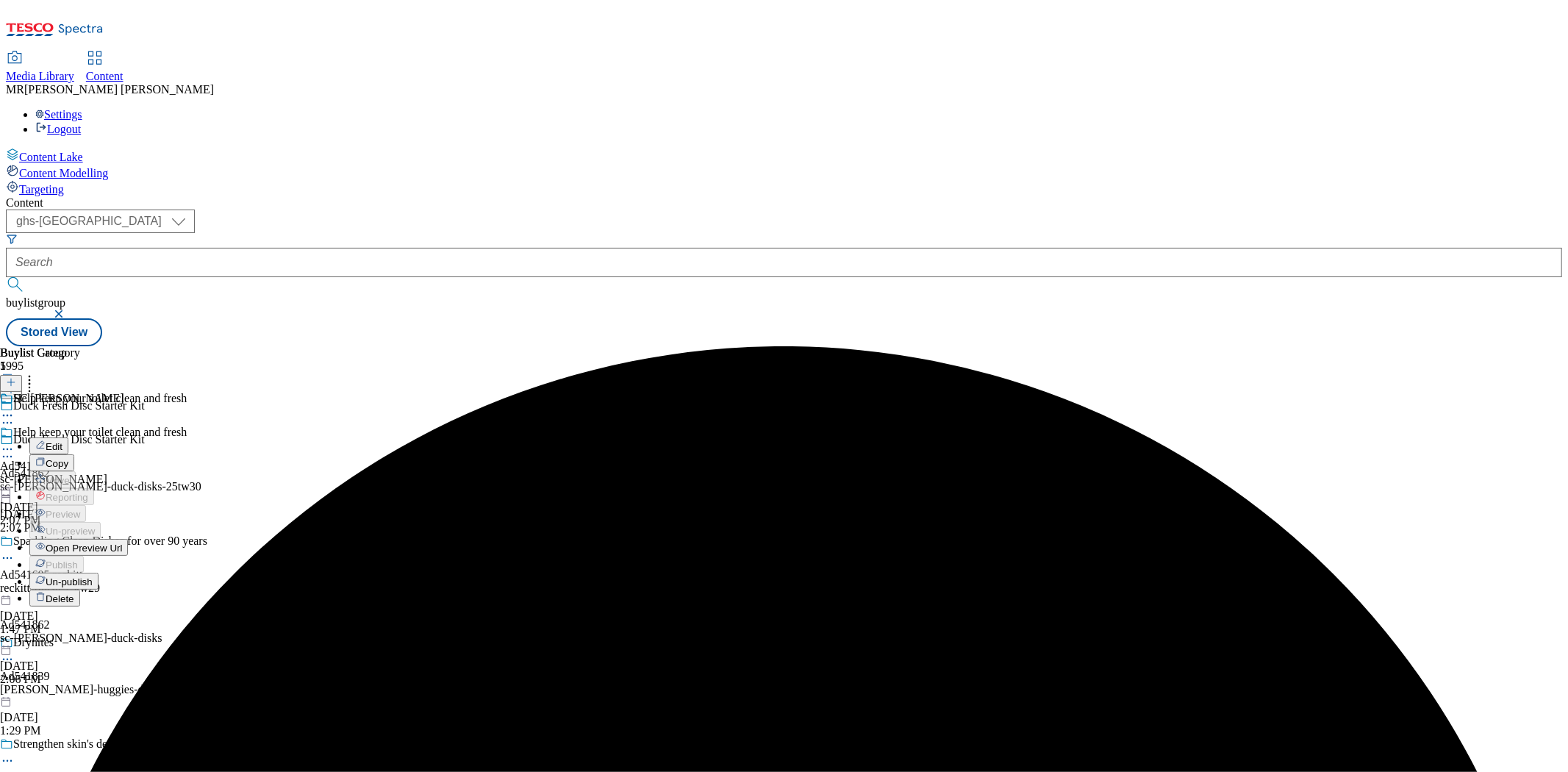
click at [63, 441] on span "Edit" at bounding box center [54, 447] width 17 height 11
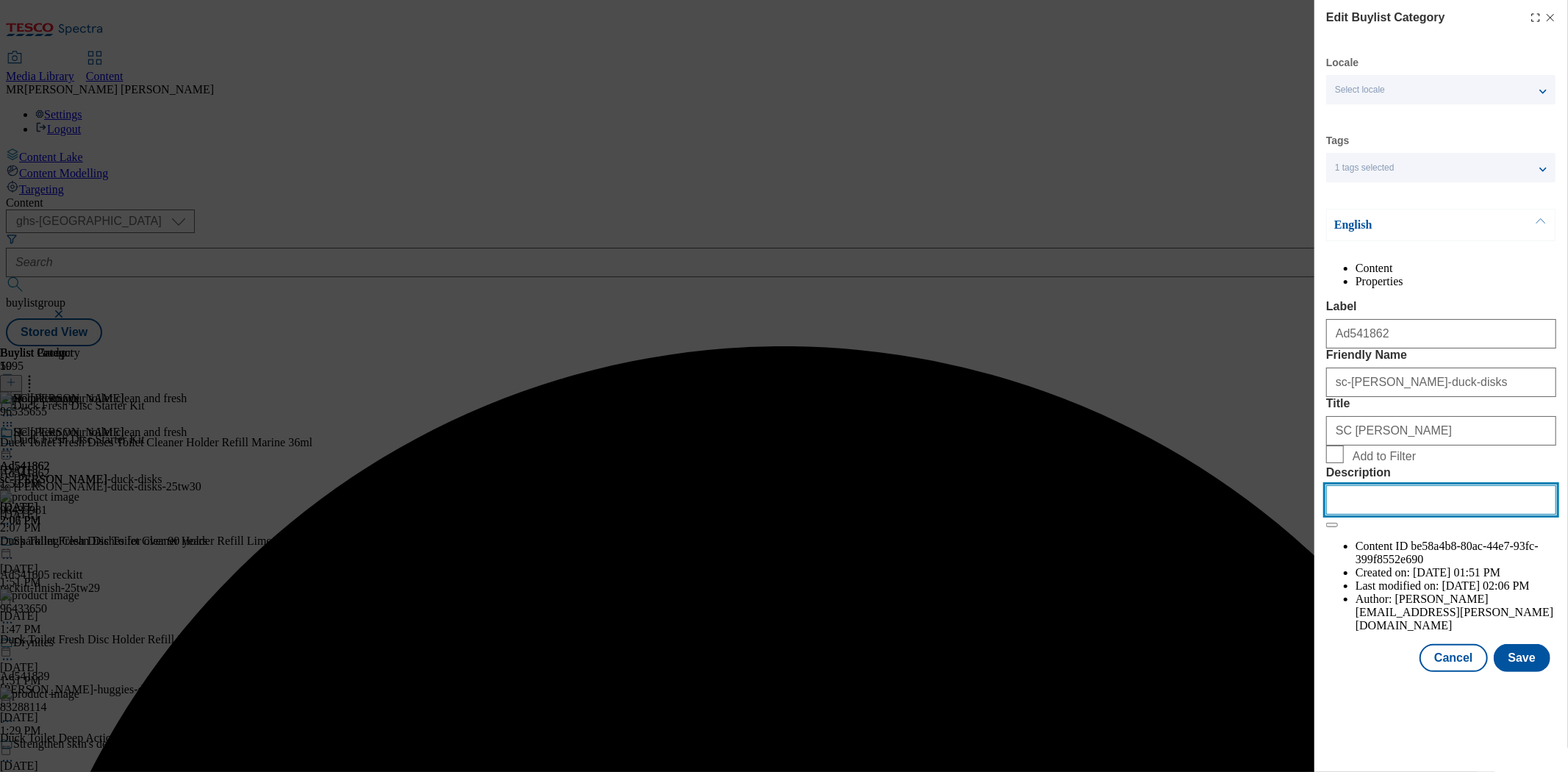
click at [1402, 515] on input "Description" at bounding box center [1441, 500] width 230 height 30
paste input "DUCK STARTER KIT FRESH DISCS MARINE 36ML"
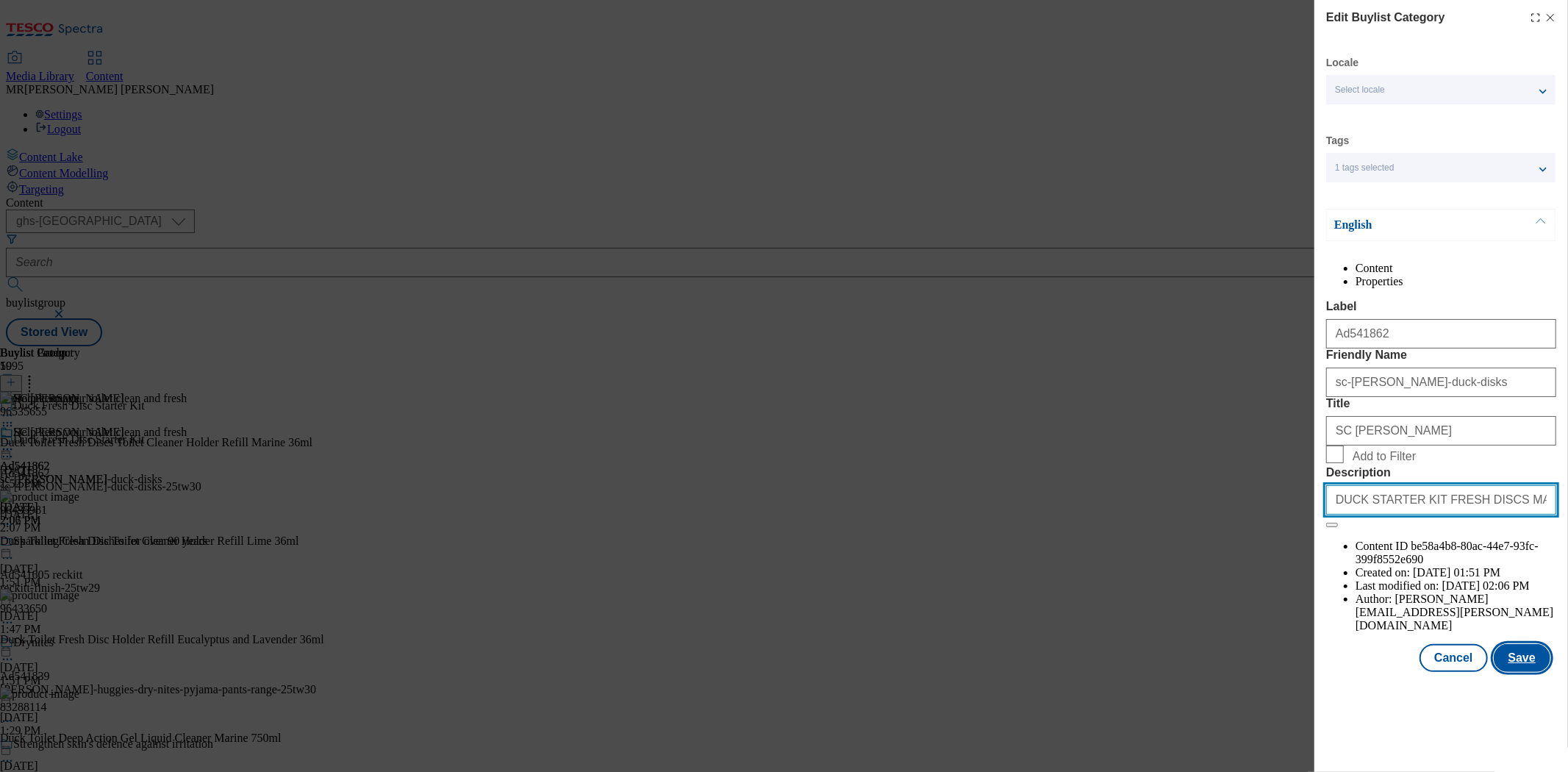
type input "DUCK STARTER KIT FRESH DISCS MARINE 36ML"
click at [1530, 672] on button "Save" at bounding box center [1521, 658] width 56 height 28
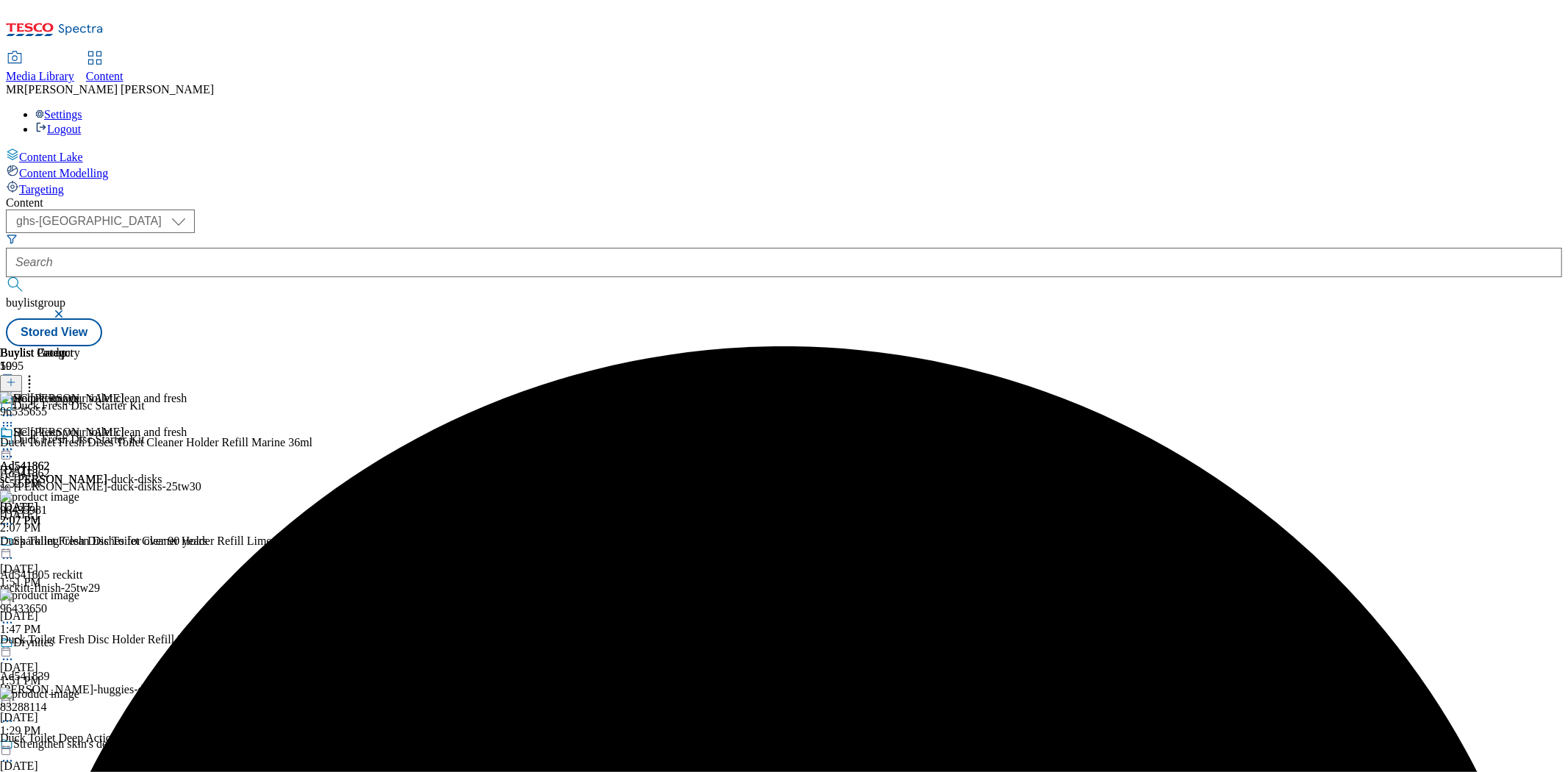
click at [14, 442] on icon at bounding box center [7, 450] width 14 height 14
click at [80, 543] on span "Preview" at bounding box center [63, 548] width 35 height 11
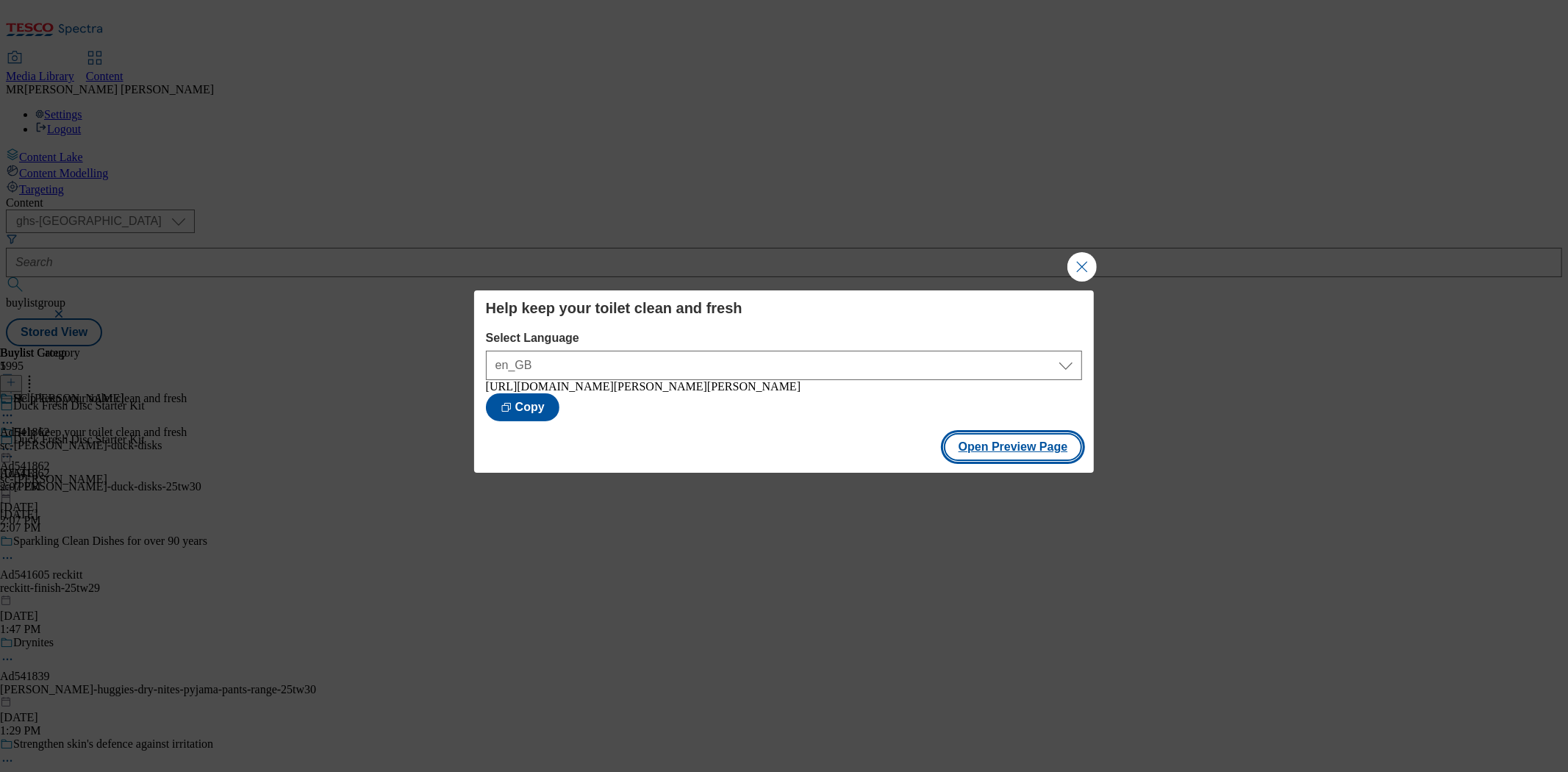
click at [1037, 442] on button "Open Preview Page" at bounding box center [1013, 447] width 139 height 28
click at [1080, 269] on button "Close Modal" at bounding box center [1082, 267] width 30 height 30
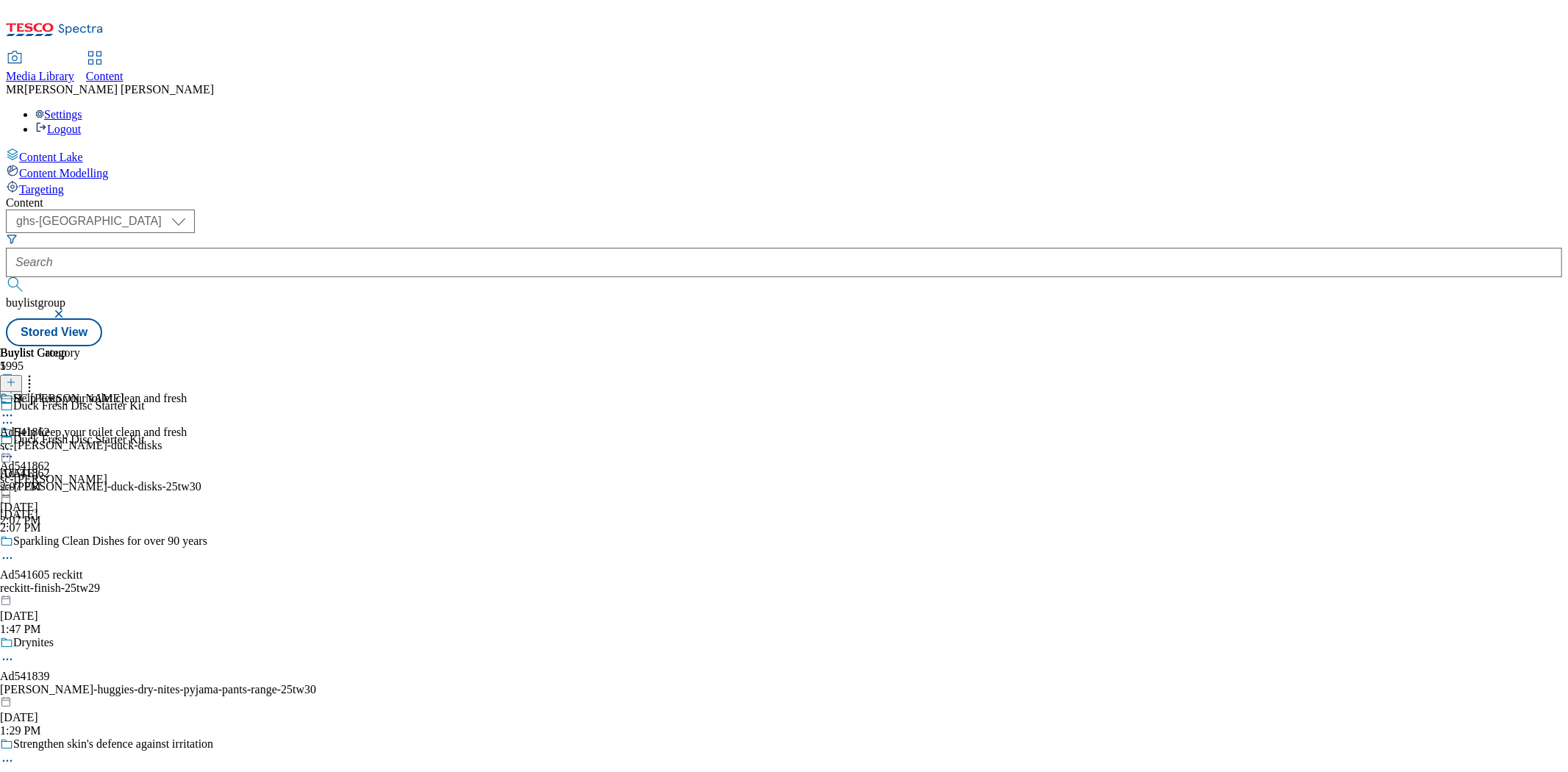
click at [14, 442] on icon at bounding box center [7, 450] width 14 height 14
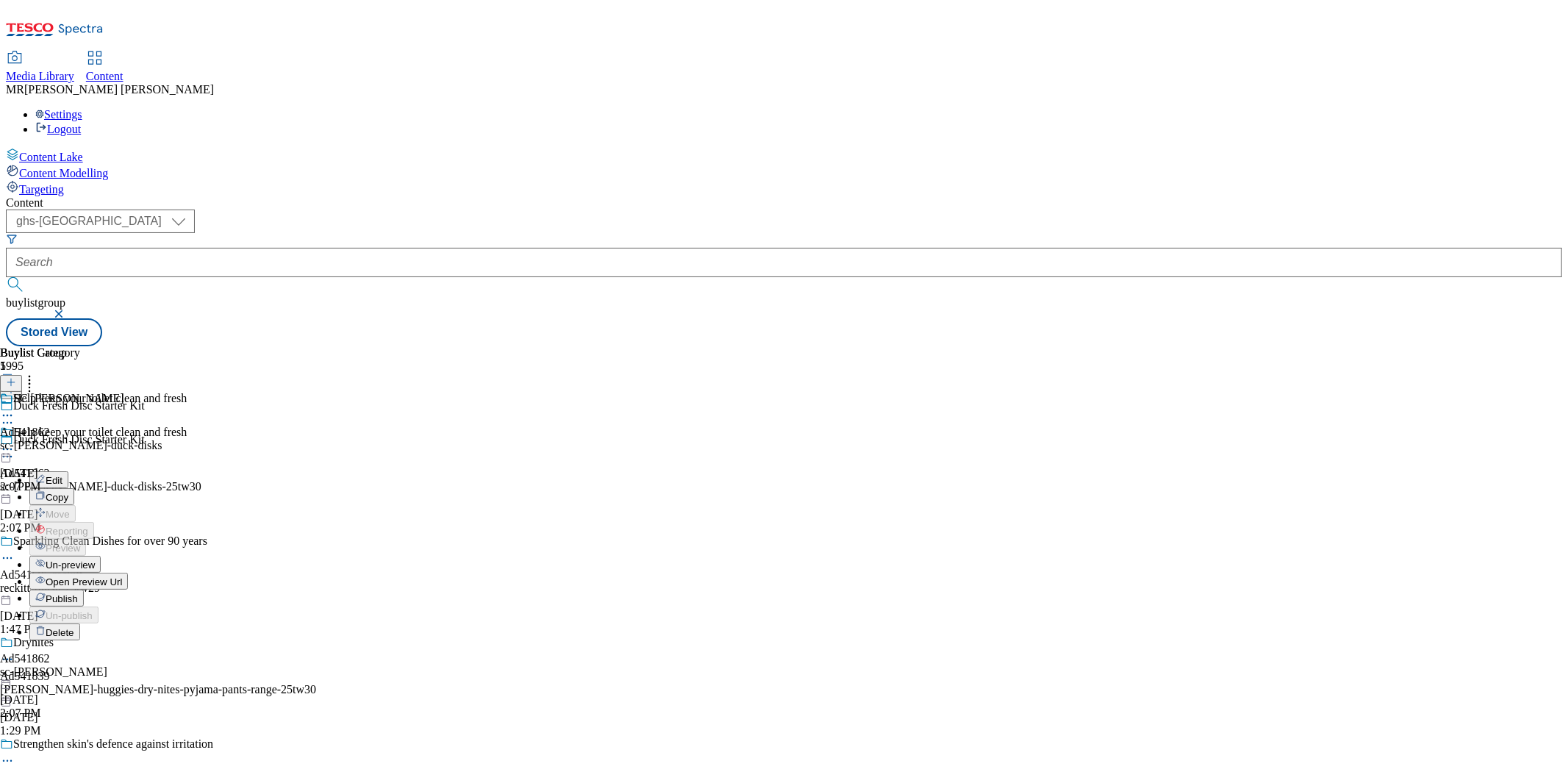
click at [78, 593] on span "Publish" at bounding box center [62, 599] width 32 height 11
